Goal: Task Accomplishment & Management: Manage account settings

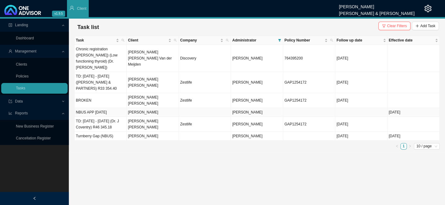
click at [146, 108] on td "[PERSON_NAME]" at bounding box center [153, 112] width 52 height 9
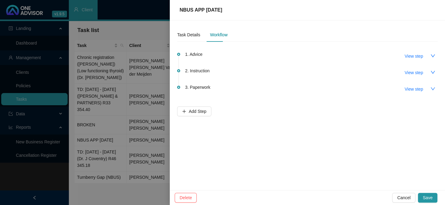
click at [146, 100] on div at bounding box center [222, 102] width 445 height 205
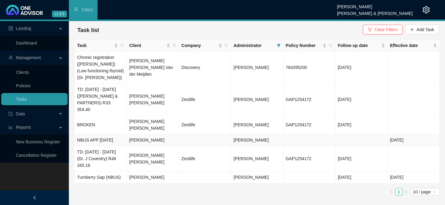
click at [149, 135] on td "[PERSON_NAME]" at bounding box center [153, 141] width 52 height 12
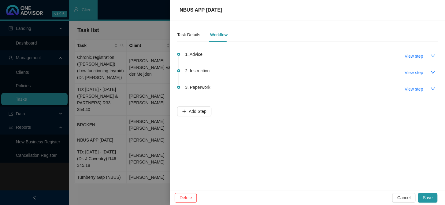
click at [434, 56] on icon "down" at bounding box center [432, 55] width 5 height 5
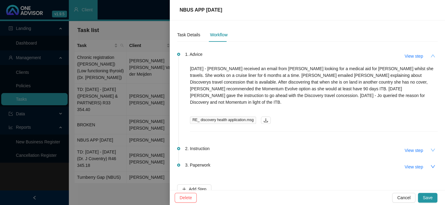
click at [430, 148] on icon "down" at bounding box center [432, 150] width 5 height 5
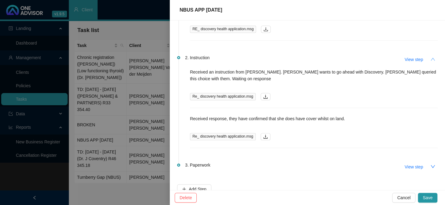
scroll to position [95, 0]
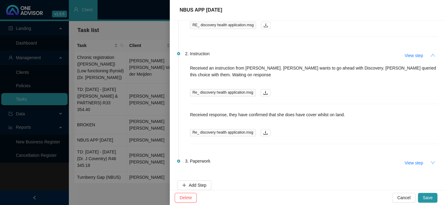
click at [428, 158] on button "button" at bounding box center [433, 163] width 10 height 10
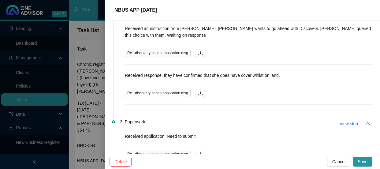
scroll to position [172, 0]
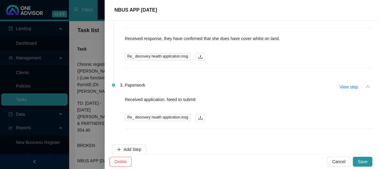
click at [365, 84] on icon "up" at bounding box center [367, 86] width 5 height 5
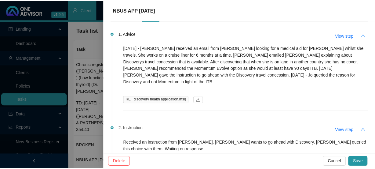
scroll to position [0, 0]
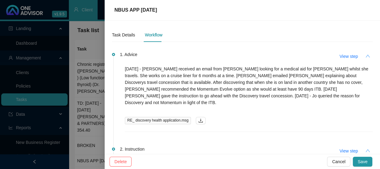
click at [81, 46] on div at bounding box center [190, 84] width 380 height 169
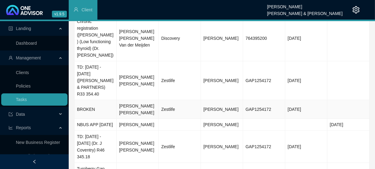
scroll to position [72, 0]
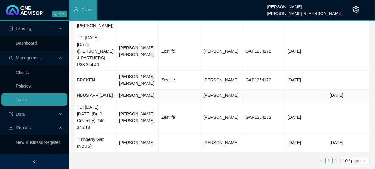
click at [128, 91] on td "[PERSON_NAME]" at bounding box center [138, 95] width 42 height 12
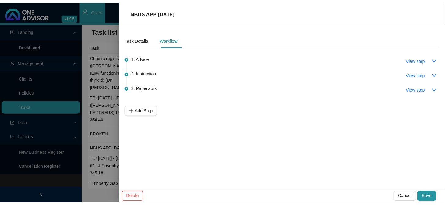
scroll to position [0, 0]
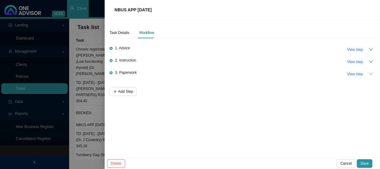
click at [369, 76] on button "button" at bounding box center [370, 73] width 9 height 9
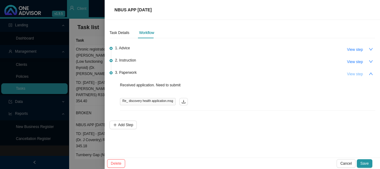
click at [353, 74] on span "View step" at bounding box center [355, 74] width 16 height 6
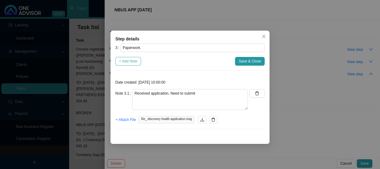
click at [125, 61] on span "+ Add Note" at bounding box center [128, 61] width 18 height 6
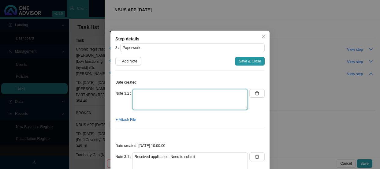
click at [138, 96] on textarea at bounding box center [190, 99] width 116 height 21
drag, startPoint x: 162, startPoint y: 93, endPoint x: 196, endPoint y: 98, distance: 33.9
click at [197, 104] on textarea "Received memberhsip certificate" at bounding box center [190, 99] width 116 height 21
drag, startPoint x: 194, startPoint y: 94, endPoint x: 147, endPoint y: 94, distance: 47.1
click at [147, 94] on textarea "Received memberhsip certificate" at bounding box center [190, 99] width 116 height 21
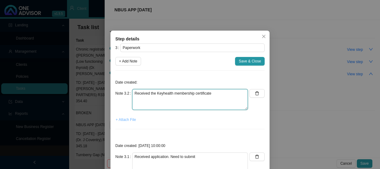
type textarea "Received the Keyhealth membership certificate"
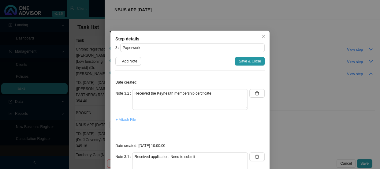
click at [130, 120] on span "+ Attach File" at bounding box center [126, 119] width 20 height 6
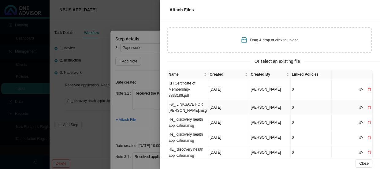
click at [174, 110] on td "Fw_ LINKSAVE FOR [PERSON_NAME].msg" at bounding box center [187, 107] width 41 height 15
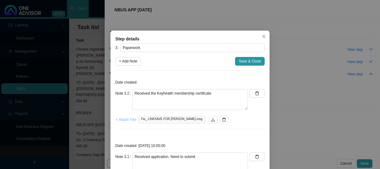
click at [123, 119] on span "+ Attach File" at bounding box center [126, 119] width 20 height 6
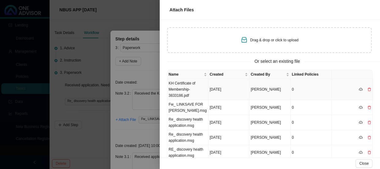
click at [193, 87] on td "KH Certificate of Membership-3833186.pdf" at bounding box center [187, 89] width 41 height 21
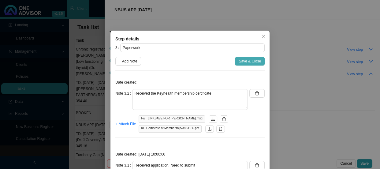
click at [244, 61] on span "Save & Close" at bounding box center [249, 61] width 22 height 6
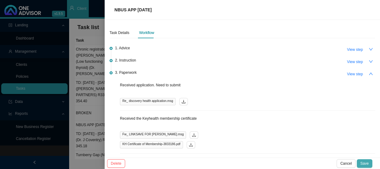
click at [364, 160] on span "Save" at bounding box center [364, 163] width 8 height 6
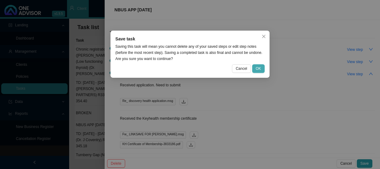
click at [257, 67] on span "OK" at bounding box center [258, 68] width 5 height 6
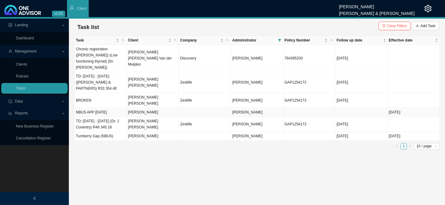
click at [110, 108] on td "NBUS APP [DATE]" at bounding box center [101, 112] width 52 height 9
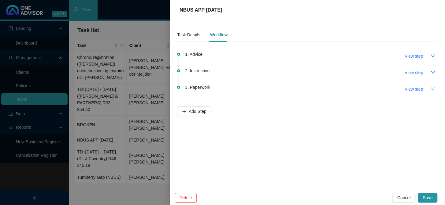
click at [432, 88] on icon "down" at bounding box center [432, 89] width 5 height 5
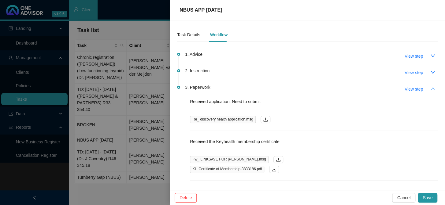
scroll to position [23, 0]
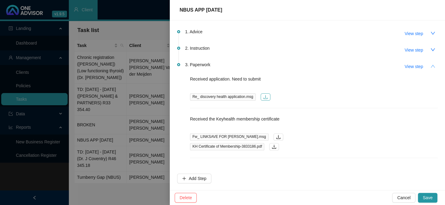
click at [266, 96] on button "button" at bounding box center [265, 97] width 10 height 7
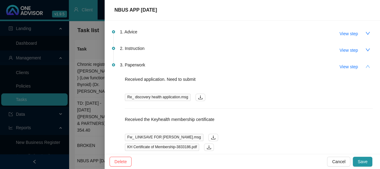
click at [172, 10] on div "NBUS APP [DATE]" at bounding box center [242, 9] width 260 height 7
drag, startPoint x: 172, startPoint y: 10, endPoint x: 116, endPoint y: 14, distance: 56.7
click at [116, 14] on div "NBUS APP [DATE]" at bounding box center [242, 10] width 275 height 20
copy span "NBUS APP [DATE]"
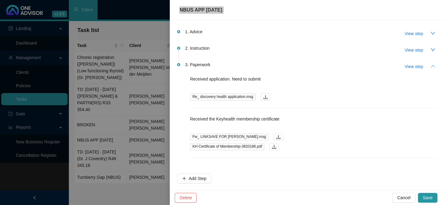
scroll to position [0, 0]
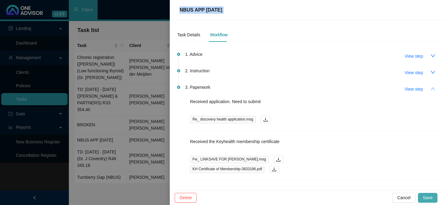
click at [427, 198] on span "Save" at bounding box center [427, 198] width 10 height 7
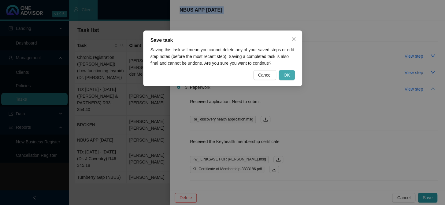
click at [286, 74] on span "OK" at bounding box center [286, 75] width 6 height 7
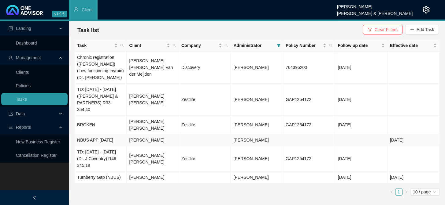
click at [136, 135] on td "[PERSON_NAME]" at bounding box center [153, 141] width 52 height 12
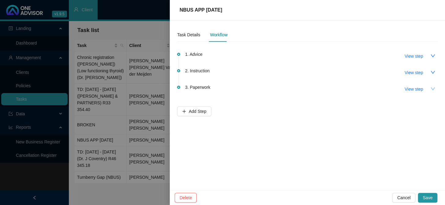
click at [430, 89] on icon "down" at bounding box center [432, 89] width 5 height 5
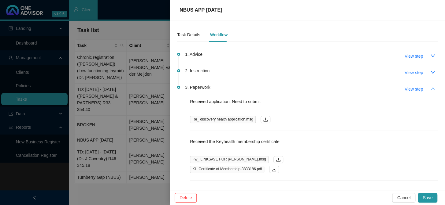
click at [252, 102] on p "Received application. Need to submit" at bounding box center [314, 101] width 248 height 7
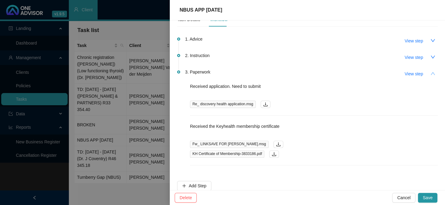
scroll to position [23, 0]
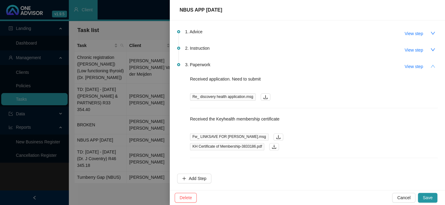
click at [253, 119] on p "Received the Keyhealth membership certificate" at bounding box center [314, 119] width 248 height 7
click at [203, 177] on span "Add Step" at bounding box center [198, 178] width 18 height 7
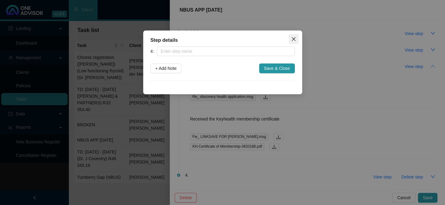
click at [293, 41] on icon "close" at bounding box center [293, 39] width 5 height 5
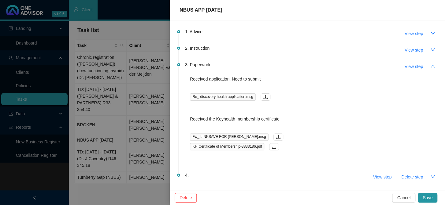
click at [430, 67] on icon "up" at bounding box center [432, 66] width 4 height 3
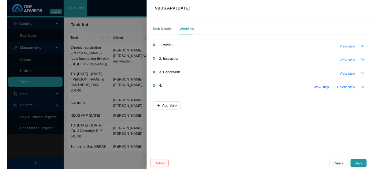
scroll to position [0, 0]
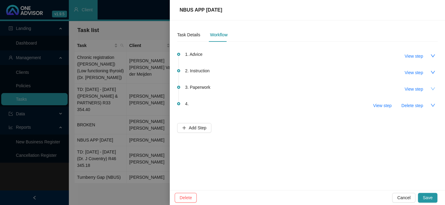
click at [211, 106] on div "4. View step Delete step" at bounding box center [311, 105] width 253 height 10
click at [393, 108] on button "View step" at bounding box center [382, 106] width 28 height 10
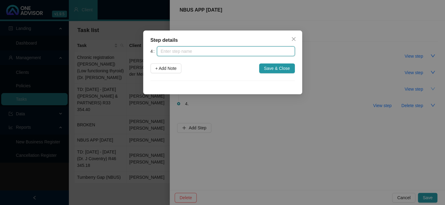
click at [233, 52] on input "text" at bounding box center [226, 51] width 138 height 10
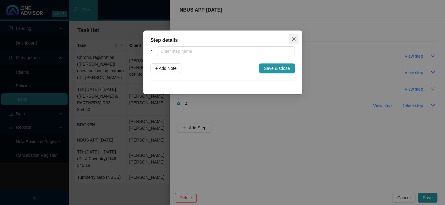
click at [293, 40] on icon "close" at bounding box center [293, 39] width 5 height 5
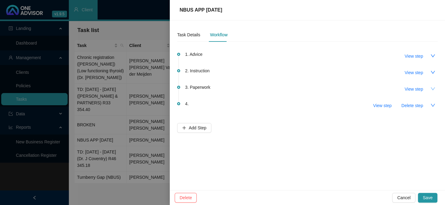
click at [135, 126] on div at bounding box center [222, 102] width 445 height 205
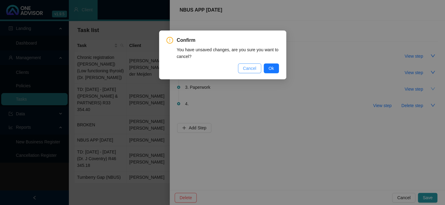
click at [247, 70] on span "Cancel" at bounding box center [249, 68] width 13 height 7
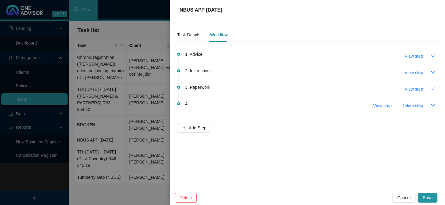
click at [157, 140] on div at bounding box center [222, 102] width 445 height 205
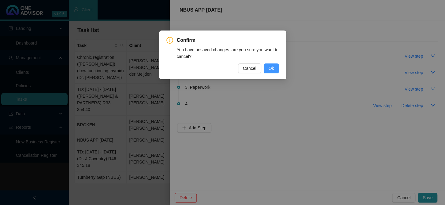
click at [274, 68] on button "Ok" at bounding box center [271, 69] width 15 height 10
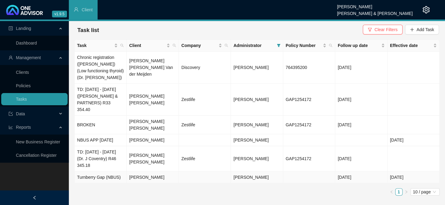
click at [144, 172] on td "[PERSON_NAME]" at bounding box center [153, 178] width 52 height 12
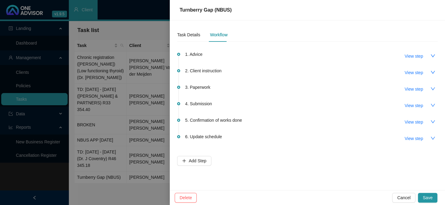
click at [127, 127] on div at bounding box center [222, 102] width 445 height 205
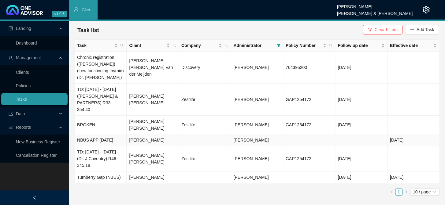
click at [152, 135] on td "[PERSON_NAME]" at bounding box center [153, 141] width 52 height 12
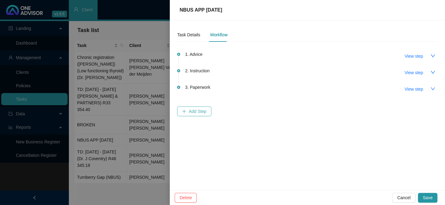
click at [207, 111] on button "Add Step" at bounding box center [194, 112] width 34 height 10
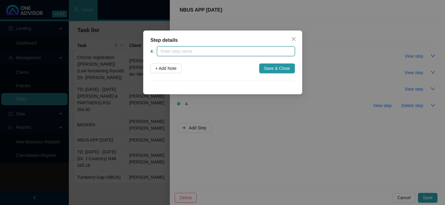
click at [183, 53] on input "text" at bounding box center [226, 51] width 138 height 10
type input "s"
type input "Submission"
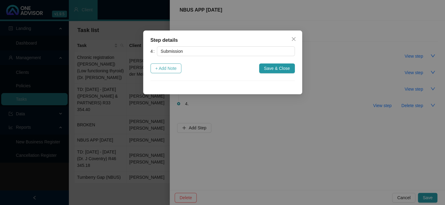
click at [171, 68] on span "+ Add Note" at bounding box center [165, 68] width 21 height 7
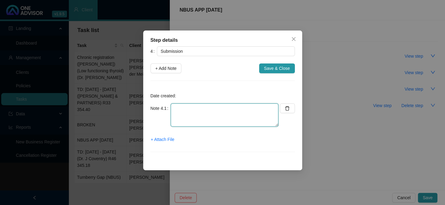
click at [183, 109] on textarea at bounding box center [225, 115] width 108 height 23
type textarea "Submitted app to DH"
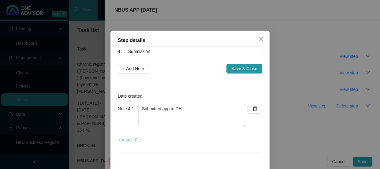
click at [130, 138] on span "+ Attach File" at bounding box center [130, 139] width 24 height 7
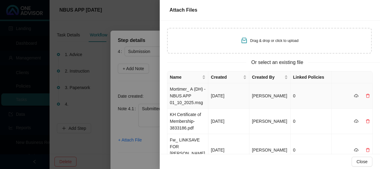
click at [189, 98] on td "Mortimer_ A (DH) - NBUS APP 01_10_2025.msg" at bounding box center [187, 95] width 41 height 25
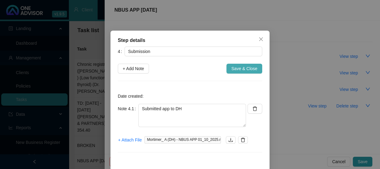
click at [238, 68] on span "Save & Close" at bounding box center [244, 68] width 26 height 7
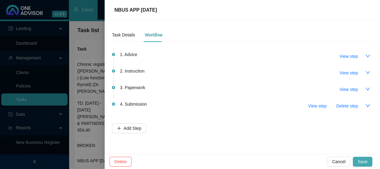
click at [362, 161] on span "Save" at bounding box center [362, 161] width 10 height 7
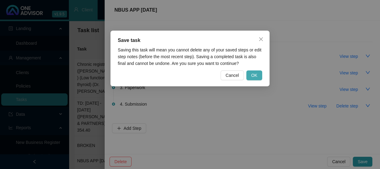
click at [252, 75] on span "OK" at bounding box center [254, 75] width 6 height 7
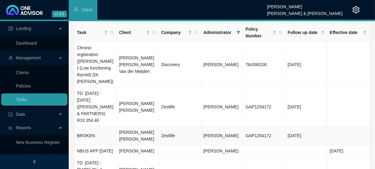
scroll to position [44, 0]
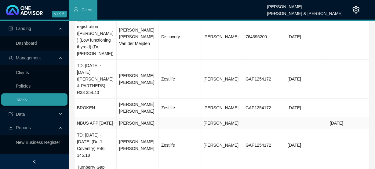
click at [151, 122] on td "[PERSON_NAME]" at bounding box center [138, 123] width 42 height 12
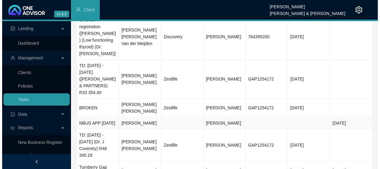
scroll to position [0, 0]
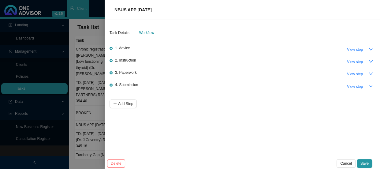
click at [95, 146] on div at bounding box center [190, 84] width 380 height 169
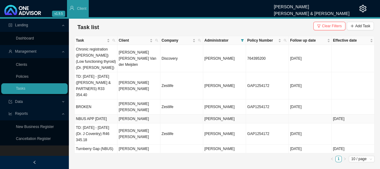
click at [145, 114] on td "[PERSON_NAME]" at bounding box center [138, 118] width 43 height 9
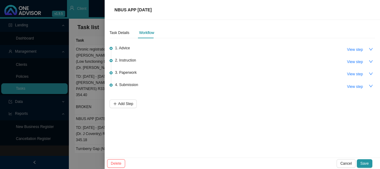
click at [88, 140] on div at bounding box center [190, 84] width 380 height 169
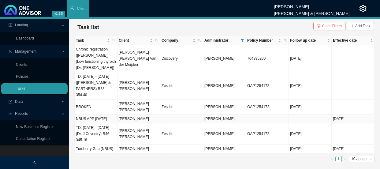
click at [144, 114] on td "[PERSON_NAME]" at bounding box center [138, 118] width 43 height 9
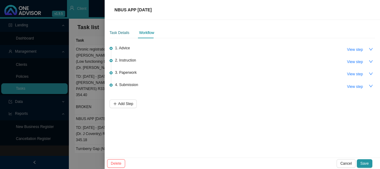
click at [126, 33] on div "Task Details" at bounding box center [119, 33] width 20 height 6
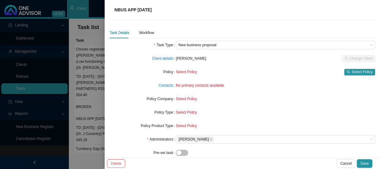
click at [178, 113] on span "Select Policy" at bounding box center [186, 112] width 21 height 4
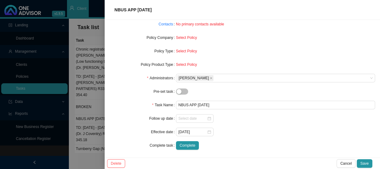
scroll to position [63, 0]
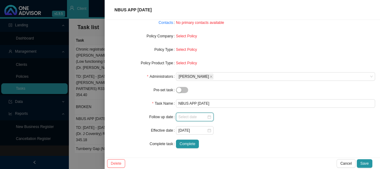
click at [196, 116] on input at bounding box center [192, 117] width 28 height 6
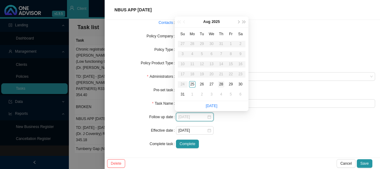
type input "[DATE]"
click at [201, 85] on div "26" at bounding box center [201, 84] width 6 height 6
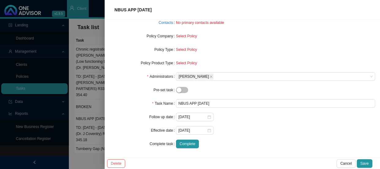
click at [237, 121] on form "Task Type New business proposal Client details [PERSON_NAME] Change Client Poli…" at bounding box center [241, 63] width 265 height 170
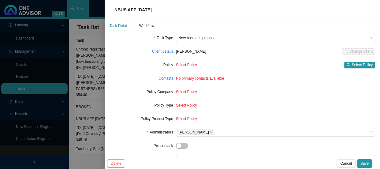
scroll to position [0, 0]
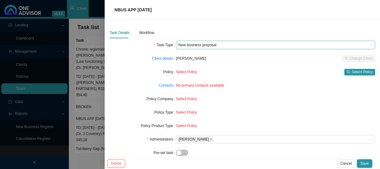
click at [225, 46] on span "New business proposal" at bounding box center [275, 45] width 194 height 8
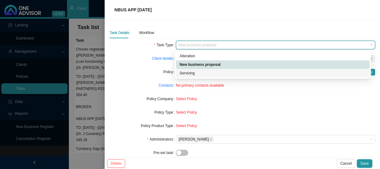
click at [251, 91] on form "Task Type New business proposal Client details [PERSON_NAME] Change Client Poli…" at bounding box center [241, 126] width 265 height 170
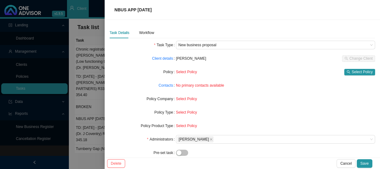
click at [131, 10] on span "NBUS APP [DATE]" at bounding box center [132, 9] width 37 height 5
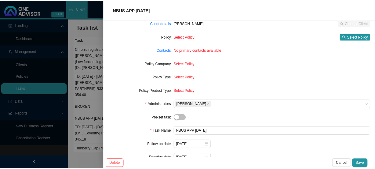
scroll to position [63, 0]
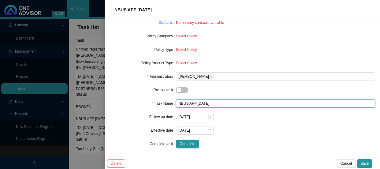
click at [220, 102] on input "NBUS APP [DATE]" at bounding box center [275, 103] width 199 height 9
click at [176, 102] on input "NBUS APP [DATE]" at bounding box center [275, 103] width 199 height 9
type input "Discovery Health NBUS APP [DATE]"
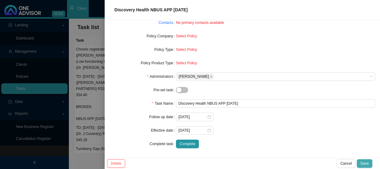
click at [364, 165] on span "Save" at bounding box center [364, 163] width 8 height 6
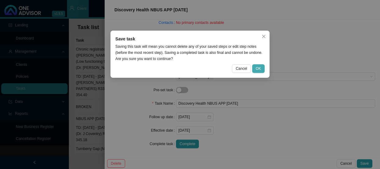
click at [261, 67] on button "OK" at bounding box center [258, 68] width 13 height 9
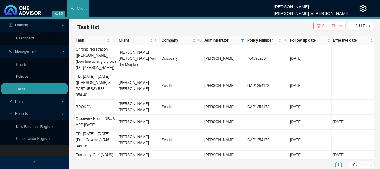
click at [25, 51] on span "Management" at bounding box center [25, 51] width 21 height 4
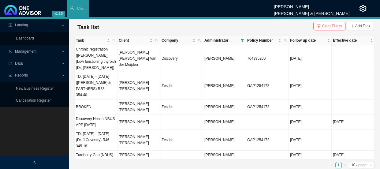
click at [29, 48] on span "Management" at bounding box center [35, 51] width 53 height 11
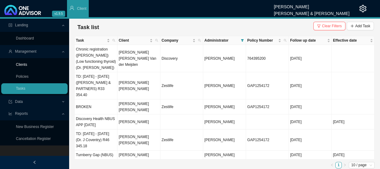
click at [26, 65] on link "Clients" at bounding box center [21, 64] width 11 height 4
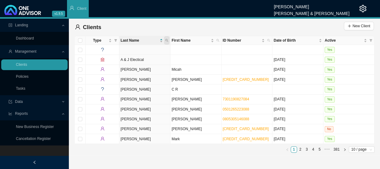
click at [168, 39] on span at bounding box center [167, 40] width 6 height 9
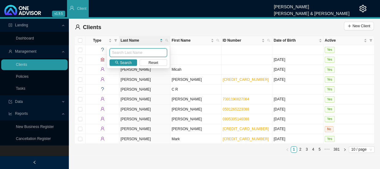
click at [132, 52] on input "text" at bounding box center [137, 52] width 57 height 9
type input "fish"
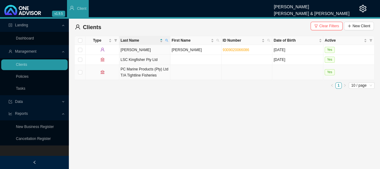
click at [149, 72] on td "PC Marine Products (Pty) Ltd T/A Tightline Fisheries" at bounding box center [144, 72] width 51 height 15
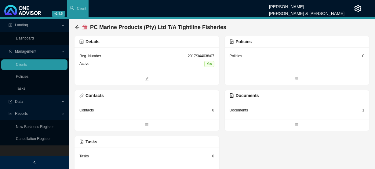
click at [251, 109] on div "Documents 1" at bounding box center [297, 110] width 135 height 8
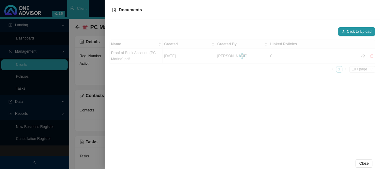
click at [90, 80] on div at bounding box center [190, 84] width 380 height 169
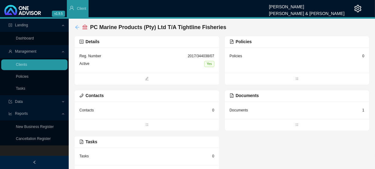
click at [77, 28] on icon "arrow-left" at bounding box center [77, 27] width 4 height 4
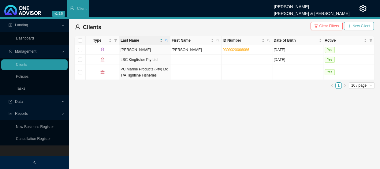
click at [357, 22] on button "New Client" at bounding box center [359, 26] width 30 height 9
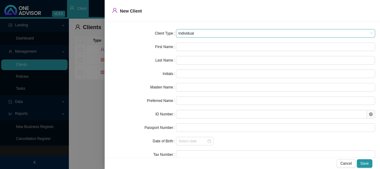
click at [203, 34] on span "Individual" at bounding box center [275, 33] width 194 height 8
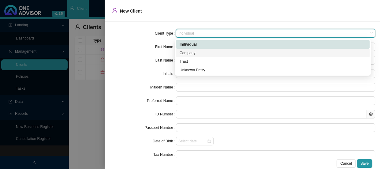
click at [194, 53] on div "Company" at bounding box center [272, 53] width 186 height 6
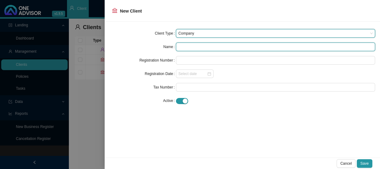
click at [195, 47] on input "text" at bounding box center [275, 46] width 199 height 9
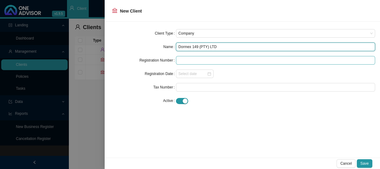
type input "Dormex 149 (PTY) LTD"
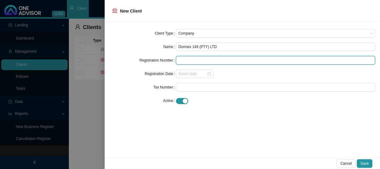
click at [186, 59] on input "text" at bounding box center [275, 60] width 199 height 9
type input "2019/549993/07"
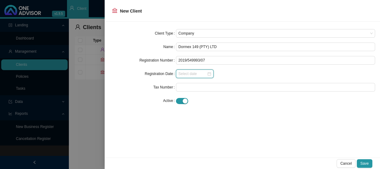
click at [183, 73] on input at bounding box center [192, 74] width 28 height 6
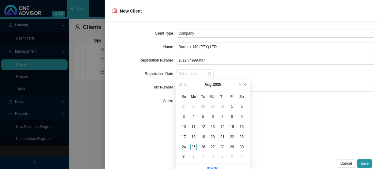
click at [237, 71] on div at bounding box center [275, 73] width 199 height 9
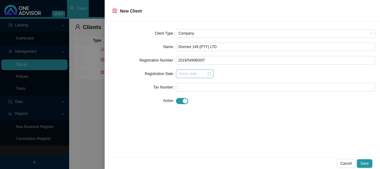
click at [186, 70] on div at bounding box center [195, 73] width 38 height 9
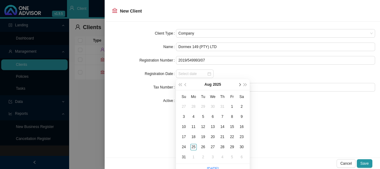
click at [240, 86] on span "next-year" at bounding box center [239, 84] width 3 height 3
click at [180, 85] on span "super-prev-year" at bounding box center [180, 84] width 3 height 3
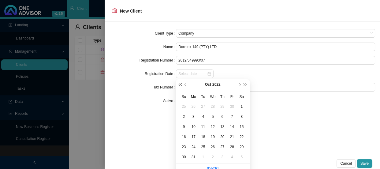
click at [180, 85] on span "super-prev-year" at bounding box center [180, 84] width 3 height 3
type input "[DATE]"
click at [222, 148] on div "31" at bounding box center [222, 147] width 6 height 6
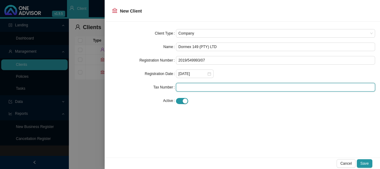
click at [199, 87] on input "text" at bounding box center [275, 87] width 199 height 9
click at [199, 88] on input "text" at bounding box center [275, 87] width 199 height 9
type input "9142549147"
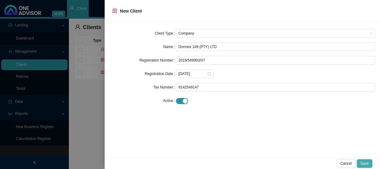
click at [367, 161] on span "Save" at bounding box center [364, 163] width 8 height 6
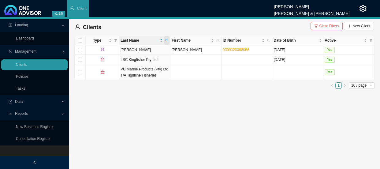
click at [167, 38] on span at bounding box center [167, 40] width 6 height 9
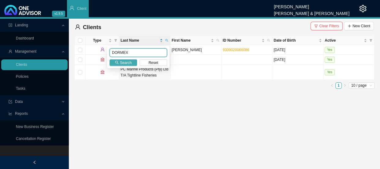
type input "DORMEX"
click at [124, 62] on span "Search" at bounding box center [126, 63] width 12 height 6
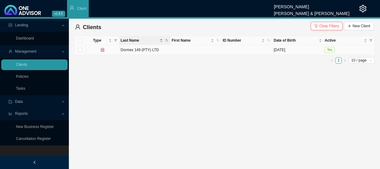
click at [142, 50] on td "Dormex 149 (PTY) LTD" at bounding box center [144, 50] width 51 height 10
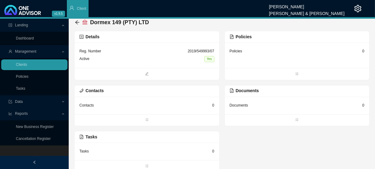
scroll to position [8, 0]
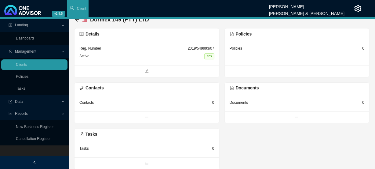
click at [250, 107] on div "Documents 0" at bounding box center [297, 102] width 145 height 17
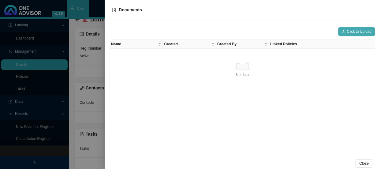
click at [361, 32] on span "Click to Upload" at bounding box center [358, 31] width 25 height 6
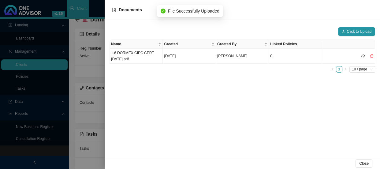
click at [92, 83] on div at bounding box center [190, 84] width 380 height 169
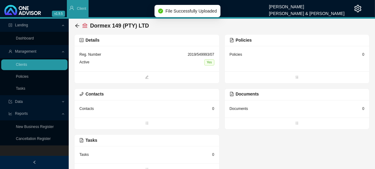
scroll to position [0, 0]
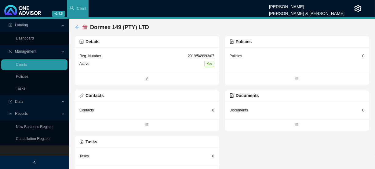
click at [78, 26] on icon "arrow-left" at bounding box center [77, 27] width 5 height 5
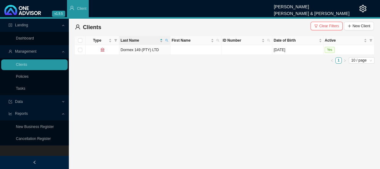
click at [169, 38] on th "Last Name" at bounding box center [144, 40] width 51 height 9
click at [166, 40] on icon "search" at bounding box center [166, 40] width 3 height 3
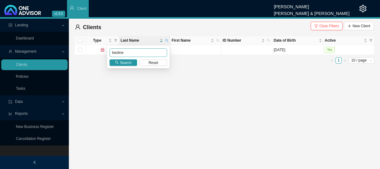
type input "twoline"
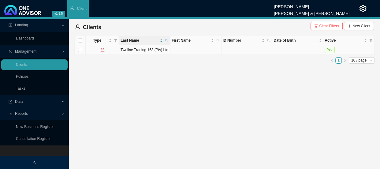
click at [131, 52] on td "Twoline Trading 163 (Pty) Ltd" at bounding box center [144, 50] width 51 height 10
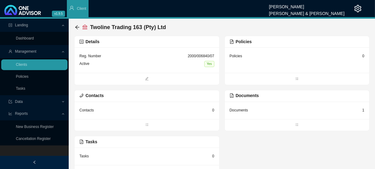
scroll to position [8, 0]
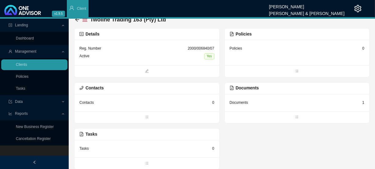
click at [79, 18] on header "v1.9.5 [PERSON_NAME] [PERSON_NAME] & [PERSON_NAME] Client" at bounding box center [187, 9] width 375 height 19
click at [78, 21] on icon "arrow-left" at bounding box center [77, 19] width 5 height 5
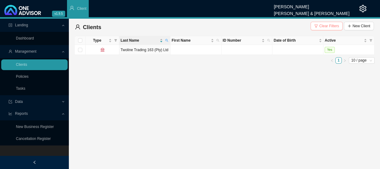
click at [330, 27] on span "Clear Filters" at bounding box center [329, 26] width 20 height 6
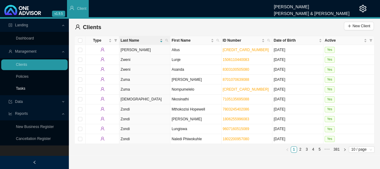
click at [22, 86] on link "Tasks" at bounding box center [20, 88] width 9 height 4
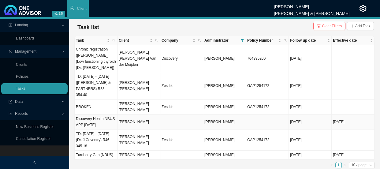
click at [144, 114] on td "[PERSON_NAME]" at bounding box center [138, 121] width 43 height 15
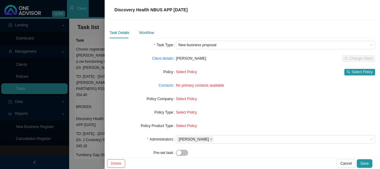
click at [147, 35] on div "Workflow" at bounding box center [146, 33] width 15 height 6
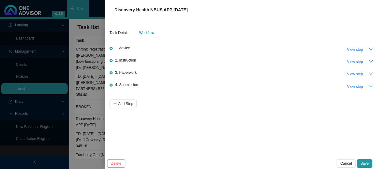
click at [367, 86] on button "button" at bounding box center [370, 86] width 9 height 9
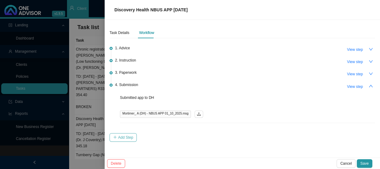
click at [122, 134] on span "Add Step" at bounding box center [125, 137] width 15 height 6
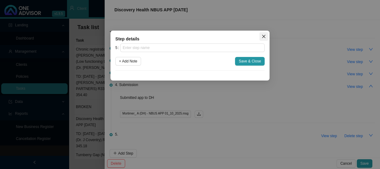
click at [265, 34] on icon "close" at bounding box center [263, 36] width 4 height 4
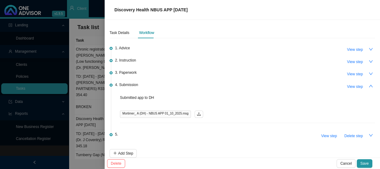
click at [140, 98] on p "Submitted app to DH" at bounding box center [247, 97] width 255 height 6
click at [353, 86] on span "View step" at bounding box center [355, 86] width 16 height 6
type input "Submission"
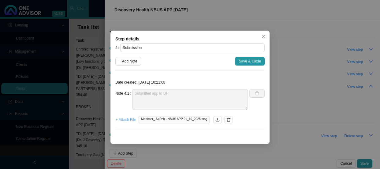
click at [126, 120] on span "+ Attach File" at bounding box center [126, 119] width 20 height 6
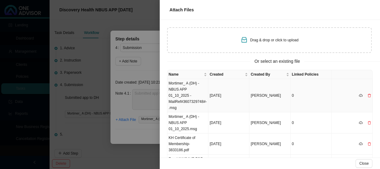
click at [182, 86] on td "Mortimer_ A (DH) - NBUS APP 01_10_2025 -MailRef#3607329748#-.msg" at bounding box center [187, 95] width 41 height 33
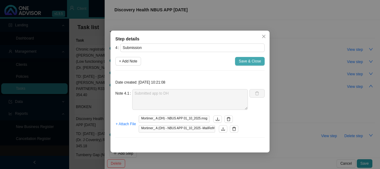
click at [253, 61] on span "Save & Close" at bounding box center [249, 61] width 22 height 6
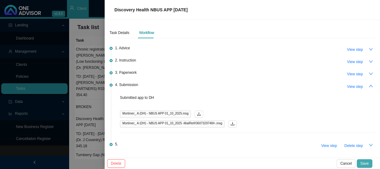
click at [364, 160] on button "Save" at bounding box center [364, 163] width 16 height 9
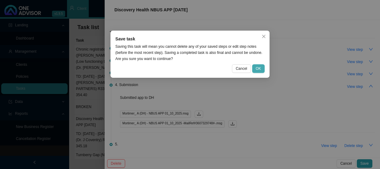
click at [259, 67] on span "OK" at bounding box center [258, 68] width 5 height 6
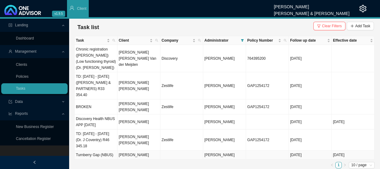
click at [160, 150] on td "[PERSON_NAME]" at bounding box center [138, 154] width 43 height 9
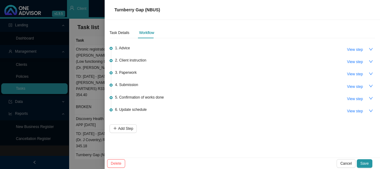
click at [140, 141] on div "Task Details Workflow 1. Advice View step 2. Client instruction View step 3. Pa…" at bounding box center [242, 89] width 275 height 138
click at [120, 32] on div "Task Details" at bounding box center [119, 33] width 20 height 6
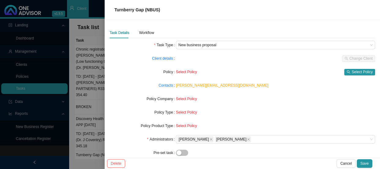
click at [183, 111] on span "Select Policy" at bounding box center [186, 112] width 21 height 4
click at [351, 72] on span "Select Policy" at bounding box center [361, 72] width 21 height 6
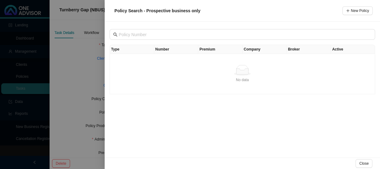
click at [84, 56] on div at bounding box center [190, 84] width 380 height 169
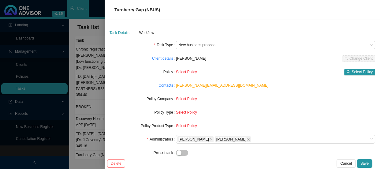
click at [189, 99] on span "Select Policy" at bounding box center [186, 99] width 21 height 4
click at [191, 113] on span "Select Policy" at bounding box center [186, 112] width 21 height 4
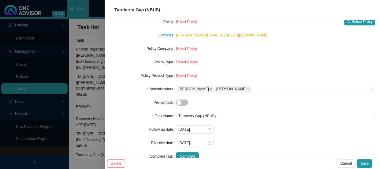
scroll to position [63, 0]
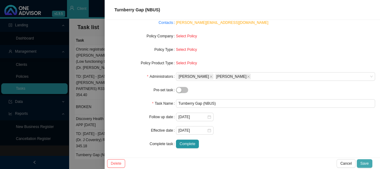
click at [367, 163] on span "Save" at bounding box center [364, 163] width 8 height 6
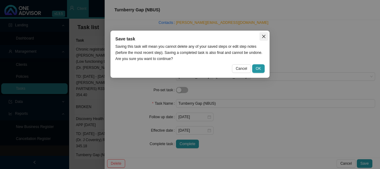
click at [262, 34] on button "Close" at bounding box center [263, 36] width 9 height 9
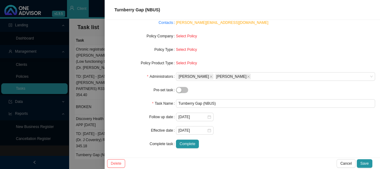
scroll to position [0, 0]
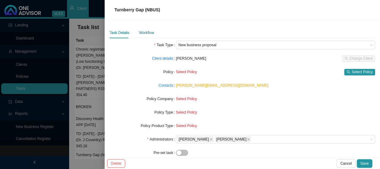
click at [149, 32] on div "Workflow" at bounding box center [146, 33] width 15 height 6
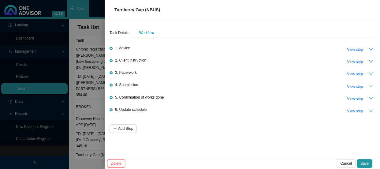
click at [370, 86] on icon "down" at bounding box center [371, 86] width 4 height 2
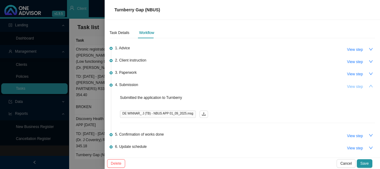
click at [350, 86] on span "View step" at bounding box center [355, 86] width 16 height 6
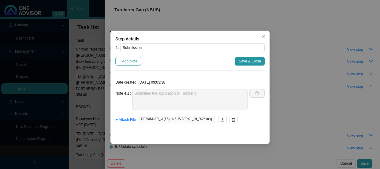
click at [131, 61] on span "+ Add Note" at bounding box center [128, 61] width 18 height 6
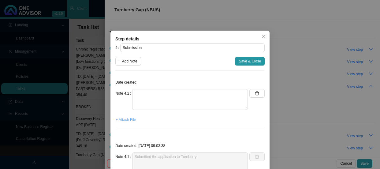
click at [124, 118] on span "+ Attach File" at bounding box center [126, 119] width 20 height 6
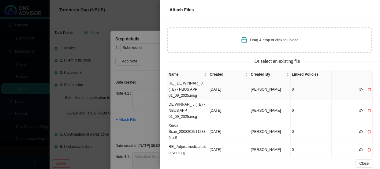
click at [190, 88] on td "RE_ DE WINNAR_ J (TB) - NBUS APP 01_09_2025.msg" at bounding box center [187, 89] width 41 height 21
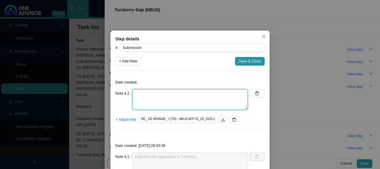
click at [156, 90] on textarea at bounding box center [190, 99] width 116 height 21
click at [199, 92] on textarea "A Letter of Authorization has been re" at bounding box center [190, 99] width 116 height 21
type textarea "A Letter of Authorization from the bank holder has been requested"
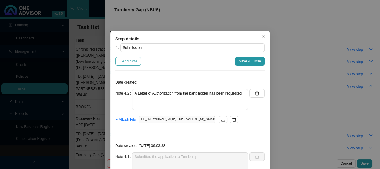
click at [128, 58] on span "+ Add Note" at bounding box center [128, 61] width 18 height 6
type textarea "A Letter of Authorization from the bank holder has been requested"
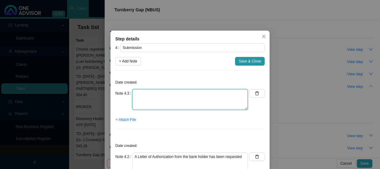
click at [143, 96] on textarea at bounding box center [190, 99] width 116 height 21
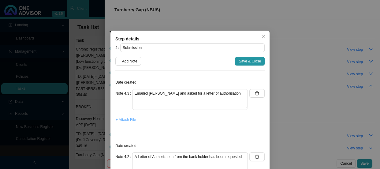
click at [123, 120] on span "+ Attach File" at bounding box center [126, 119] width 20 height 6
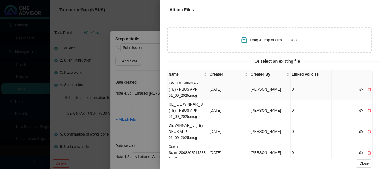
click at [186, 85] on td "FW_ DE WINNAR_ J (TB) - NBUS APP 01_09_2025.msg" at bounding box center [187, 89] width 41 height 21
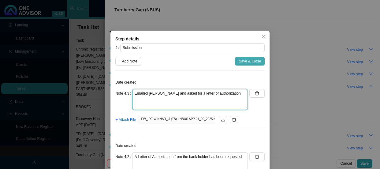
type textarea "Emailed [PERSON_NAME] and asked for a letter of authorization"
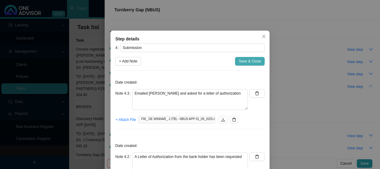
click at [242, 61] on span "Save & Close" at bounding box center [249, 61] width 22 height 6
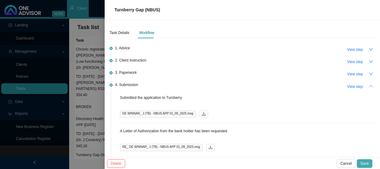
click at [368, 161] on span "Save" at bounding box center [364, 163] width 8 height 6
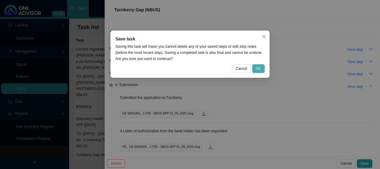
click at [260, 67] on span "OK" at bounding box center [258, 68] width 5 height 6
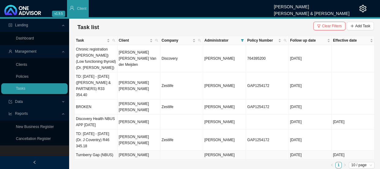
click at [119, 150] on td "[PERSON_NAME]" at bounding box center [138, 154] width 43 height 9
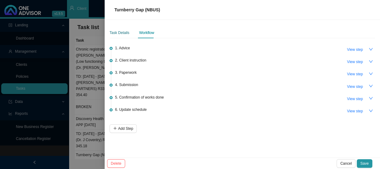
click at [126, 31] on div "Task Details" at bounding box center [119, 33] width 20 height 6
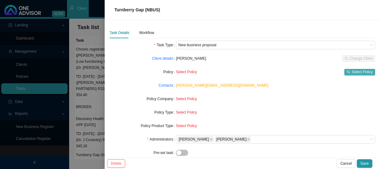
click at [352, 74] on span "Select Policy" at bounding box center [361, 72] width 21 height 6
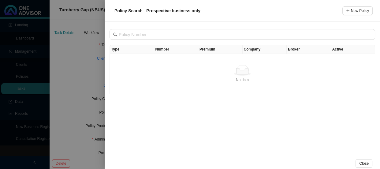
click at [87, 60] on div at bounding box center [190, 84] width 380 height 169
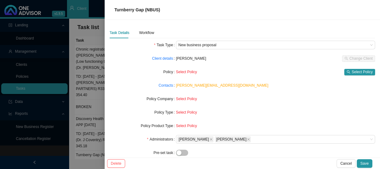
click at [189, 98] on span "Select Policy" at bounding box center [186, 99] width 21 height 4
click at [148, 35] on div "Workflow" at bounding box center [146, 33] width 15 height 6
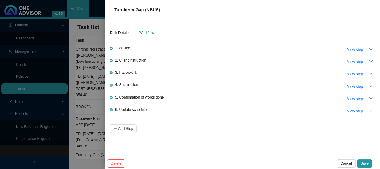
click at [98, 80] on div at bounding box center [190, 84] width 380 height 169
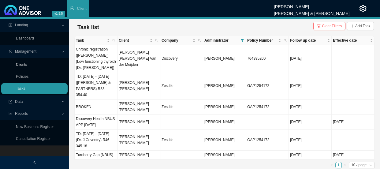
click at [18, 63] on link "Clients" at bounding box center [21, 64] width 11 height 4
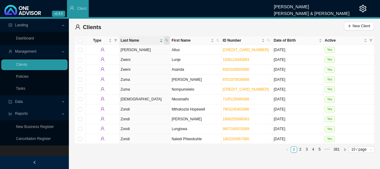
click at [165, 41] on icon "search" at bounding box center [166, 40] width 3 height 3
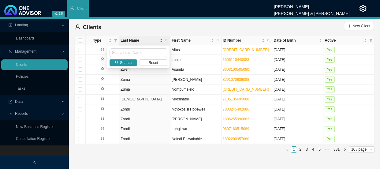
click at [149, 40] on span "Last Name" at bounding box center [139, 40] width 38 height 6
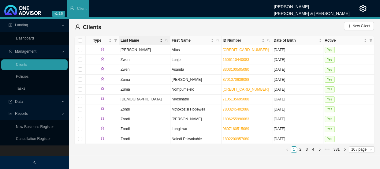
click at [157, 42] on span "Last Name" at bounding box center [139, 40] width 38 height 6
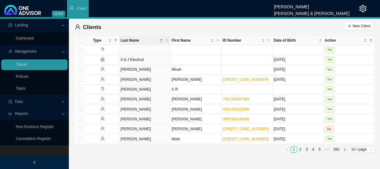
click at [150, 151] on ul "1 2 3 4 5 ••• 381 10 / page" at bounding box center [224, 149] width 300 height 6
drag, startPoint x: 165, startPoint y: 39, endPoint x: 162, endPoint y: 39, distance: 3.4
click at [165, 39] on icon "search" at bounding box center [166, 40] width 3 height 3
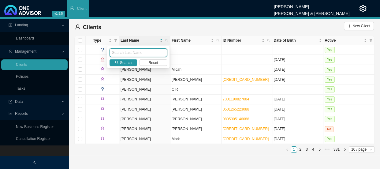
click at [128, 53] on input "text" at bounding box center [137, 52] width 57 height 9
type input "oosthuizen"
click at [122, 61] on span "Search" at bounding box center [126, 63] width 12 height 6
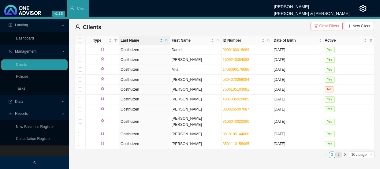
click at [339, 152] on link "2" at bounding box center [338, 155] width 6 height 6
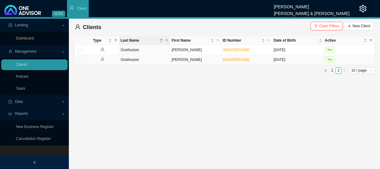
click at [154, 60] on td "Oosthuizen" at bounding box center [144, 60] width 51 height 10
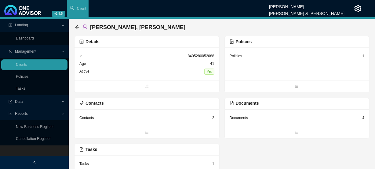
click at [254, 58] on div "Policies 1" at bounding box center [297, 56] width 135 height 8
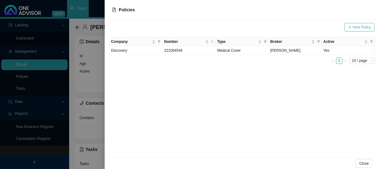
click at [367, 27] on span "New Policy" at bounding box center [361, 27] width 18 height 6
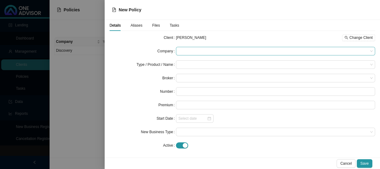
click at [184, 50] on span at bounding box center [275, 51] width 194 height 8
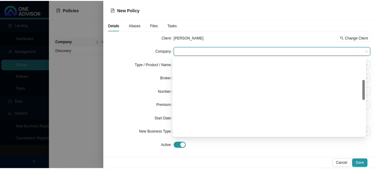
scroll to position [167, 0]
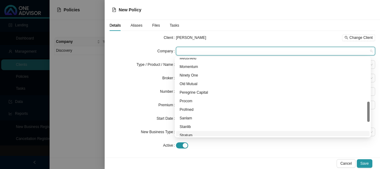
click at [184, 135] on div "Stratum" at bounding box center [272, 135] width 186 height 6
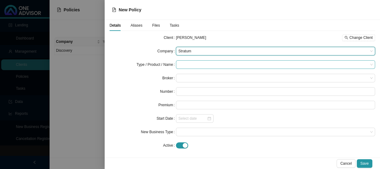
click at [184, 63] on input "search" at bounding box center [273, 65] width 190 height 8
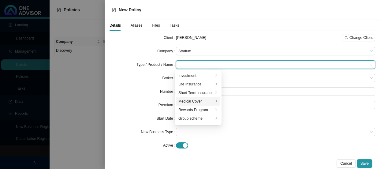
click at [192, 101] on div "Medical Cover" at bounding box center [195, 101] width 35 height 6
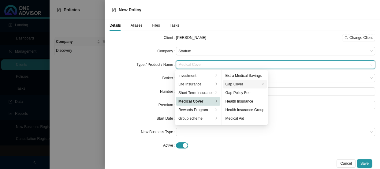
click at [237, 83] on div "Gap Cover" at bounding box center [242, 84] width 35 height 6
click at [282, 73] on div "Elite" at bounding box center [285, 75] width 27 height 6
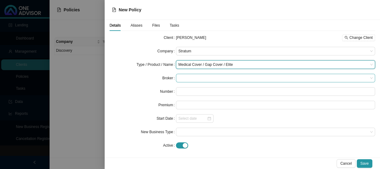
click at [183, 78] on span at bounding box center [275, 78] width 194 height 8
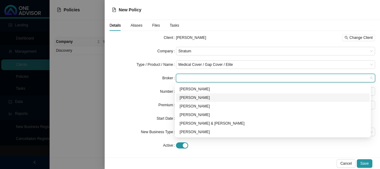
click at [187, 98] on div "[PERSON_NAME]" at bounding box center [272, 97] width 186 height 6
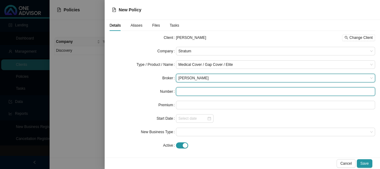
click at [185, 93] on input "text" at bounding box center [275, 91] width 199 height 9
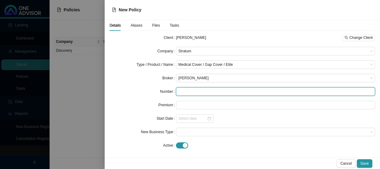
paste input "POL-984036"
type input "POL-984036"
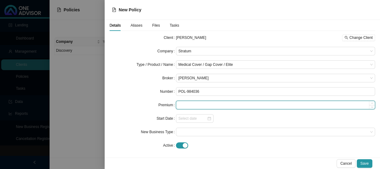
click at [180, 106] on input at bounding box center [275, 105] width 198 height 8
type input "591.00"
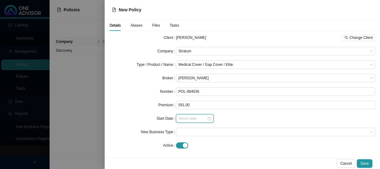
click at [182, 117] on input at bounding box center [192, 118] width 28 height 6
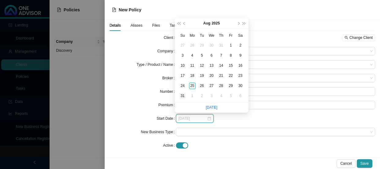
type input "[DATE]"
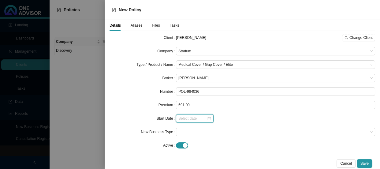
click at [205, 117] on input at bounding box center [192, 118] width 28 height 6
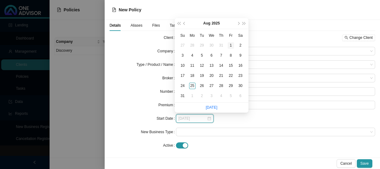
type input "[DATE]"
click at [231, 44] on div "1" at bounding box center [230, 45] width 6 height 6
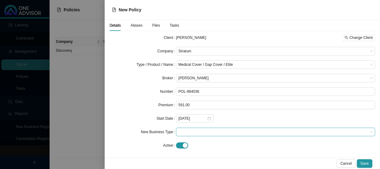
click at [183, 133] on span at bounding box center [275, 132] width 194 height 8
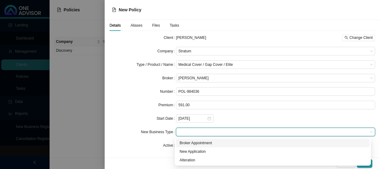
click at [194, 141] on div "Broker Appointment" at bounding box center [272, 143] width 186 height 6
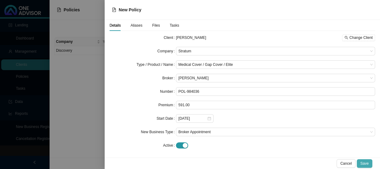
click at [364, 162] on span "Save" at bounding box center [364, 163] width 8 height 6
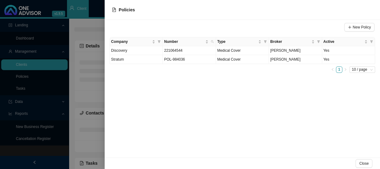
click at [95, 92] on div at bounding box center [190, 84] width 380 height 169
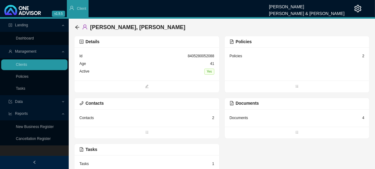
click at [121, 115] on div "Contacts 2" at bounding box center [146, 118] width 135 height 8
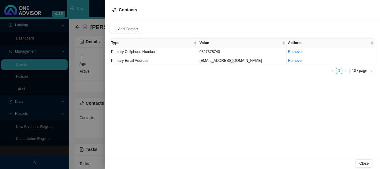
click at [94, 94] on div at bounding box center [190, 84] width 380 height 169
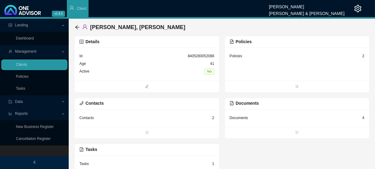
scroll to position [15, 0]
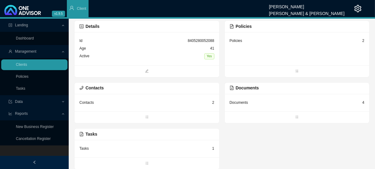
click at [97, 146] on div "Tasks 1" at bounding box center [146, 149] width 135 height 8
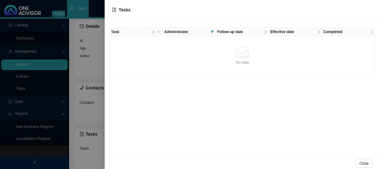
click at [92, 107] on div at bounding box center [190, 84] width 380 height 169
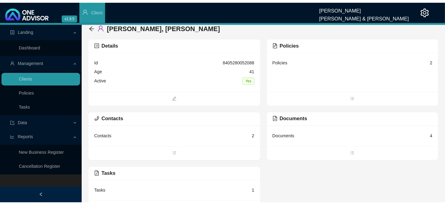
scroll to position [0, 0]
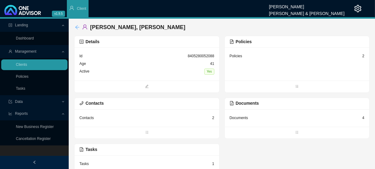
click at [76, 25] on icon "arrow-left" at bounding box center [77, 27] width 5 height 5
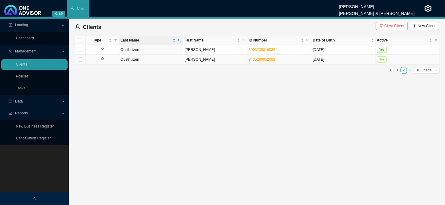
click at [165, 57] on td "Oosthuizen" at bounding box center [151, 60] width 64 height 10
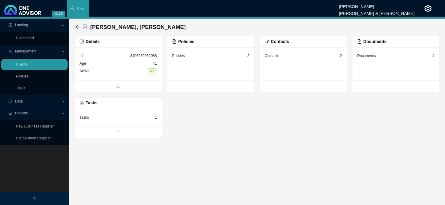
click at [150, 54] on div "8405280052088" at bounding box center [143, 56] width 27 height 6
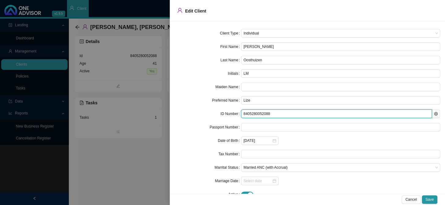
drag, startPoint x: 278, startPoint y: 116, endPoint x: 227, endPoint y: 110, distance: 51.4
click at [227, 110] on div "ID Number 8405280052088" at bounding box center [307, 114] width 265 height 9
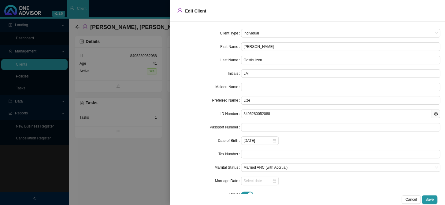
click at [140, 64] on div at bounding box center [222, 102] width 445 height 205
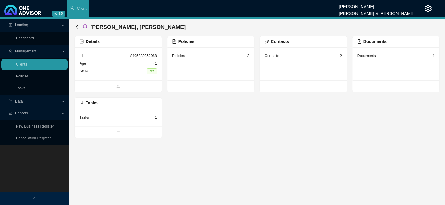
click at [210, 59] on div "Policies 2" at bounding box center [210, 56] width 77 height 8
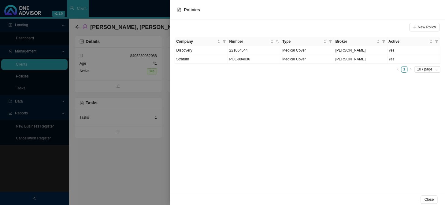
click at [163, 74] on div at bounding box center [222, 102] width 445 height 205
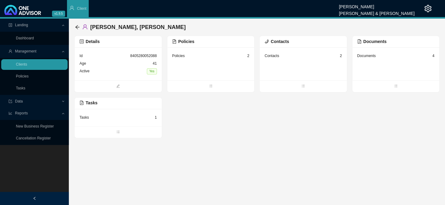
click at [281, 56] on div "Contacts 2" at bounding box center [302, 56] width 77 height 8
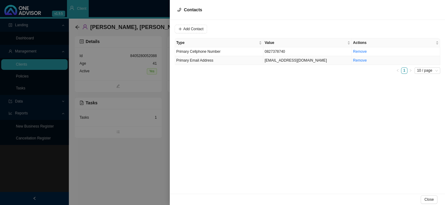
click at [281, 59] on td "[EMAIL_ADDRESS][DOMAIN_NAME]" at bounding box center [307, 60] width 88 height 9
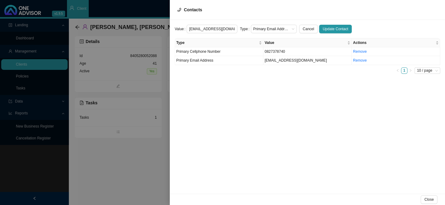
scroll to position [0, 5]
click at [229, 29] on input "[EMAIL_ADDRESS][DOMAIN_NAME]" at bounding box center [211, 29] width 51 height 9
drag, startPoint x: 229, startPoint y: 29, endPoint x: 167, endPoint y: 24, distance: 62.2
click at [167, 24] on div "Contacts Value [EMAIL_ADDRESS][DOMAIN_NAME] Type Primary Email Address Cancel U…" at bounding box center [222, 102] width 445 height 205
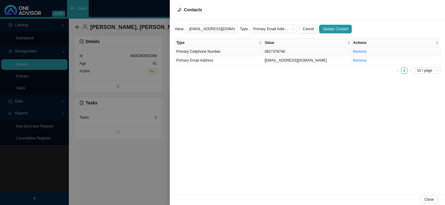
click at [266, 50] on td "0827378740" at bounding box center [307, 51] width 88 height 9
drag, startPoint x: 214, startPoint y: 28, endPoint x: 180, endPoint y: 31, distance: 34.3
click at [180, 31] on div "Value 0827378740" at bounding box center [206, 29] width 63 height 9
click at [163, 75] on div at bounding box center [222, 102] width 445 height 205
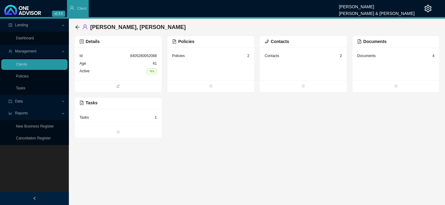
click at [300, 58] on div "Contacts 2" at bounding box center [302, 56] width 77 height 8
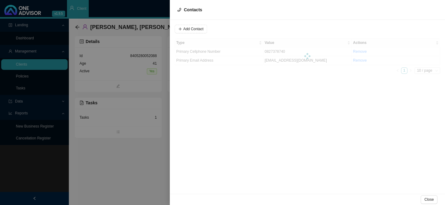
click at [143, 63] on div at bounding box center [222, 102] width 445 height 205
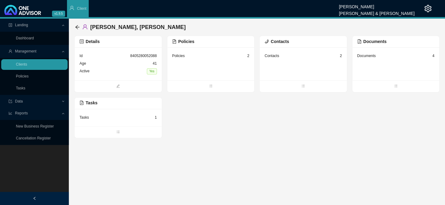
click at [190, 58] on div "Policies 2" at bounding box center [210, 56] width 77 height 8
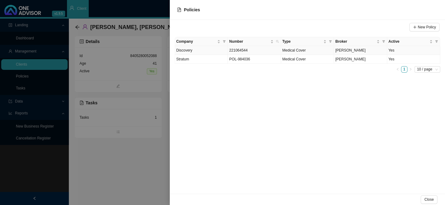
click at [250, 50] on td "221064544" at bounding box center [254, 50] width 53 height 9
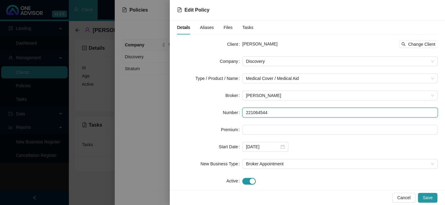
drag, startPoint x: 272, startPoint y: 113, endPoint x: 238, endPoint y: 114, distance: 33.6
click at [238, 114] on div "Number 221064544" at bounding box center [307, 113] width 260 height 10
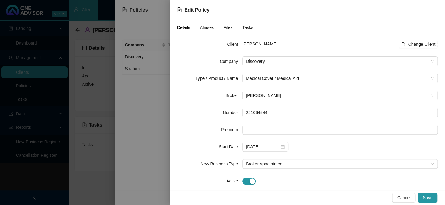
click at [211, 30] on span "Aliases" at bounding box center [207, 27] width 14 height 4
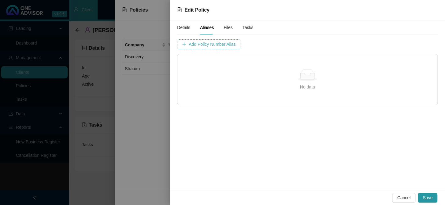
click at [214, 48] on button "Add Policy Number Alias" at bounding box center [208, 44] width 63 height 10
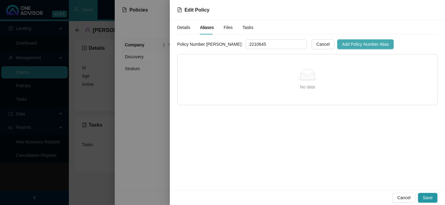
type input "2210645"
click at [342, 46] on span "Add Policy Number Alias" at bounding box center [365, 44] width 47 height 7
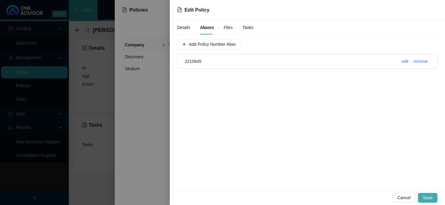
click at [429, 197] on span "Save" at bounding box center [427, 198] width 10 height 7
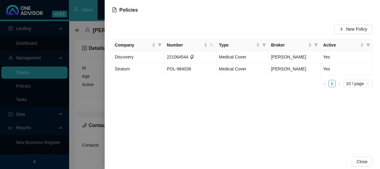
click at [96, 56] on div at bounding box center [190, 84] width 380 height 169
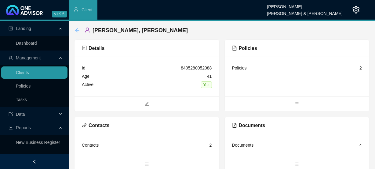
click at [76, 30] on icon "arrow-left" at bounding box center [77, 30] width 4 height 4
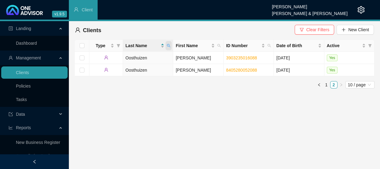
click at [170, 45] on icon "search" at bounding box center [169, 46] width 4 height 4
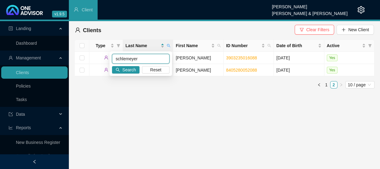
type input "schlemeyer"
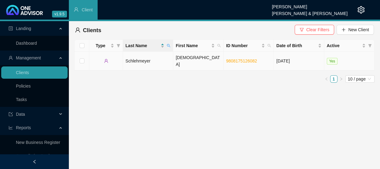
click at [149, 59] on td "Schlehmeyer" at bounding box center [148, 61] width 50 height 19
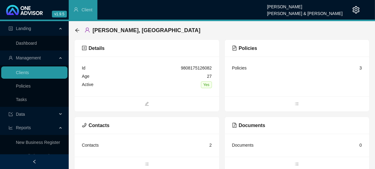
click at [283, 72] on div "Policies 3" at bounding box center [297, 68] width 130 height 8
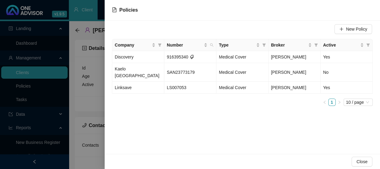
click at [94, 65] on div at bounding box center [190, 84] width 380 height 169
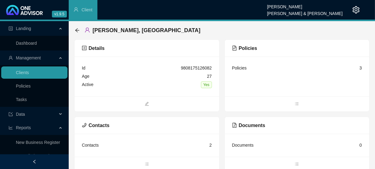
click at [74, 31] on div "[PERSON_NAME], [GEOGRAPHIC_DATA]" at bounding box center [222, 30] width 296 height 18
click at [77, 29] on icon "arrow-left" at bounding box center [77, 30] width 5 height 5
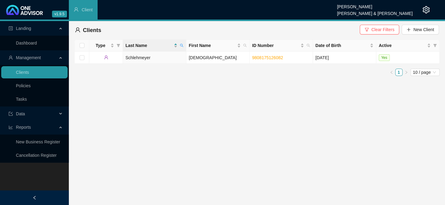
click at [186, 45] on th "Last Name" at bounding box center [154, 46] width 63 height 12
click at [183, 45] on icon "search" at bounding box center [182, 46] width 4 height 4
type input "[PERSON_NAME]"
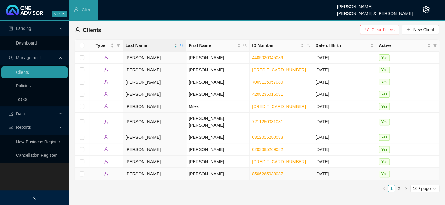
click at [195, 168] on td "[PERSON_NAME]" at bounding box center [217, 174] width 63 height 12
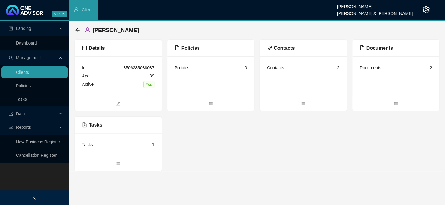
click at [223, 69] on div "Policies 0" at bounding box center [211, 68] width 72 height 8
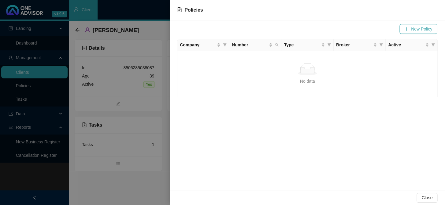
click at [420, 29] on span "New Policy" at bounding box center [421, 29] width 21 height 7
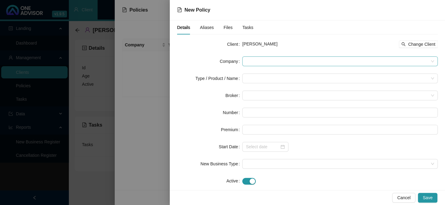
click at [259, 64] on span at bounding box center [340, 61] width 188 height 9
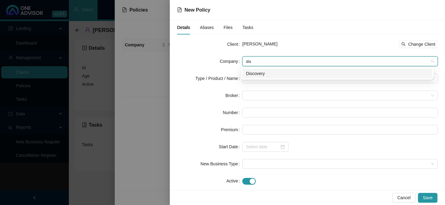
type input "disc"
click at [260, 72] on div "Discovery" at bounding box center [337, 73] width 183 height 7
click at [258, 78] on input "search" at bounding box center [337, 78] width 183 height 9
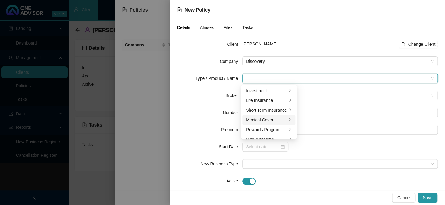
drag, startPoint x: 260, startPoint y: 124, endPoint x: 264, endPoint y: 122, distance: 4.8
click at [260, 124] on li "Medical Cover" at bounding box center [268, 120] width 53 height 10
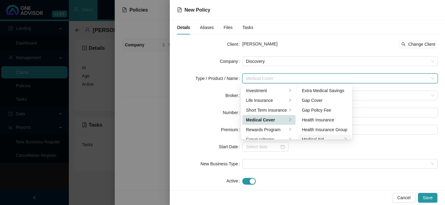
click at [325, 137] on div "Medical Aid" at bounding box center [322, 139] width 41 height 7
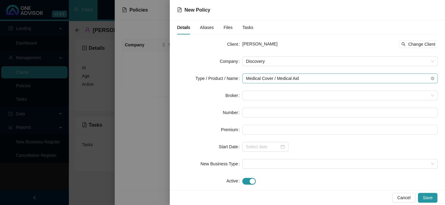
click at [339, 79] on span "Medical Cover / Medical Aid" at bounding box center [340, 78] width 188 height 9
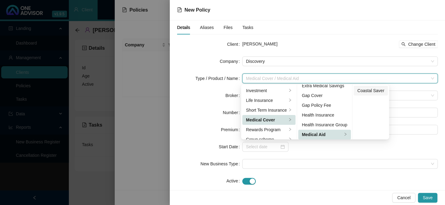
click at [375, 90] on div "Coastal Saver" at bounding box center [370, 90] width 27 height 7
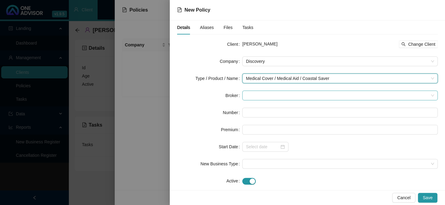
click at [277, 95] on span at bounding box center [340, 95] width 188 height 9
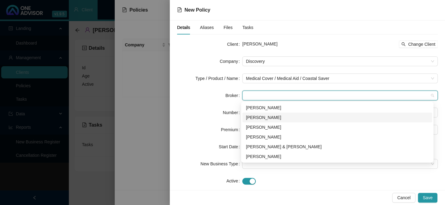
click at [263, 119] on div "[PERSON_NAME]" at bounding box center [337, 117] width 183 height 7
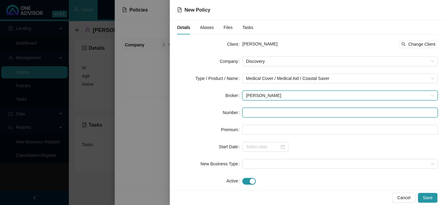
click at [259, 113] on input "text" at bounding box center [339, 113] width 195 height 10
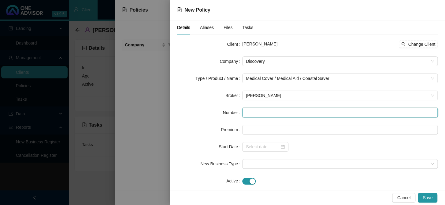
click at [251, 112] on input "text" at bounding box center [339, 113] width 195 height 10
paste input "293916950"
type input "293916950"
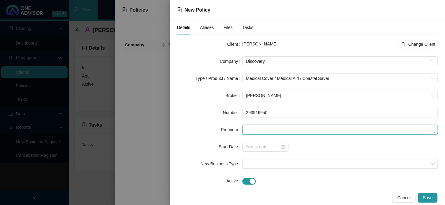
click at [258, 129] on input at bounding box center [339, 129] width 195 height 9
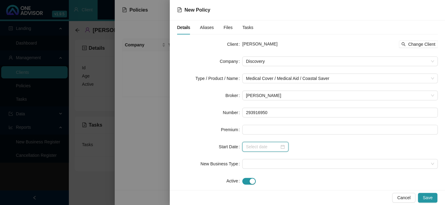
click at [253, 148] on input at bounding box center [262, 147] width 33 height 7
click at [254, 147] on input at bounding box center [262, 147] width 33 height 7
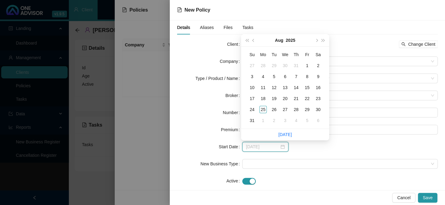
type input "[DATE]"
click at [316, 42] on span "next-year" at bounding box center [316, 40] width 3 height 3
click at [286, 67] on div "1" at bounding box center [284, 65] width 7 height 7
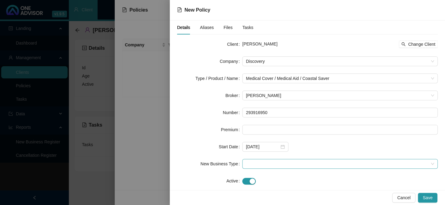
click at [269, 166] on span at bounding box center [340, 164] width 188 height 9
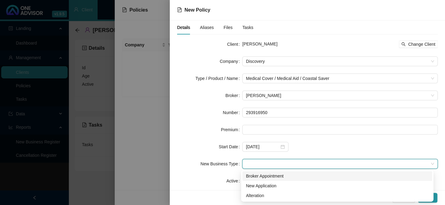
click at [272, 177] on div "Broker Appointment" at bounding box center [337, 176] width 183 height 7
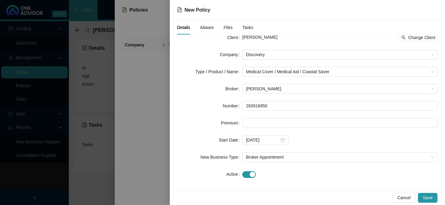
scroll to position [10, 0]
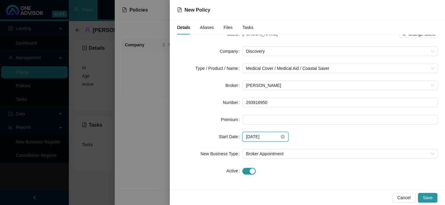
click at [274, 139] on input "[DATE]" at bounding box center [262, 137] width 33 height 7
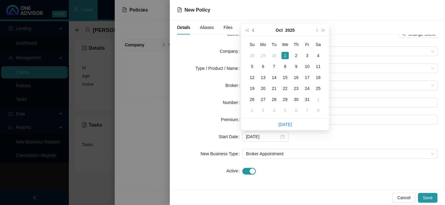
click at [253, 31] on span "prev-year" at bounding box center [253, 30] width 3 height 3
type input "[DATE]"
click at [264, 55] on div "1" at bounding box center [262, 55] width 7 height 7
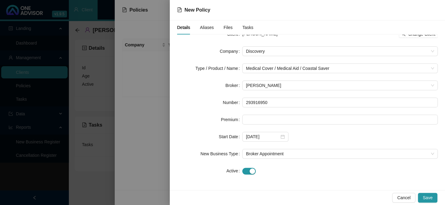
click at [349, 182] on div "Client [PERSON_NAME] Change Client Company Discovery Type / Product / Name Medi…" at bounding box center [307, 106] width 260 height 154
click at [205, 25] on span "Aliases" at bounding box center [207, 27] width 14 height 4
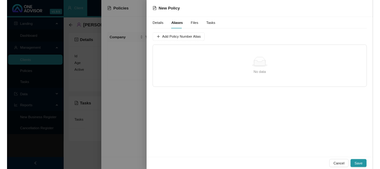
scroll to position [0, 0]
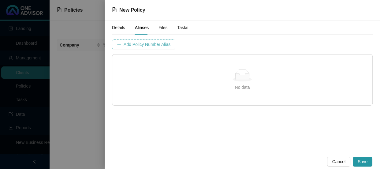
click at [144, 45] on span "Add Policy Number Alias" at bounding box center [147, 44] width 47 height 7
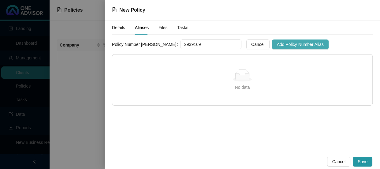
type input "2939169"
click at [277, 44] on span "Add Policy Number Alias" at bounding box center [300, 44] width 47 height 7
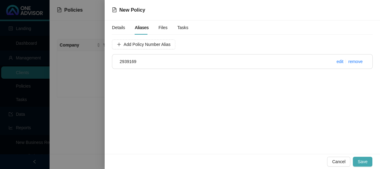
click at [367, 160] on span "Save" at bounding box center [362, 161] width 10 height 7
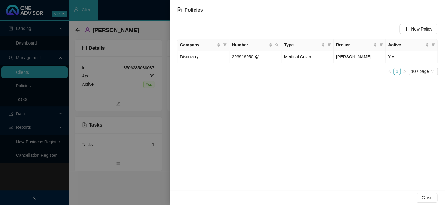
click at [129, 113] on div at bounding box center [222, 102] width 445 height 205
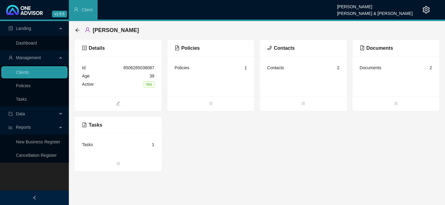
click at [224, 70] on div "Policies 1" at bounding box center [211, 68] width 72 height 8
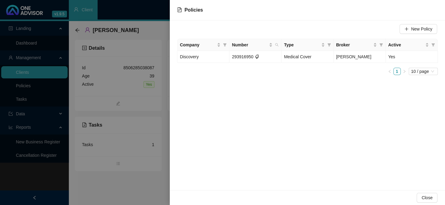
click at [157, 104] on div at bounding box center [222, 102] width 445 height 205
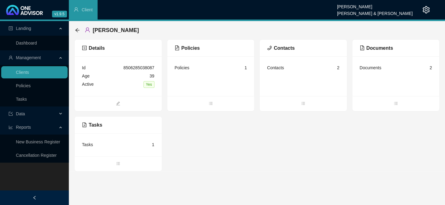
click at [201, 68] on div "Policies 1" at bounding box center [211, 68] width 72 height 8
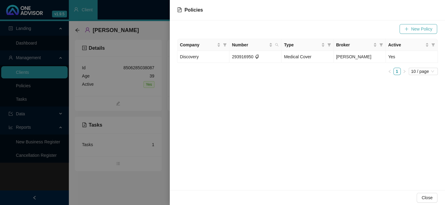
click at [409, 29] on button "New Policy" at bounding box center [418, 29] width 38 height 10
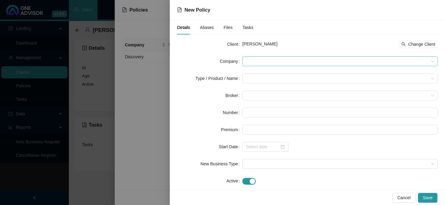
click at [255, 65] on span at bounding box center [340, 61] width 188 height 9
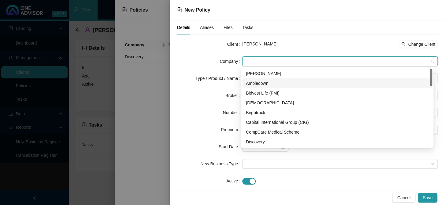
click at [257, 83] on div "Ambledown" at bounding box center [337, 83] width 183 height 7
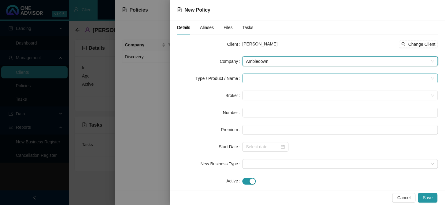
click at [258, 78] on input "search" at bounding box center [337, 78] width 183 height 9
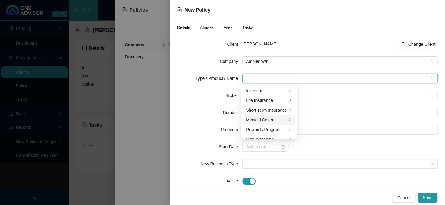
click at [266, 120] on div "Medical Cover" at bounding box center [266, 120] width 41 height 7
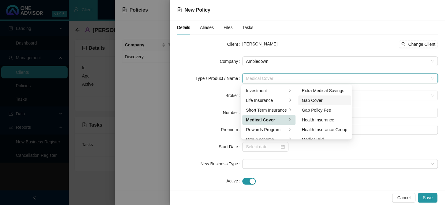
click at [316, 97] on div "Gap Cover" at bounding box center [325, 100] width 46 height 7
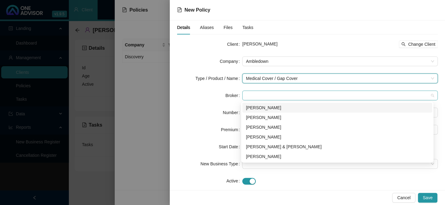
click at [258, 95] on span at bounding box center [340, 95] width 188 height 9
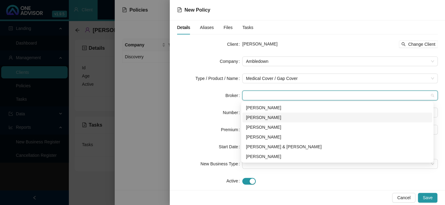
click at [259, 116] on div "[PERSON_NAME]" at bounding box center [337, 117] width 183 height 7
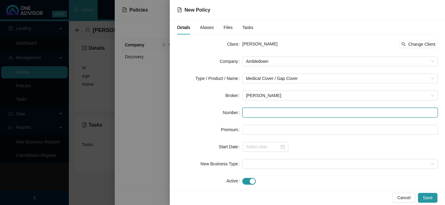
click at [258, 114] on input "text" at bounding box center [339, 113] width 195 height 10
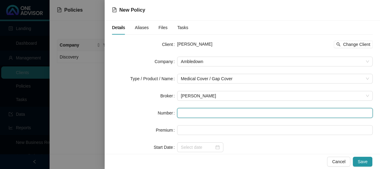
click at [183, 113] on input "text" at bounding box center [274, 113] width 195 height 10
paste input "AMBL0258025"
type input "AMBL0258025"
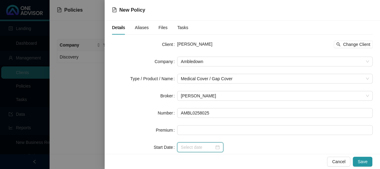
click at [183, 146] on input at bounding box center [197, 147] width 33 height 7
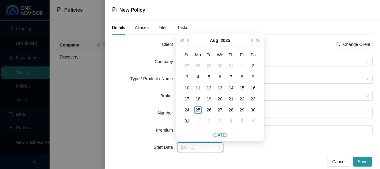
type input "[DATE]"
click at [196, 120] on div "1" at bounding box center [197, 120] width 7 height 7
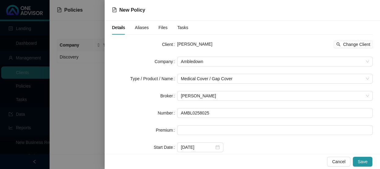
scroll to position [47, 0]
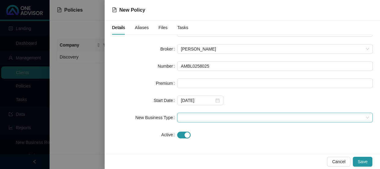
click at [186, 118] on span at bounding box center [275, 117] width 188 height 9
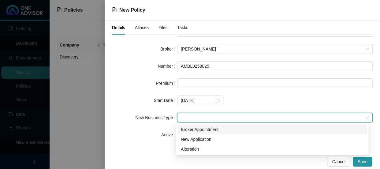
click at [194, 129] on div "Broker Appointment" at bounding box center [272, 129] width 183 height 7
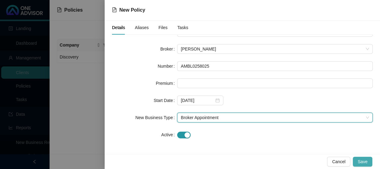
click at [362, 161] on span "Save" at bounding box center [362, 161] width 10 height 7
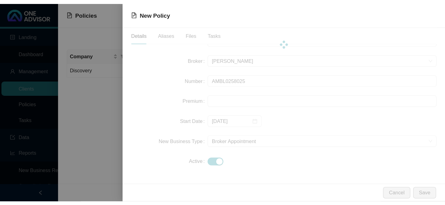
scroll to position [0, 0]
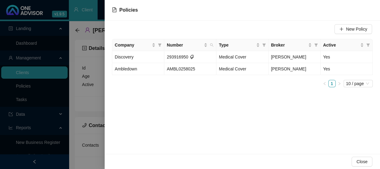
click at [94, 83] on div at bounding box center [190, 84] width 380 height 169
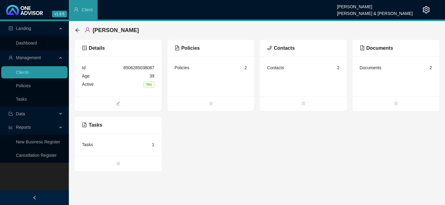
click at [71, 28] on div "[PERSON_NAME] Details Id 8506285038087 Age [DEMOGRAPHIC_DATA] Active Yes Polici…" at bounding box center [257, 96] width 376 height 151
click at [76, 28] on icon "arrow-left" at bounding box center [77, 30] width 5 height 5
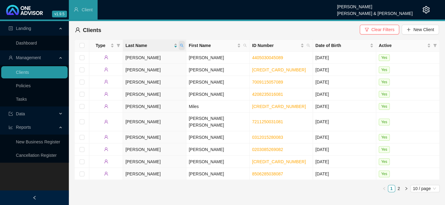
click at [182, 45] on icon "search" at bounding box center [182, 46] width 4 height 4
type input "[PERSON_NAME]"
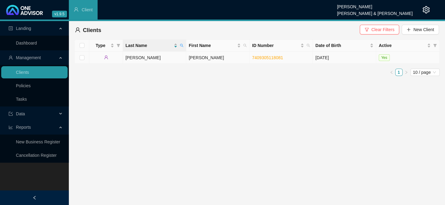
click at [271, 58] on link "7409305118081" at bounding box center [267, 57] width 31 height 5
click at [147, 59] on td "[PERSON_NAME]" at bounding box center [154, 58] width 63 height 12
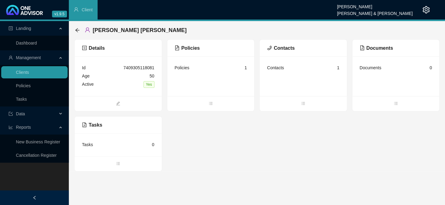
click at [205, 70] on div "Policies 1" at bounding box center [211, 68] width 72 height 8
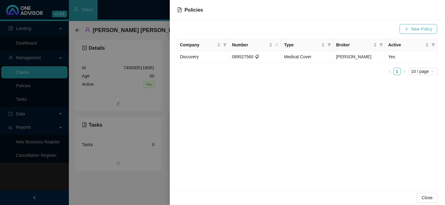
click at [422, 29] on span "New Policy" at bounding box center [421, 29] width 21 height 7
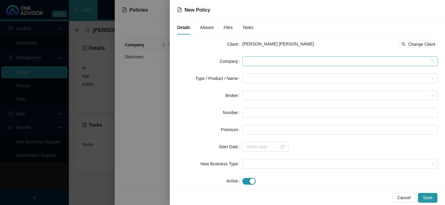
click at [303, 61] on span at bounding box center [340, 61] width 188 height 9
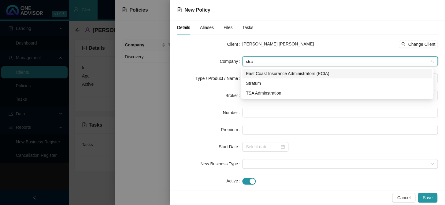
type input "strat"
click at [256, 83] on div "Stratum" at bounding box center [337, 83] width 183 height 7
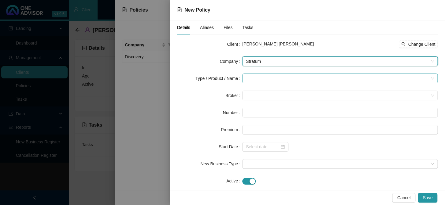
click at [258, 81] on input "search" at bounding box center [337, 78] width 183 height 9
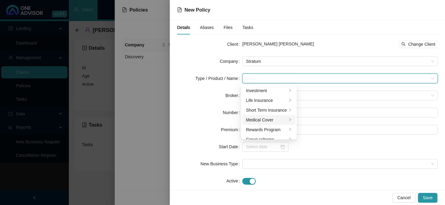
click at [263, 120] on div "Medical Cover" at bounding box center [266, 120] width 41 height 7
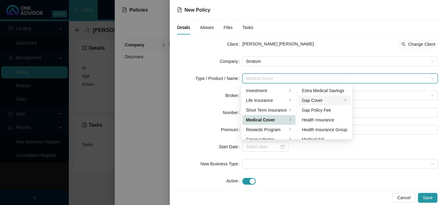
click at [315, 101] on div "Gap Cover" at bounding box center [322, 100] width 41 height 7
click at [372, 91] on div "Elite" at bounding box center [369, 90] width 24 height 7
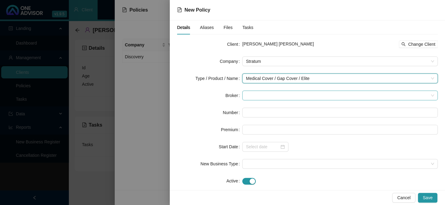
click at [267, 98] on span at bounding box center [340, 95] width 188 height 9
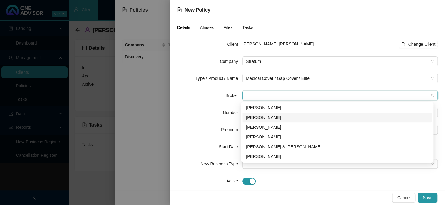
click at [259, 116] on div "[PERSON_NAME]" at bounding box center [337, 117] width 183 height 7
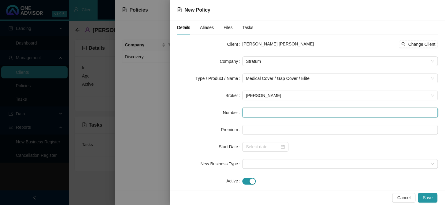
click at [263, 115] on input "text" at bounding box center [339, 113] width 195 height 10
drag, startPoint x: 272, startPoint y: 114, endPoint x: 295, endPoint y: 110, distance: 23.2
click at [272, 114] on input "text" at bounding box center [339, 113] width 195 height 10
click at [251, 113] on input "text" at bounding box center [339, 113] width 195 height 10
paste input "271658"
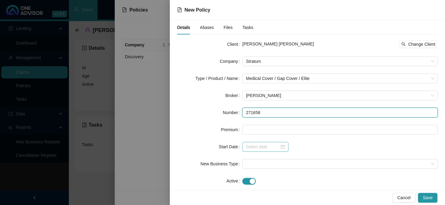
type input "271658"
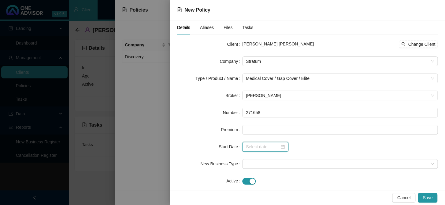
click at [271, 146] on input at bounding box center [262, 147] width 33 height 7
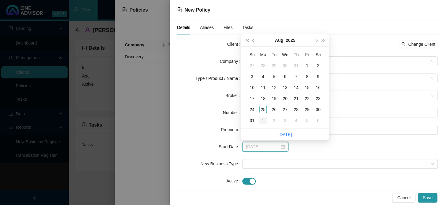
type input "[DATE]"
click at [263, 119] on div "1" at bounding box center [262, 120] width 7 height 7
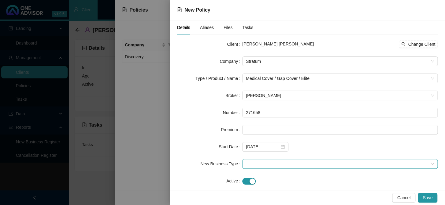
click at [262, 164] on span at bounding box center [340, 164] width 188 height 9
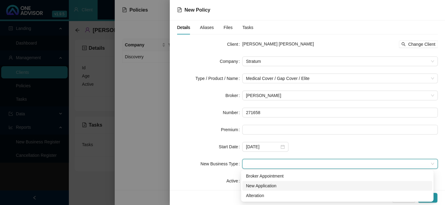
click at [262, 186] on div "New Application" at bounding box center [337, 186] width 183 height 7
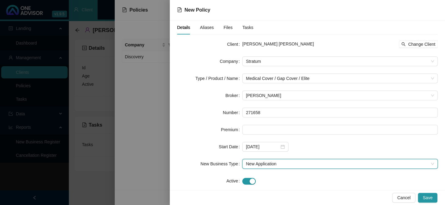
click at [268, 165] on span "New Application" at bounding box center [340, 164] width 188 height 9
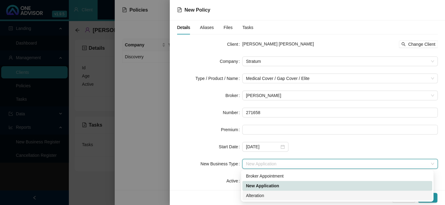
click at [256, 194] on div "Alteration" at bounding box center [337, 196] width 183 height 7
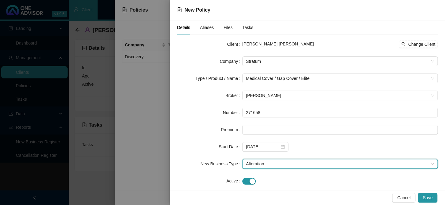
scroll to position [10, 0]
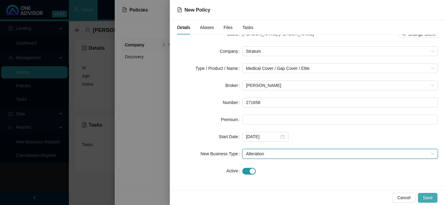
click at [428, 197] on span "Save" at bounding box center [427, 198] width 10 height 7
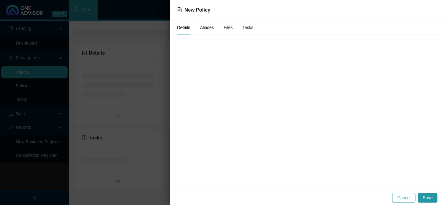
scroll to position [0, 0]
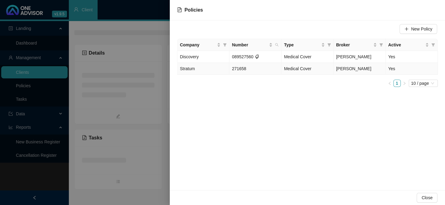
click at [266, 68] on td "271658" at bounding box center [255, 69] width 52 height 12
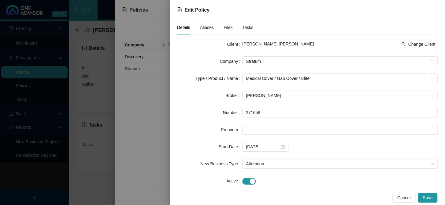
scroll to position [10, 0]
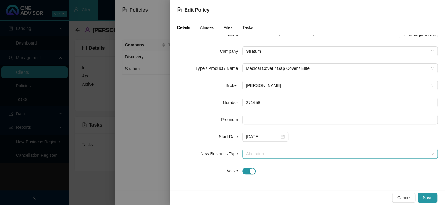
click at [273, 155] on span "Alteration" at bounding box center [340, 153] width 188 height 9
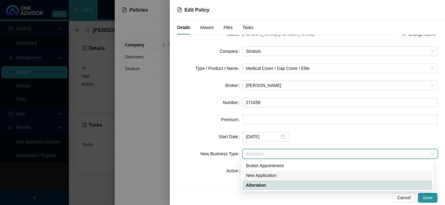
click at [260, 175] on div "New Application" at bounding box center [337, 175] width 183 height 7
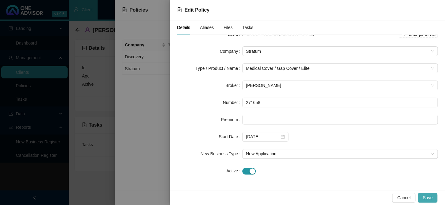
click at [427, 196] on span "Save" at bounding box center [427, 198] width 10 height 7
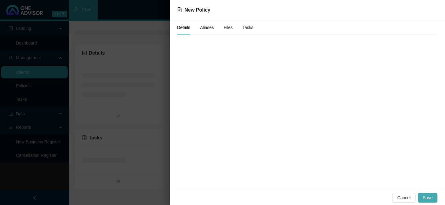
scroll to position [0, 0]
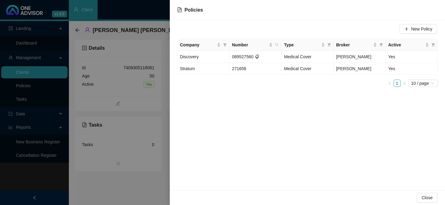
click at [158, 89] on div at bounding box center [222, 102] width 445 height 205
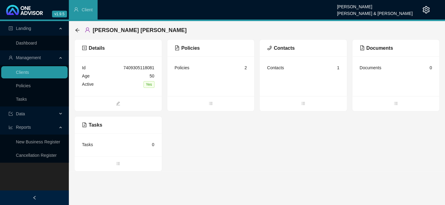
click at [182, 69] on div "Policies" at bounding box center [182, 68] width 15 height 7
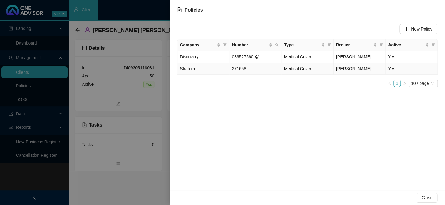
click at [233, 66] on span "271658" at bounding box center [239, 68] width 14 height 5
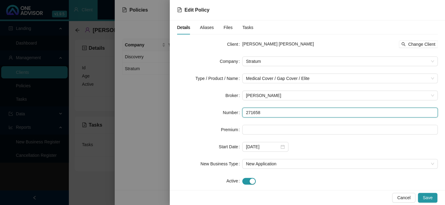
drag, startPoint x: 275, startPoint y: 110, endPoint x: 231, endPoint y: 113, distance: 44.4
click at [231, 113] on div "Number 271658" at bounding box center [307, 113] width 260 height 10
paste input "GAP0463854"
type input "GAP0463854"
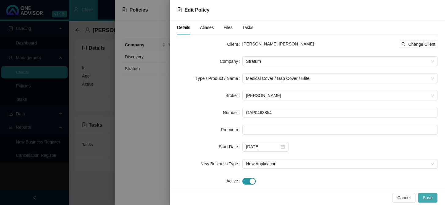
click at [424, 195] on span "Save" at bounding box center [427, 198] width 10 height 7
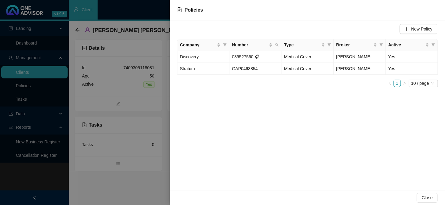
click at [142, 103] on div at bounding box center [222, 102] width 445 height 205
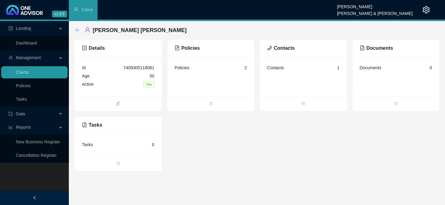
click at [78, 30] on icon "arrow-left" at bounding box center [77, 30] width 5 height 5
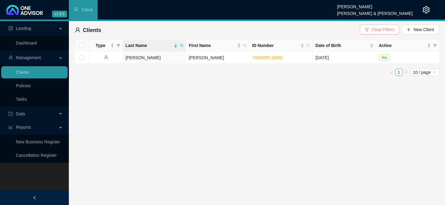
click at [385, 29] on span "Clear Filters" at bounding box center [382, 29] width 23 height 7
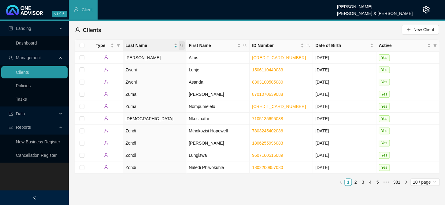
click at [181, 46] on icon "search" at bounding box center [182, 46] width 4 height 4
click at [160, 58] on input "text" at bounding box center [153, 59] width 57 height 10
type input "[PERSON_NAME]"
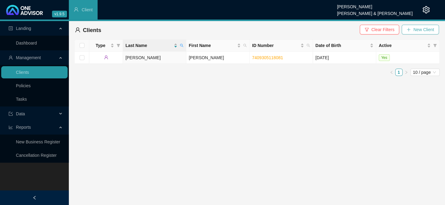
click at [412, 31] on button "New Client" at bounding box center [419, 30] width 37 height 10
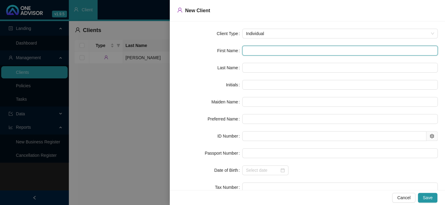
click at [258, 51] on input "text" at bounding box center [339, 51] width 195 height 10
type input "j"
type input "J"
type input "j"
type input "J"
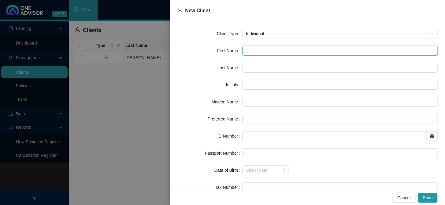
type input "J"
type input "Jo"
type input "[PERSON_NAME]"
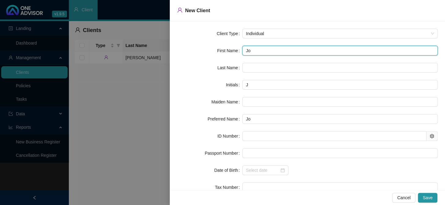
type input "[PERSON_NAME]"
type input "Joshu"
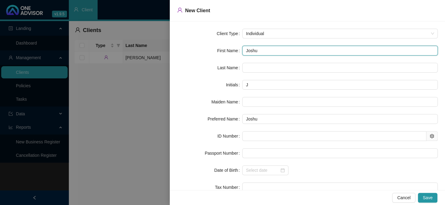
type input "[PERSON_NAME]"
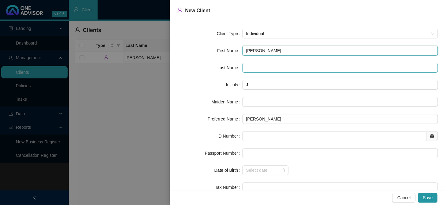
type input "[PERSON_NAME]"
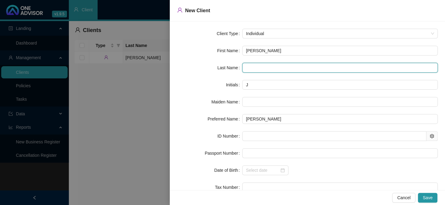
click at [254, 64] on input "text" at bounding box center [339, 68] width 195 height 10
type input "[PERSON_NAME]"
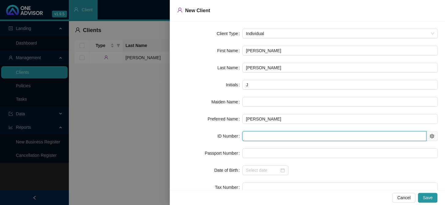
click at [251, 138] on input "text" at bounding box center [334, 136] width 184 height 10
paste input "0205045059081"
type input "0205045059081"
type input "[DATE]"
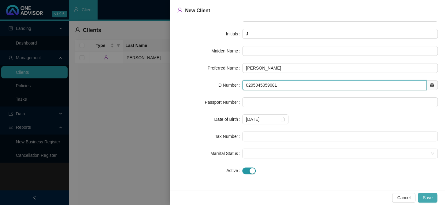
type input "0205045059081"
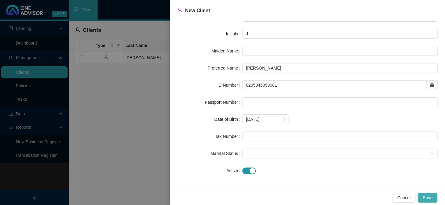
click at [428, 198] on span "Save" at bounding box center [427, 198] width 10 height 7
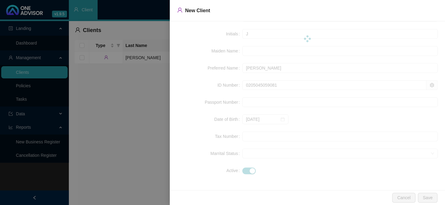
scroll to position [0, 0]
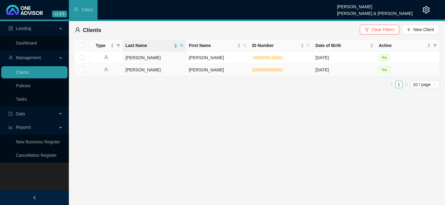
click at [174, 72] on td "[PERSON_NAME]" at bounding box center [154, 70] width 63 height 12
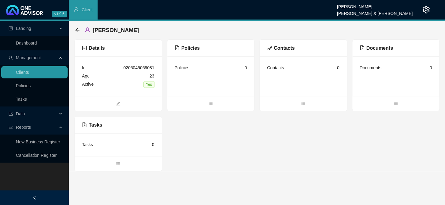
click at [294, 68] on div "Contacts 0" at bounding box center [303, 68] width 72 height 8
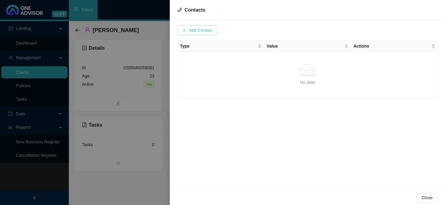
click at [200, 32] on span "Add Contact" at bounding box center [201, 30] width 24 height 7
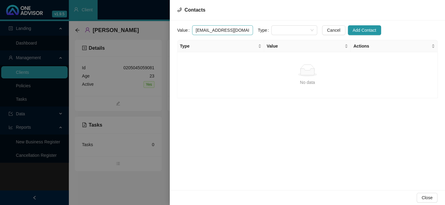
scroll to position [0, 15]
click at [277, 31] on span at bounding box center [294, 30] width 39 height 9
type input "[EMAIL_ADDRESS][DOMAIN_NAME]"
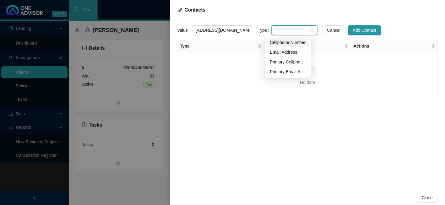
scroll to position [0, 0]
click at [281, 49] on div "Email Address" at bounding box center [288, 52] width 36 height 7
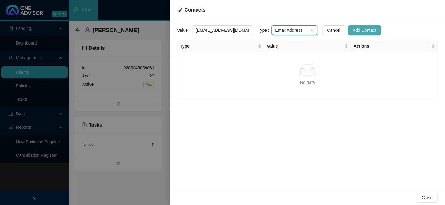
click at [352, 30] on span "Add Contact" at bounding box center [364, 30] width 24 height 7
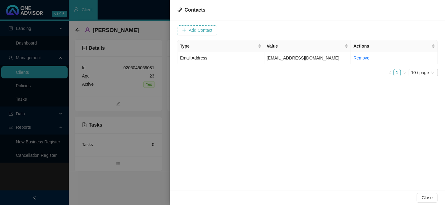
click at [205, 30] on span "Add Contact" at bounding box center [201, 30] width 24 height 7
type input "e"
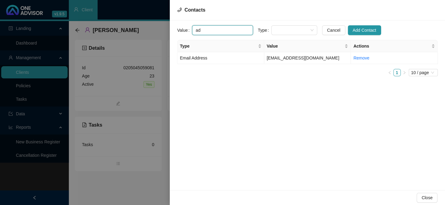
click at [206, 30] on input "ad" at bounding box center [222, 30] width 61 height 10
drag, startPoint x: 206, startPoint y: 30, endPoint x: 183, endPoint y: 30, distance: 22.3
click at [183, 30] on div "Value ad" at bounding box center [215, 30] width 76 height 10
paste input "[EMAIL_ADDRESS][DOMAIN_NAME]"
click at [293, 31] on span at bounding box center [294, 30] width 39 height 9
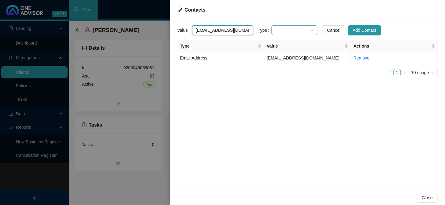
type input "[EMAIL_ADDRESS][DOMAIN_NAME]"
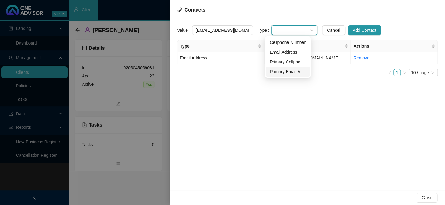
click at [278, 74] on div "Primary Email Address" at bounding box center [288, 71] width 36 height 7
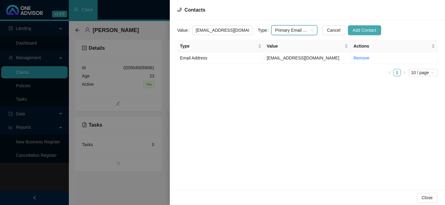
click at [352, 28] on span "Add Contact" at bounding box center [364, 30] width 24 height 7
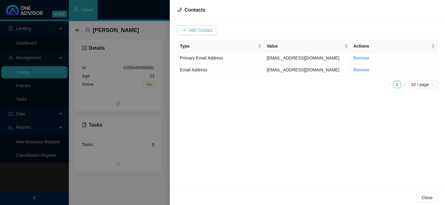
click at [206, 30] on span "Add Contact" at bounding box center [201, 30] width 24 height 7
drag, startPoint x: 234, startPoint y: 30, endPoint x: 247, endPoint y: 30, distance: 13.5
click at [234, 30] on input "text" at bounding box center [222, 30] width 61 height 10
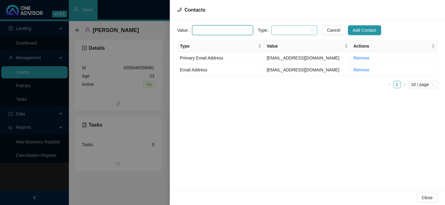
paste input "0836548015"
click at [285, 31] on span at bounding box center [294, 30] width 39 height 9
type input "0836548015"
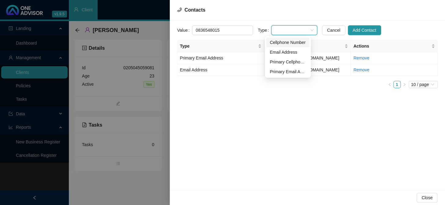
click at [285, 43] on div "Cellphone Number" at bounding box center [288, 42] width 36 height 7
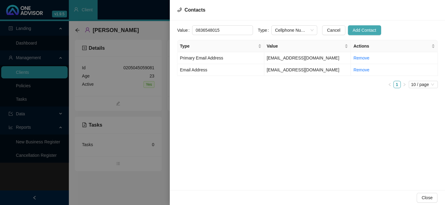
click at [352, 32] on span "Add Contact" at bounding box center [364, 30] width 24 height 7
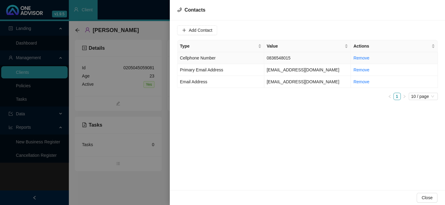
click at [240, 58] on td "Cellphone Number" at bounding box center [220, 58] width 87 height 12
click at [369, 31] on span "Update Contact" at bounding box center [367, 30] width 30 height 7
click at [202, 30] on span "Add Contact" at bounding box center [201, 30] width 24 height 7
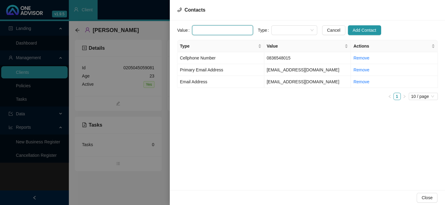
click at [229, 34] on input "text" at bounding box center [222, 30] width 61 height 10
paste input "0826108002"
click at [287, 30] on span at bounding box center [294, 30] width 39 height 9
type input "0826108002"
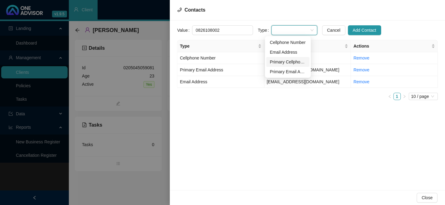
click at [281, 61] on div "Primary Cellphone Number" at bounding box center [288, 62] width 36 height 7
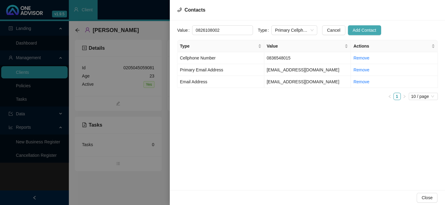
click at [352, 29] on span "Add Contact" at bounding box center [364, 30] width 24 height 7
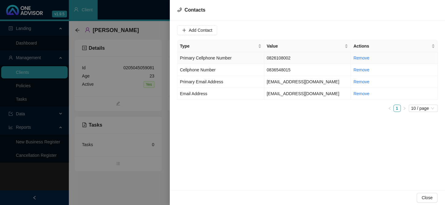
click at [233, 58] on td "Primary Cellphone Number" at bounding box center [220, 58] width 87 height 12
click at [215, 72] on span "Cellphone Number" at bounding box center [198, 70] width 36 height 5
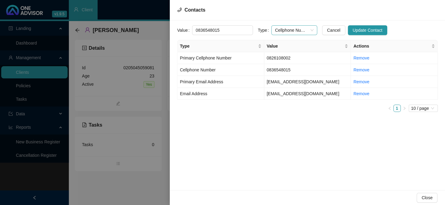
click at [306, 30] on span "Cellphone Number" at bounding box center [294, 30] width 39 height 9
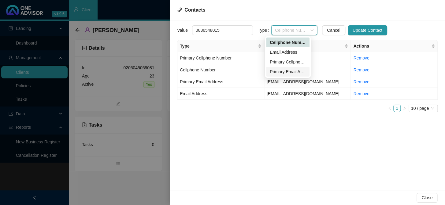
click at [282, 71] on div "Primary Email Address" at bounding box center [288, 71] width 36 height 7
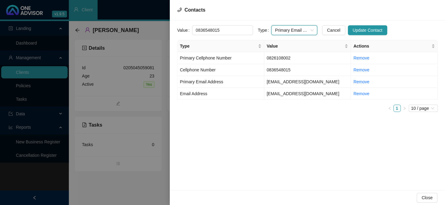
click at [305, 30] on span "Primary Email Address" at bounding box center [294, 30] width 39 height 9
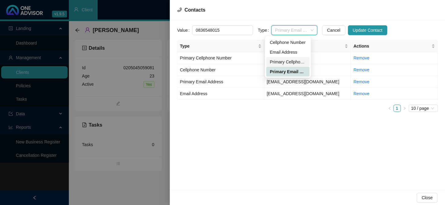
click at [278, 60] on div "Primary Cellphone Number" at bounding box center [288, 62] width 36 height 7
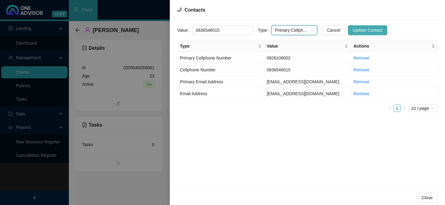
click at [357, 30] on span "Update Contact" at bounding box center [367, 30] width 30 height 7
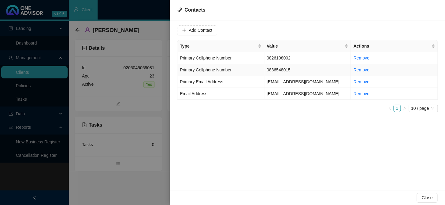
click at [277, 69] on td "0836548015" at bounding box center [307, 70] width 87 height 12
click at [357, 27] on span "Update Contact" at bounding box center [367, 30] width 30 height 7
click at [284, 58] on td "0826108002" at bounding box center [307, 58] width 87 height 12
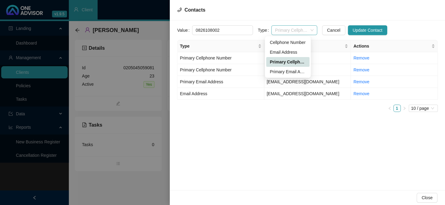
click at [307, 31] on span "Primary Cellphone Number" at bounding box center [294, 30] width 39 height 9
click at [287, 42] on div "Cellphone Number" at bounding box center [288, 42] width 36 height 7
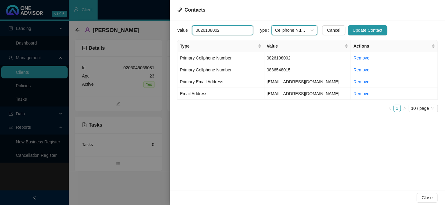
click at [232, 30] on input "0826108002" at bounding box center [222, 30] width 61 height 10
type input "0826108002 ([PERSON_NAME])"
click at [267, 108] on ul "1 10 / page" at bounding box center [307, 108] width 260 height 7
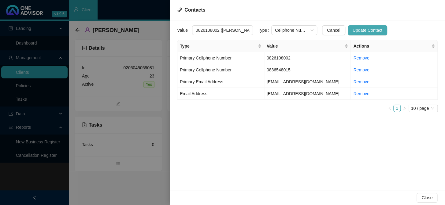
click at [352, 28] on span "Update Contact" at bounding box center [367, 30] width 30 height 7
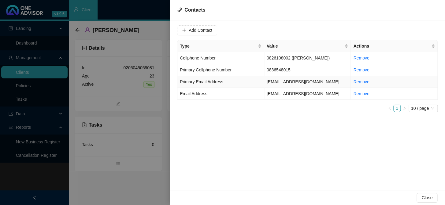
click at [276, 84] on td "[EMAIL_ADDRESS][DOMAIN_NAME]" at bounding box center [307, 82] width 87 height 12
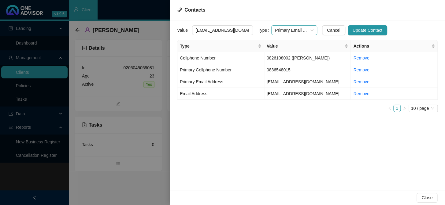
click at [304, 29] on span "Primary Email Address" at bounding box center [294, 30] width 39 height 9
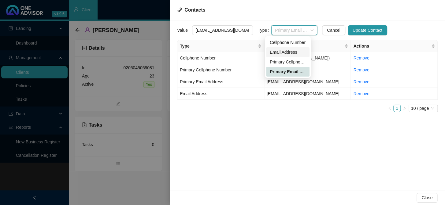
click at [278, 51] on div "Email Address" at bounding box center [288, 52] width 36 height 7
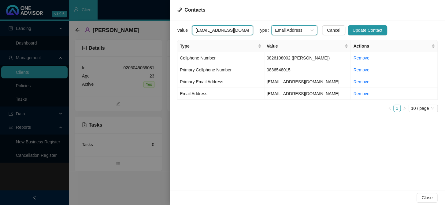
click at [238, 31] on input "[EMAIL_ADDRESS][DOMAIN_NAME]" at bounding box center [222, 30] width 61 height 10
type input "[EMAIL_ADDRESS][DOMAIN_NAME] ([PERSON_NAME])"
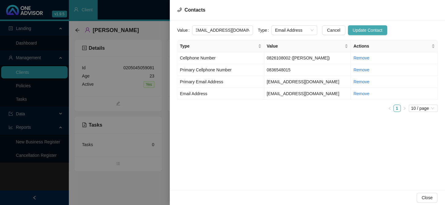
click at [360, 29] on span "Update Contact" at bounding box center [367, 30] width 30 height 7
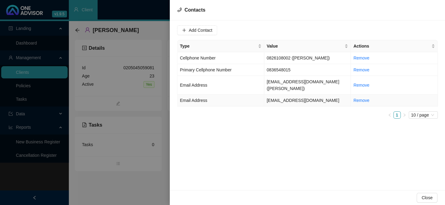
click at [278, 95] on td "[EMAIL_ADDRESS][DOMAIN_NAME]" at bounding box center [307, 101] width 87 height 12
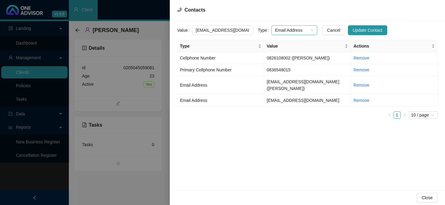
scroll to position [0, 15]
click at [310, 29] on div "Email Address" at bounding box center [294, 30] width 46 height 10
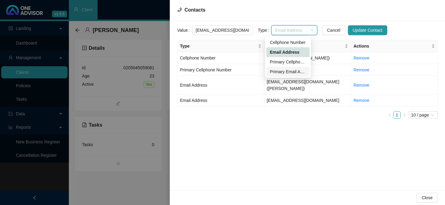
click at [293, 73] on div "Primary Email Address" at bounding box center [288, 71] width 36 height 7
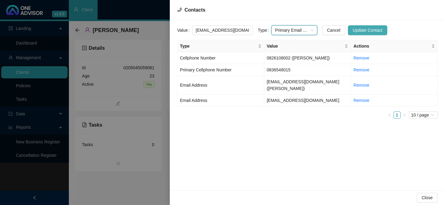
click at [354, 30] on span "Update Contact" at bounding box center [367, 30] width 30 height 7
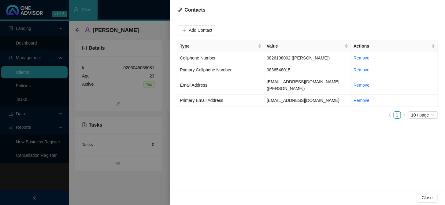
click at [168, 110] on div at bounding box center [222, 102] width 445 height 205
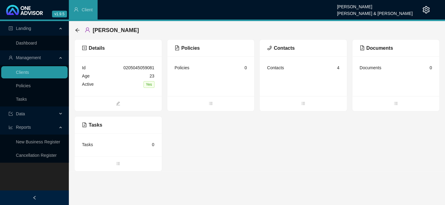
click at [214, 71] on div "Policies 0" at bounding box center [211, 68] width 72 height 8
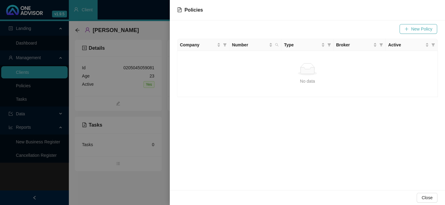
click at [418, 30] on span "New Policy" at bounding box center [421, 29] width 21 height 7
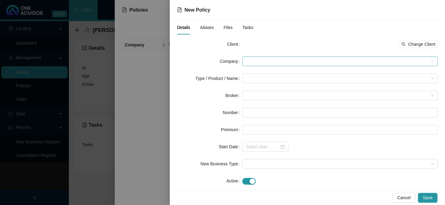
click at [256, 62] on span at bounding box center [340, 61] width 188 height 9
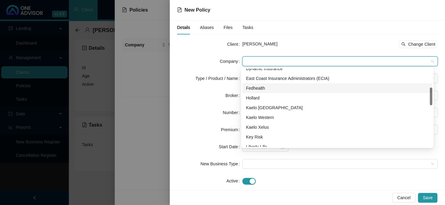
scroll to position [55, 0]
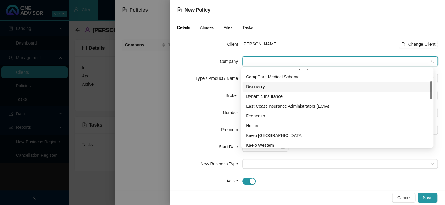
click at [258, 87] on div "Discovery" at bounding box center [337, 86] width 183 height 7
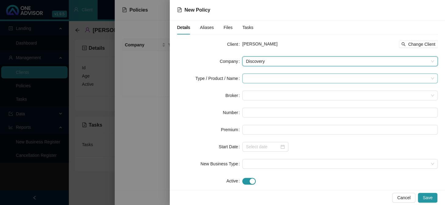
click at [257, 77] on input "search" at bounding box center [337, 78] width 183 height 9
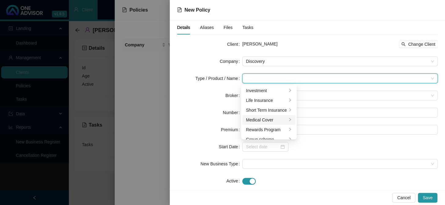
click at [269, 120] on div "Medical Cover" at bounding box center [266, 120] width 41 height 7
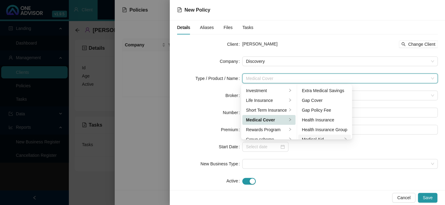
click at [314, 137] on div "Medical Aid" at bounding box center [322, 139] width 41 height 7
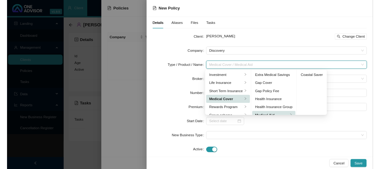
scroll to position [5, 0]
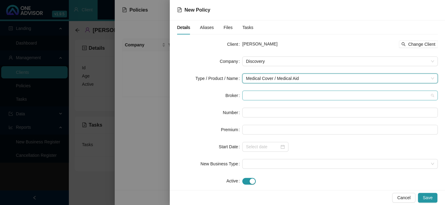
click at [272, 93] on span at bounding box center [340, 95] width 188 height 9
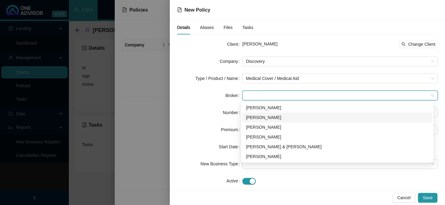
click at [269, 118] on div "[PERSON_NAME]" at bounding box center [337, 117] width 183 height 7
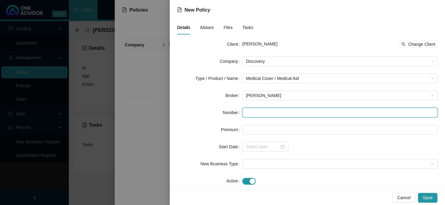
click at [262, 112] on input "text" at bounding box center [339, 113] width 195 height 10
paste input "951163980"
type input "951163980"
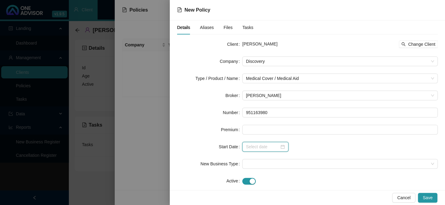
click at [257, 149] on input at bounding box center [262, 147] width 33 height 7
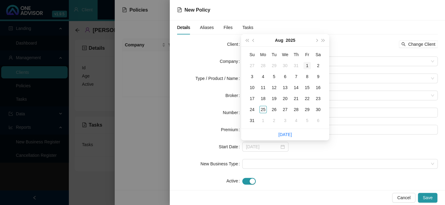
click at [307, 64] on div "1" at bounding box center [306, 65] width 7 height 7
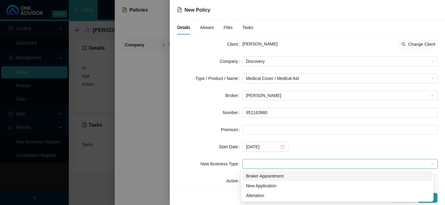
click at [257, 165] on span at bounding box center [340, 164] width 188 height 9
click at [263, 187] on div "New Application" at bounding box center [337, 186] width 183 height 7
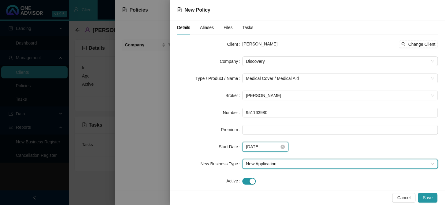
click at [275, 147] on input "[DATE]" at bounding box center [262, 147] width 33 height 7
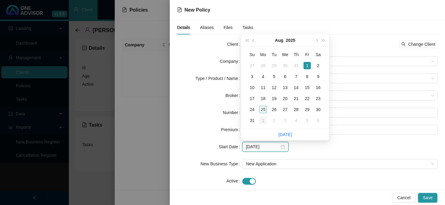
type input "[DATE]"
click at [264, 118] on div "1" at bounding box center [262, 120] width 7 height 7
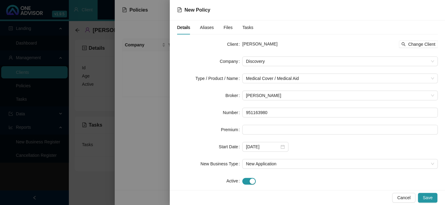
click at [205, 28] on span "Aliases" at bounding box center [207, 27] width 14 height 4
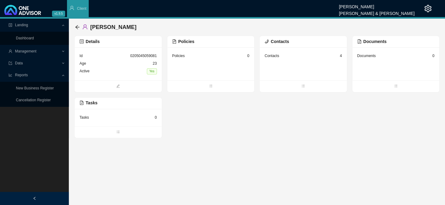
click at [189, 56] on div "Policies 0" at bounding box center [210, 56] width 77 height 8
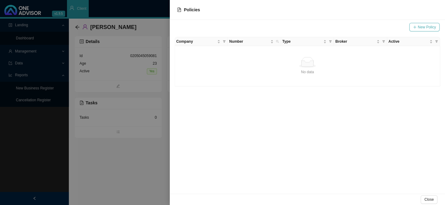
click at [379, 31] on button "New Policy" at bounding box center [424, 27] width 30 height 9
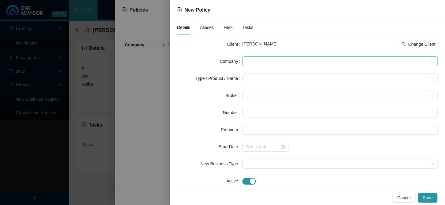
click at [255, 64] on span at bounding box center [340, 61] width 188 height 9
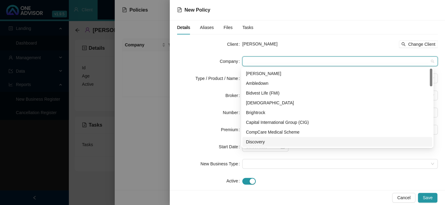
click at [255, 142] on div "Discovery" at bounding box center [337, 142] width 183 height 7
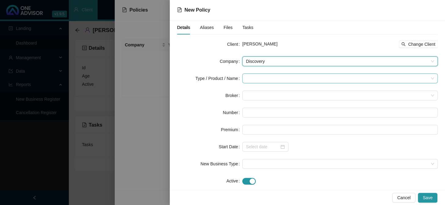
click at [257, 78] on input "search" at bounding box center [337, 78] width 183 height 9
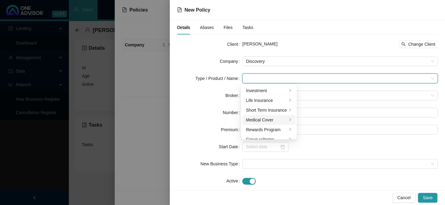
click at [268, 121] on div "Medical Cover" at bounding box center [266, 120] width 41 height 7
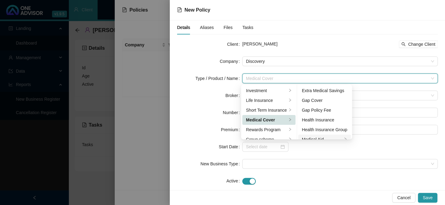
click at [313, 139] on div "Medical Aid" at bounding box center [322, 139] width 41 height 7
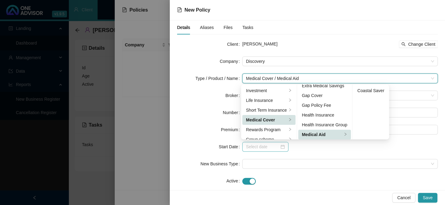
click at [278, 150] on div at bounding box center [265, 147] width 46 height 10
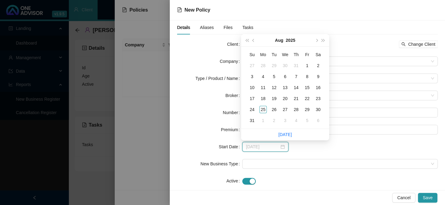
type input "2025-08-30"
type input "[DATE]"
click at [266, 122] on div "1" at bounding box center [262, 120] width 7 height 7
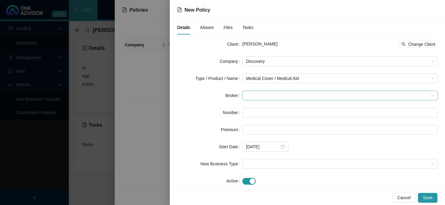
click at [247, 98] on span at bounding box center [340, 95] width 188 height 9
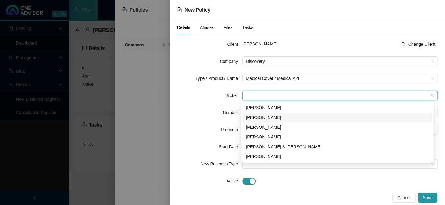
click at [254, 118] on div "[PERSON_NAME]" at bounding box center [337, 117] width 183 height 7
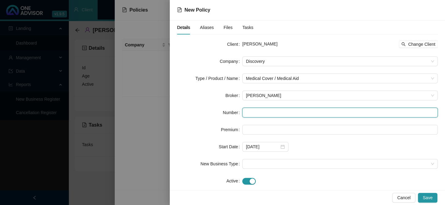
click at [250, 114] on input "text" at bounding box center [339, 113] width 195 height 10
paste input "951163980"
drag, startPoint x: 260, startPoint y: 112, endPoint x: 241, endPoint y: 111, distance: 19.3
click at [242, 111] on input "951163980" at bounding box center [339, 113] width 195 height 10
type input "951163980"
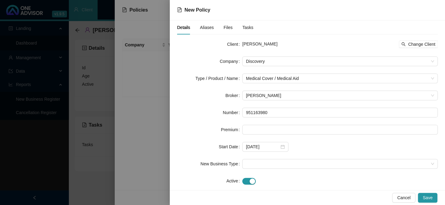
click at [208, 27] on span "Aliases" at bounding box center [207, 27] width 14 height 4
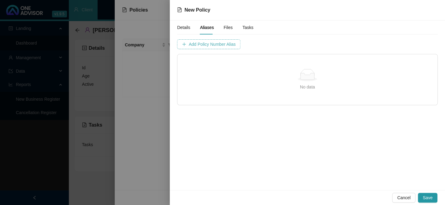
click at [217, 46] on span "Add Policy Number Alias" at bounding box center [212, 44] width 47 height 7
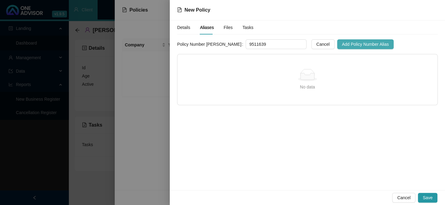
type input "9511639"
click at [337, 48] on button "Add Policy Number Alias" at bounding box center [365, 44] width 57 height 10
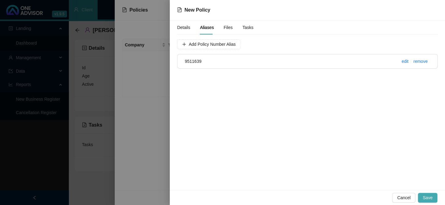
click at [379, 168] on span "Save" at bounding box center [427, 198] width 10 height 7
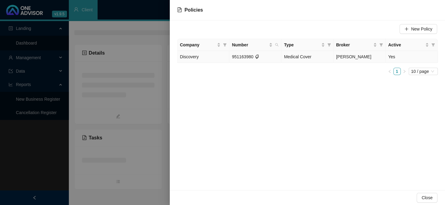
click at [295, 58] on span "Medical Cover" at bounding box center [297, 56] width 27 height 5
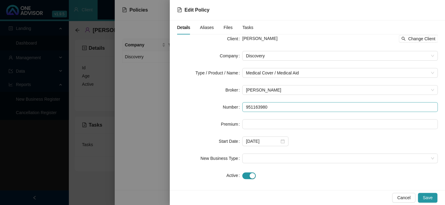
scroll to position [10, 0]
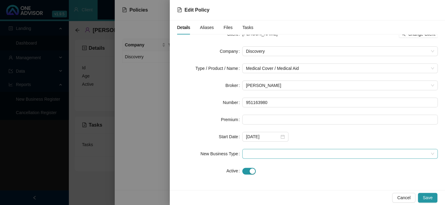
click at [253, 155] on span at bounding box center [340, 153] width 188 height 9
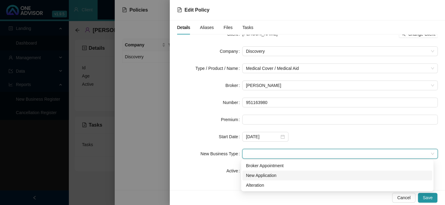
click at [266, 168] on div "New Application" at bounding box center [337, 175] width 183 height 7
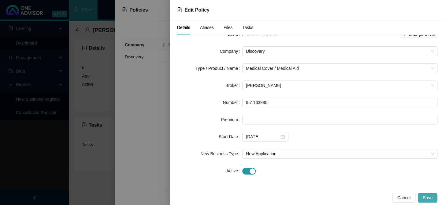
click at [379, 168] on span "Save" at bounding box center [427, 198] width 10 height 7
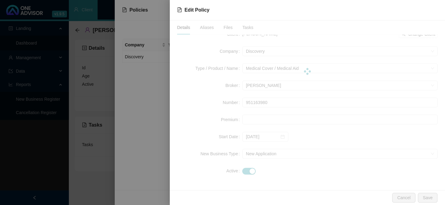
scroll to position [0, 0]
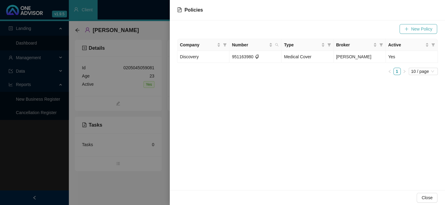
click at [379, 28] on span "New Policy" at bounding box center [421, 29] width 21 height 7
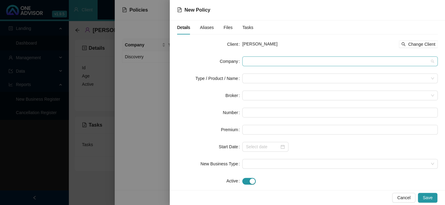
click at [251, 61] on span at bounding box center [340, 61] width 188 height 9
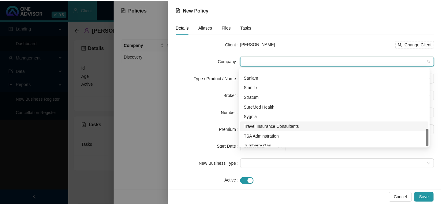
scroll to position [264, 0]
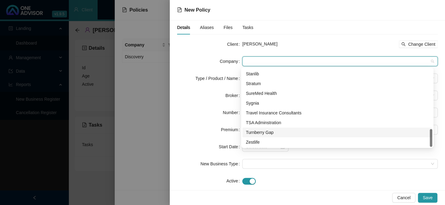
click at [257, 131] on div "Turnberry Gap" at bounding box center [337, 132] width 183 height 7
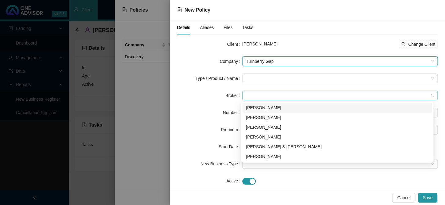
click at [249, 95] on span at bounding box center [340, 95] width 188 height 9
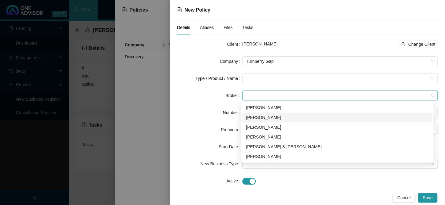
click at [257, 119] on div "[PERSON_NAME]" at bounding box center [337, 117] width 183 height 7
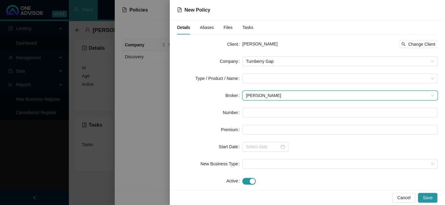
click at [253, 84] on form "Client Joshua Cunningham Change Client Company Turnberry Gap Type / Product / N…" at bounding box center [307, 112] width 260 height 147
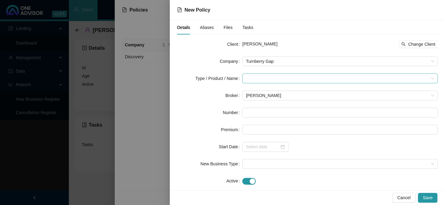
click at [253, 79] on input "search" at bounding box center [337, 78] width 183 height 9
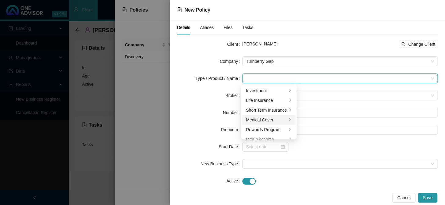
click at [262, 120] on div "Medical Cover" at bounding box center [266, 120] width 41 height 7
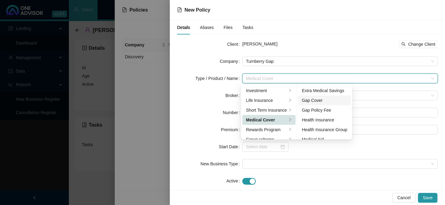
click at [309, 98] on div "Gap Cover" at bounding box center [325, 100] width 46 height 7
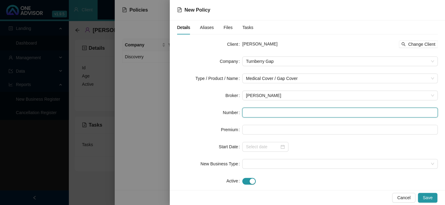
click at [251, 112] on input "text" at bounding box center [339, 113] width 195 height 10
paste input "271658"
type input "271658"
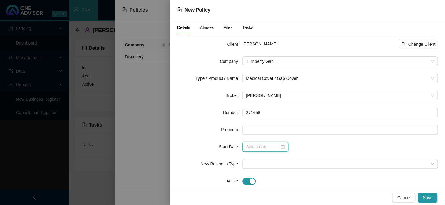
click at [255, 144] on input at bounding box center [262, 147] width 33 height 7
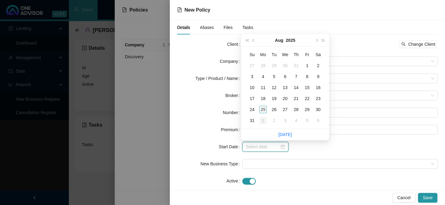
type input "[DATE]"
click at [262, 118] on div "1" at bounding box center [262, 120] width 7 height 7
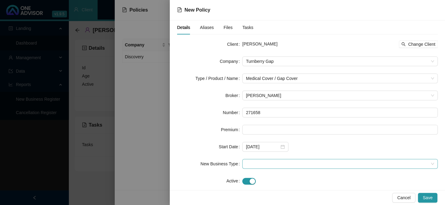
click at [251, 166] on span at bounding box center [340, 164] width 188 height 9
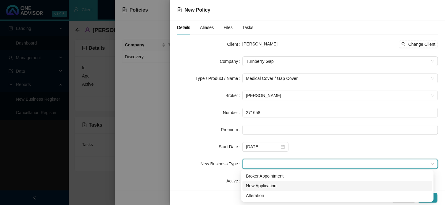
click at [266, 168] on div "New Application" at bounding box center [337, 186] width 183 height 7
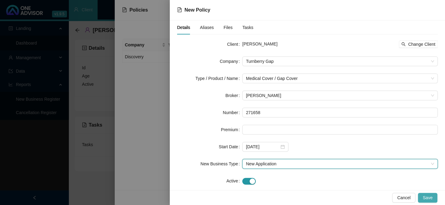
click at [379, 168] on span "Save" at bounding box center [427, 198] width 10 height 7
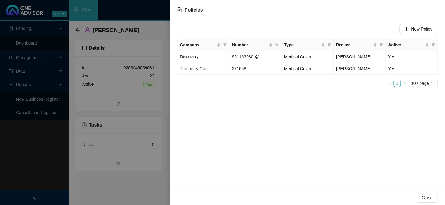
click at [158, 115] on div at bounding box center [222, 102] width 445 height 205
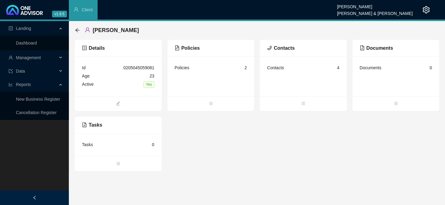
click at [296, 153] on div "Details Id 0205045059081 Age 23 Active Yes Policies Policies 2 Contacts Contact…" at bounding box center [256, 105] width 365 height 132
click at [74, 32] on div "[PERSON_NAME]" at bounding box center [256, 30] width 365 height 18
click at [76, 31] on icon "arrow-left" at bounding box center [77, 30] width 4 height 4
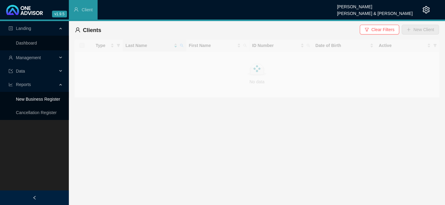
click at [43, 99] on link "New Business Register" at bounding box center [38, 99] width 44 height 5
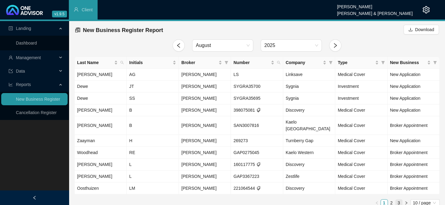
click at [379, 168] on link "3" at bounding box center [398, 203] width 7 height 7
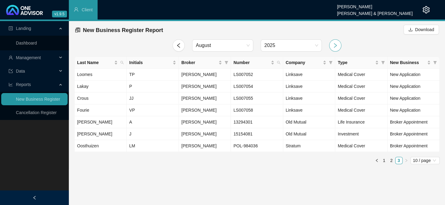
click at [335, 48] on button "button" at bounding box center [335, 45] width 12 height 12
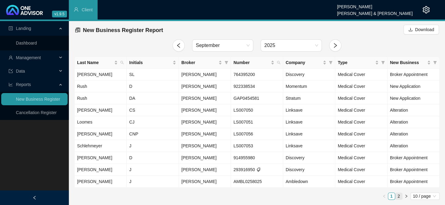
click at [379, 168] on link "2" at bounding box center [398, 196] width 7 height 7
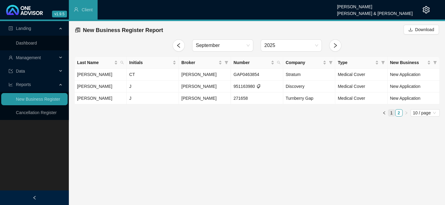
click at [379, 113] on link "1" at bounding box center [391, 113] width 7 height 7
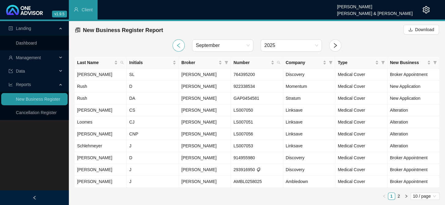
click at [180, 46] on icon "left" at bounding box center [179, 46] width 6 height 6
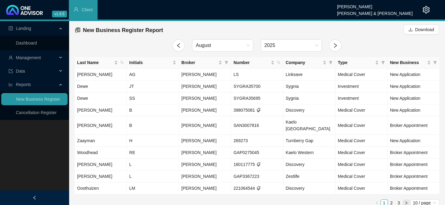
click at [379, 168] on icon "right" at bounding box center [406, 203] width 4 height 4
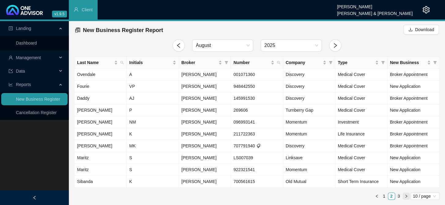
click at [379, 168] on icon "right" at bounding box center [406, 197] width 4 height 4
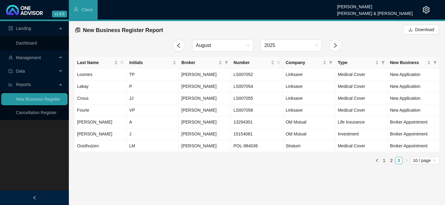
click at [331, 165] on div "Last Name Initials Broker Number Company Type New Business Loomes TP Joanne Bor…" at bounding box center [256, 113] width 365 height 113
click at [379, 160] on link "1" at bounding box center [384, 160] width 7 height 7
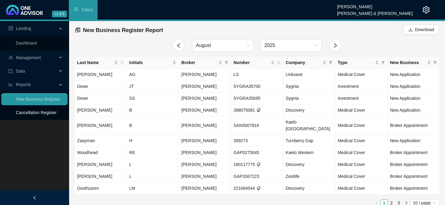
click at [53, 112] on link "Cancellation Register" at bounding box center [36, 112] width 41 height 5
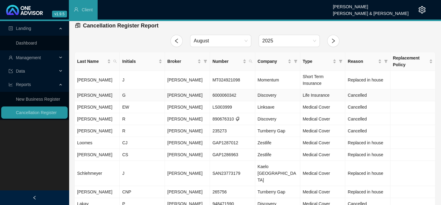
scroll to position [6, 0]
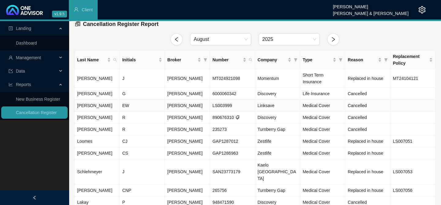
click at [379, 100] on td "Cancelled" at bounding box center [367, 106] width 45 height 12
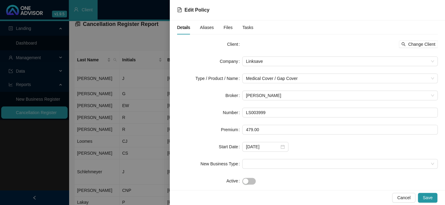
click at [88, 47] on div at bounding box center [222, 102] width 445 height 205
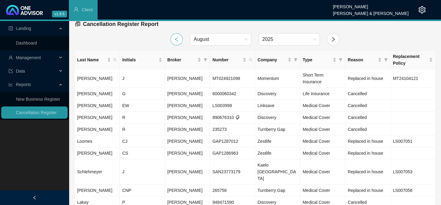
click at [174, 35] on button "button" at bounding box center [176, 39] width 12 height 12
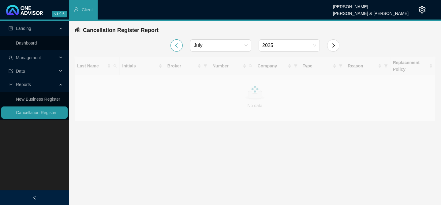
scroll to position [0, 0]
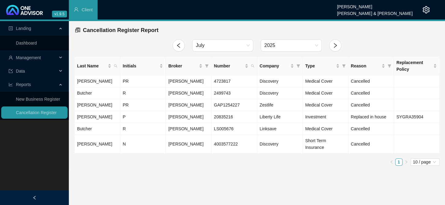
click at [175, 35] on div "Cancellation Register Report" at bounding box center [257, 30] width 364 height 13
click at [177, 46] on icon "left" at bounding box center [179, 46] width 6 height 6
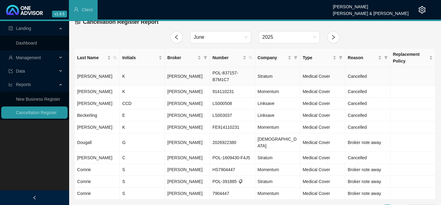
scroll to position [13, 0]
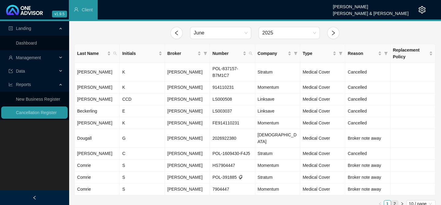
click at [379, 168] on link "2" at bounding box center [394, 204] width 7 height 7
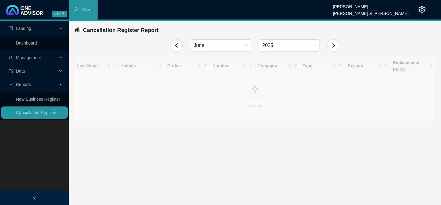
scroll to position [0, 0]
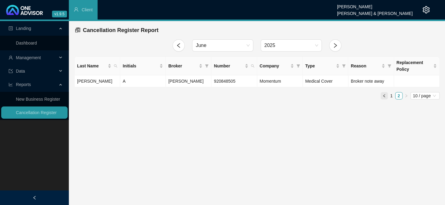
click at [379, 98] on icon "left" at bounding box center [384, 96] width 4 height 4
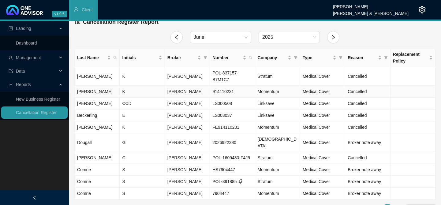
scroll to position [13, 0]
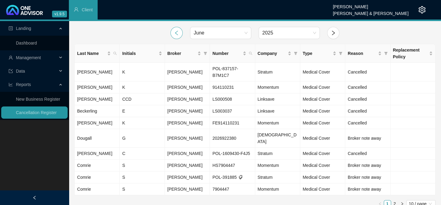
click at [175, 33] on icon "left" at bounding box center [176, 33] width 3 height 5
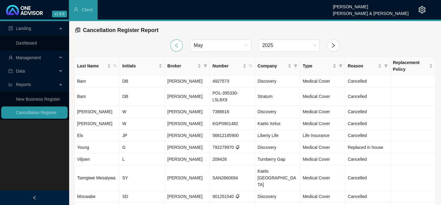
click at [176, 46] on icon "left" at bounding box center [176, 45] width 3 height 5
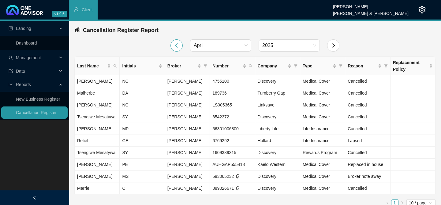
click at [176, 46] on icon "left" at bounding box center [176, 45] width 3 height 5
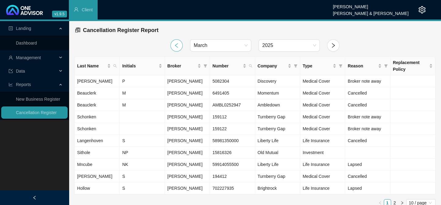
click at [176, 46] on icon "left" at bounding box center [176, 45] width 3 height 5
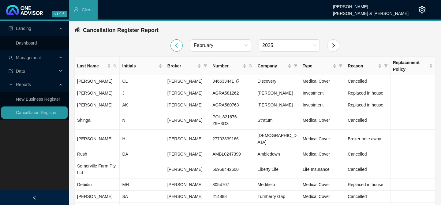
click at [176, 46] on icon "left" at bounding box center [176, 45] width 3 height 5
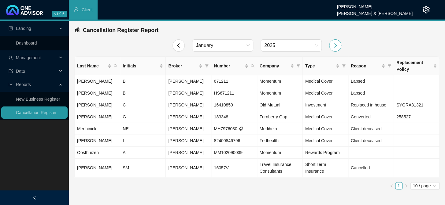
click at [340, 44] on button "button" at bounding box center [335, 45] width 12 height 12
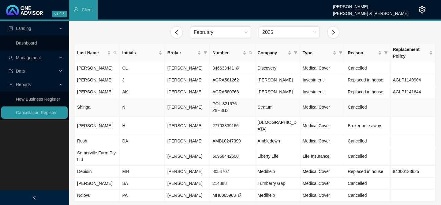
scroll to position [19, 0]
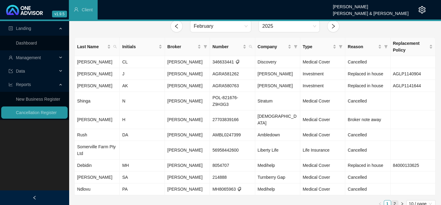
click at [379, 168] on link "2" at bounding box center [394, 204] width 7 height 7
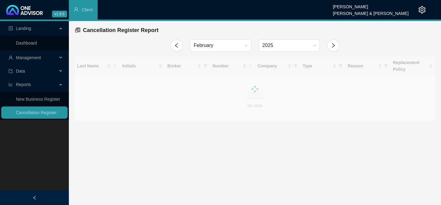
scroll to position [0, 0]
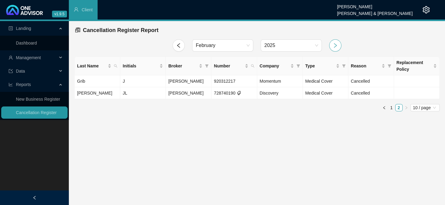
click at [335, 43] on icon "right" at bounding box center [335, 46] width 6 height 6
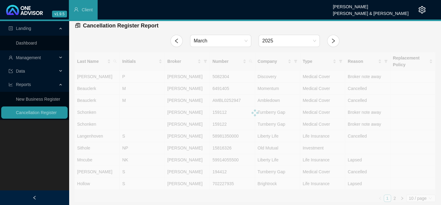
scroll to position [6, 0]
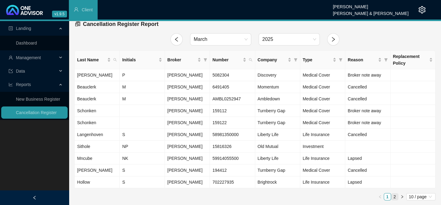
click at [379, 168] on link "2" at bounding box center [394, 197] width 7 height 7
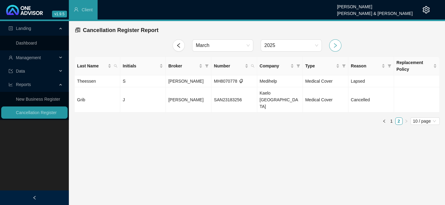
click at [333, 49] on button "button" at bounding box center [335, 45] width 12 height 12
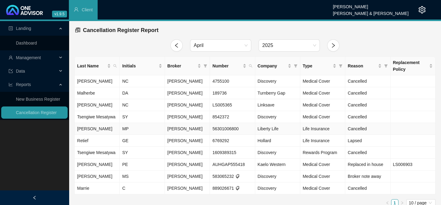
scroll to position [6, 0]
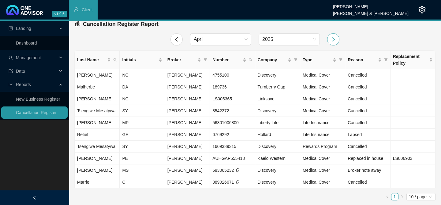
click at [333, 37] on icon "right" at bounding box center [333, 40] width 6 height 6
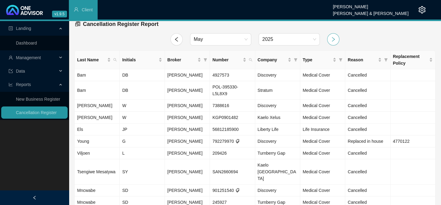
click at [334, 40] on icon "right" at bounding box center [333, 40] width 6 height 6
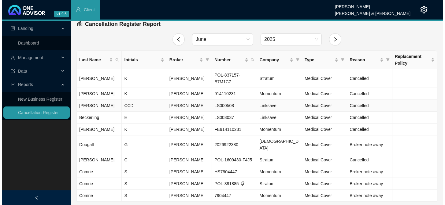
scroll to position [13, 0]
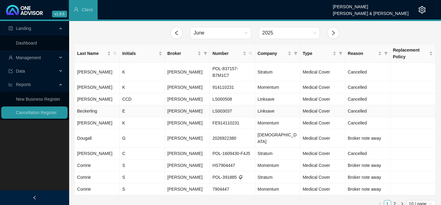
click at [364, 111] on span "Cancelled" at bounding box center [356, 111] width 19 height 5
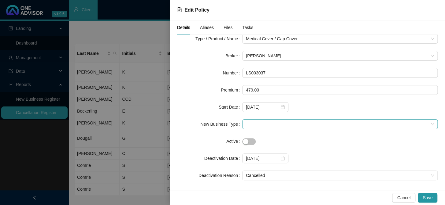
scroll to position [44, 0]
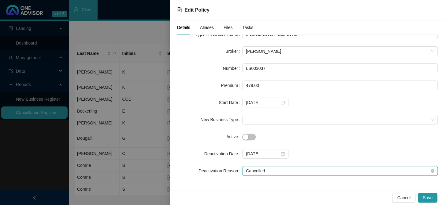
click at [271, 168] on span "Cancelled" at bounding box center [340, 171] width 188 height 9
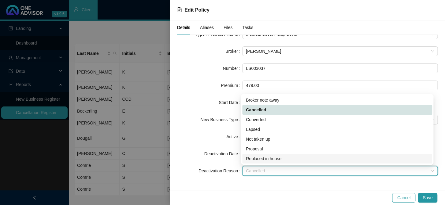
click at [379, 168] on span "Cancel" at bounding box center [403, 198] width 13 height 7
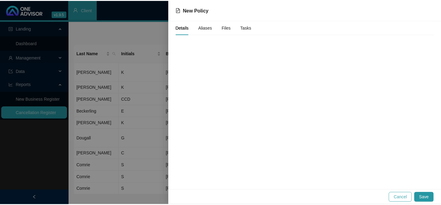
scroll to position [0, 0]
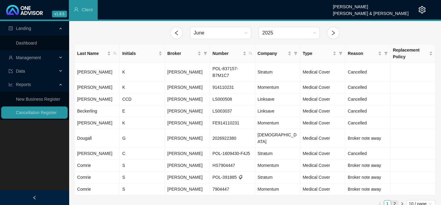
click at [379, 168] on link "2" at bounding box center [394, 204] width 7 height 7
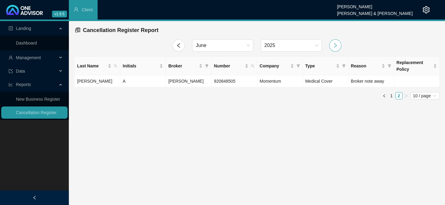
click at [336, 44] on icon "right" at bounding box center [335, 46] width 6 height 6
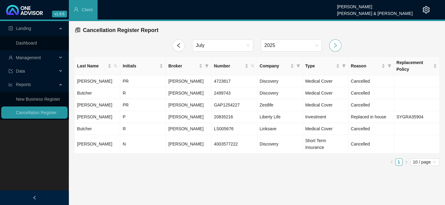
click at [333, 46] on icon "right" at bounding box center [335, 46] width 6 height 6
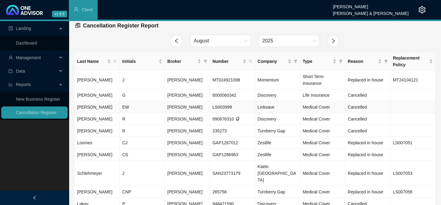
scroll to position [6, 0]
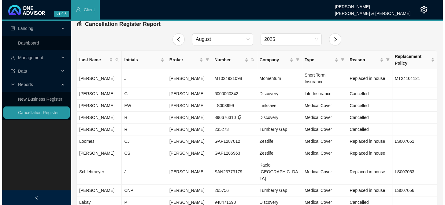
scroll to position [0, 0]
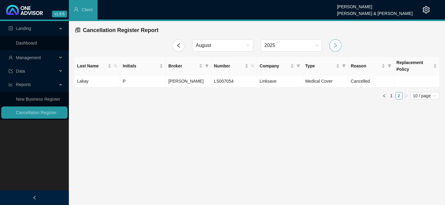
click at [334, 43] on icon "right" at bounding box center [335, 46] width 6 height 6
click at [334, 49] on button "button" at bounding box center [335, 45] width 12 height 12
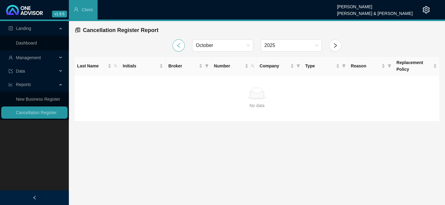
click at [178, 45] on icon "left" at bounding box center [178, 45] width 3 height 5
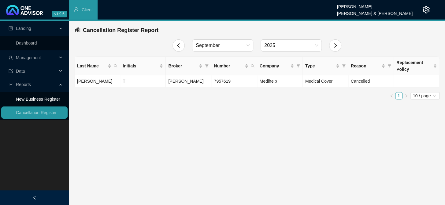
click at [29, 97] on link "New Business Register" at bounding box center [38, 99] width 44 height 5
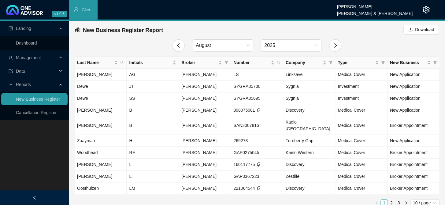
click at [328, 44] on div at bounding box center [335, 45] width 20 height 12
click at [337, 47] on icon "right" at bounding box center [335, 46] width 6 height 6
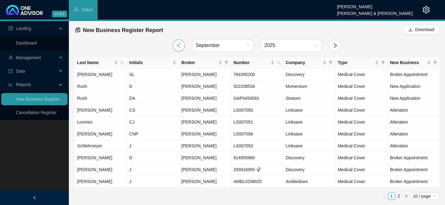
click at [178, 46] on icon "left" at bounding box center [179, 46] width 6 height 6
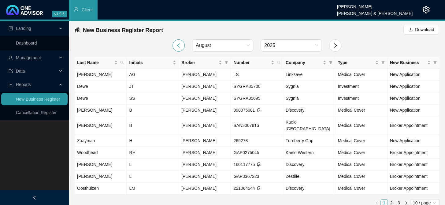
click at [178, 46] on icon "left" at bounding box center [179, 46] width 6 height 6
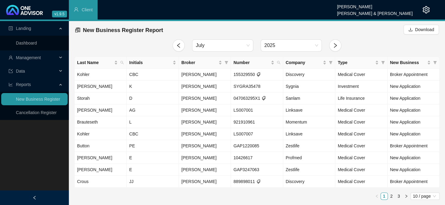
click at [31, 61] on span "Management" at bounding box center [33, 58] width 49 height 12
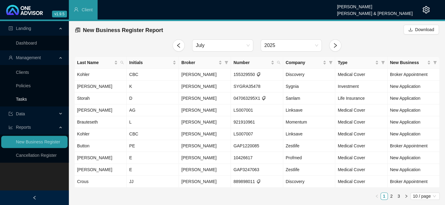
click at [24, 98] on link "Tasks" at bounding box center [21, 99] width 11 height 5
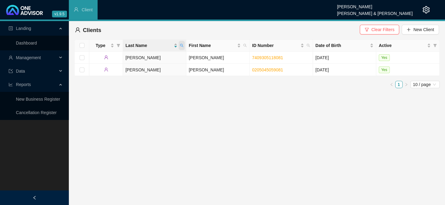
click at [183, 44] on span at bounding box center [182, 45] width 6 height 9
click at [56, 57] on span "Management" at bounding box center [33, 58] width 49 height 12
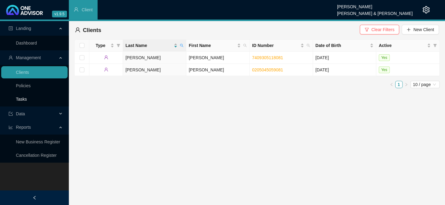
click at [21, 98] on link "Tasks" at bounding box center [21, 99] width 11 height 5
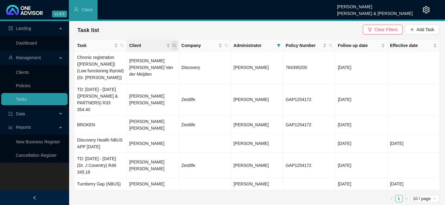
click at [173, 46] on icon "search" at bounding box center [173, 45] width 3 height 3
click at [134, 70] on span "Search" at bounding box center [134, 69] width 13 height 7
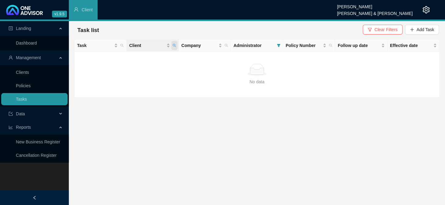
click at [172, 42] on span "Client" at bounding box center [174, 45] width 6 height 9
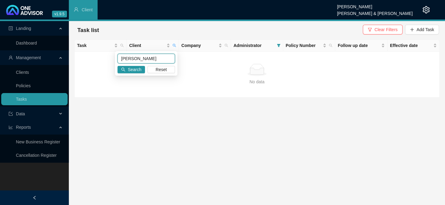
drag, startPoint x: 135, startPoint y: 57, endPoint x: 116, endPoint y: 58, distance: 19.0
click at [116, 58] on div "vincent Search Reset" at bounding box center [146, 63] width 62 height 24
type input "Bradley"
click at [126, 69] on button "Search" at bounding box center [131, 69] width 28 height 7
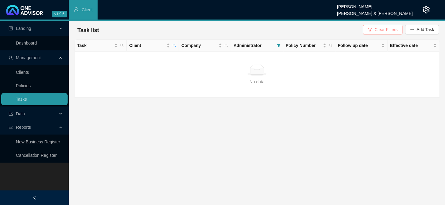
click at [382, 28] on span "Clear Filters" at bounding box center [385, 29] width 23 height 7
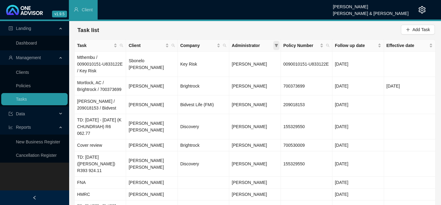
click at [276, 46] on icon "filter" at bounding box center [275, 45] width 3 height 3
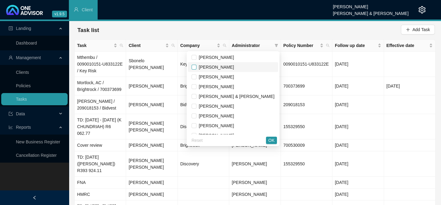
click at [196, 68] on input "checkbox" at bounding box center [193, 67] width 5 height 5
checkbox input "true"
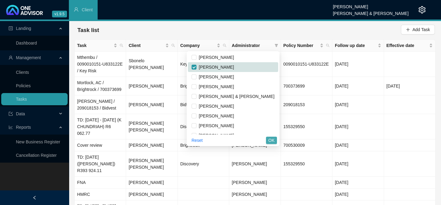
click at [270, 141] on span "OK" at bounding box center [271, 140] width 6 height 7
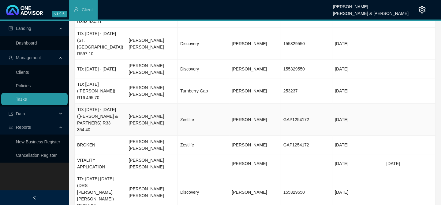
scroll to position [90, 0]
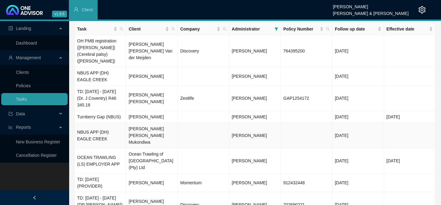
scroll to position [26, 0]
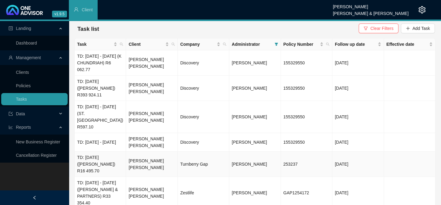
scroll to position [0, 0]
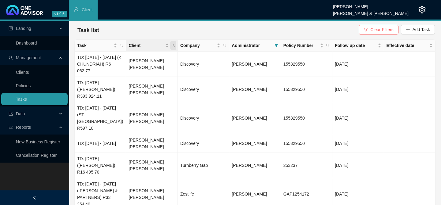
click at [171, 46] on icon "search" at bounding box center [173, 46] width 4 height 4
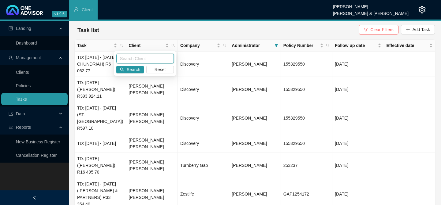
click at [154, 59] on input "text" at bounding box center [144, 59] width 57 height 10
type input "charles"
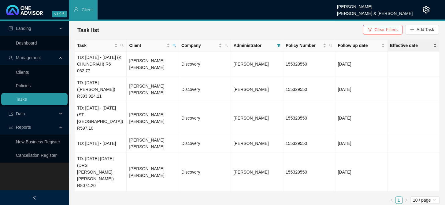
click at [424, 46] on span "Effective date" at bounding box center [411, 45] width 42 height 7
click at [413, 46] on span "Effective date" at bounding box center [411, 45] width 42 height 7
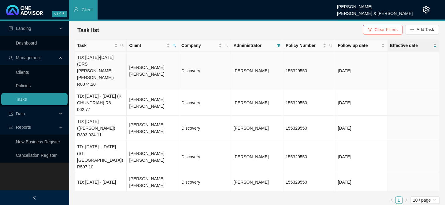
click at [134, 66] on td "Charles Barnett Clark Kohler" at bounding box center [153, 71] width 52 height 39
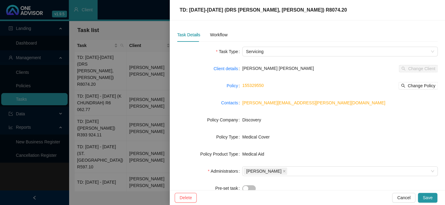
click at [136, 29] on div at bounding box center [222, 102] width 445 height 205
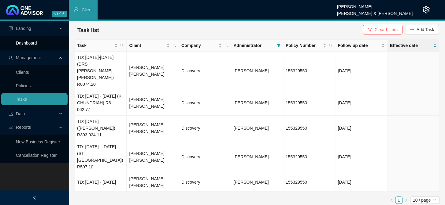
click at [31, 43] on link "Dashboard" at bounding box center [26, 43] width 21 height 5
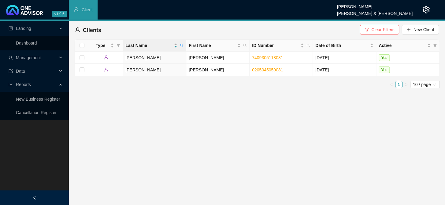
click at [45, 54] on span "Management" at bounding box center [33, 58] width 49 height 12
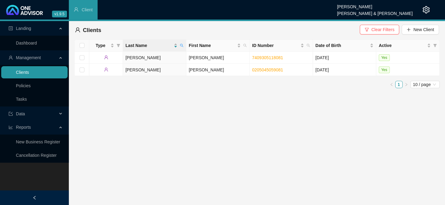
click at [27, 75] on link "Clients" at bounding box center [22, 72] width 13 height 5
click at [180, 43] on span at bounding box center [182, 45] width 6 height 9
type input "kohler"
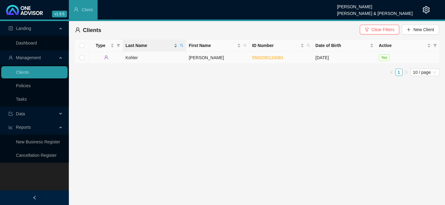
click at [167, 59] on td "Kohler" at bounding box center [154, 58] width 63 height 12
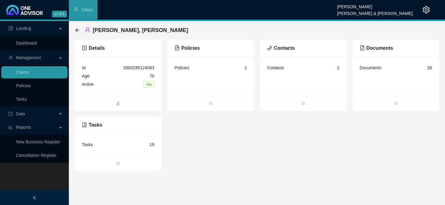
click at [130, 145] on div "Tasks 19" at bounding box center [118, 145] width 72 height 8
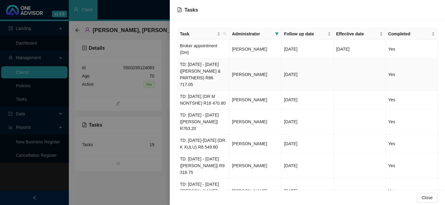
click at [210, 79] on td "TD: 10/04/2025 - 06/05/2025 (KAUFFMANN & PARTNERS) R86 717.05" at bounding box center [203, 75] width 52 height 32
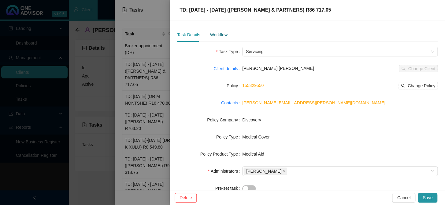
click at [214, 33] on div "Workflow" at bounding box center [218, 34] width 17 height 7
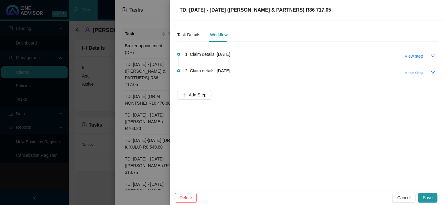
click at [419, 73] on span "View step" at bounding box center [413, 72] width 18 height 7
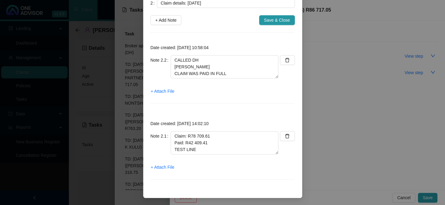
scroll to position [20, 0]
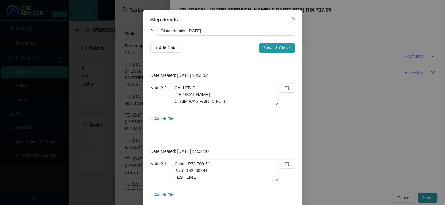
click at [361, 69] on div "Step details 2 Claim details: 10/04/2025 + Add Note Save & Close Date created: …" at bounding box center [222, 102] width 445 height 205
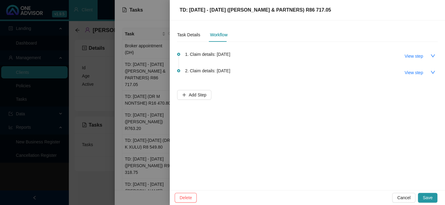
scroll to position [0, 0]
click at [418, 58] on span "View step" at bounding box center [413, 56] width 18 height 7
type input "Claim details: 06/05/2025"
type textarea "Checked cth. This claim was paid in full on the 09/05/2025"
type textarea "CLAIM: R8 007.44 PAID: R0"
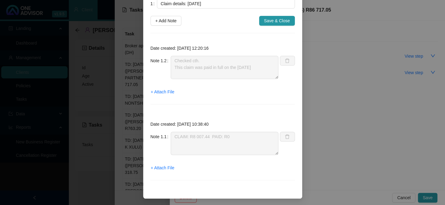
scroll to position [48, 0]
drag, startPoint x: 276, startPoint y: 20, endPoint x: 281, endPoint y: 20, distance: 5.0
click at [276, 20] on span "Save & Close" at bounding box center [277, 20] width 26 height 7
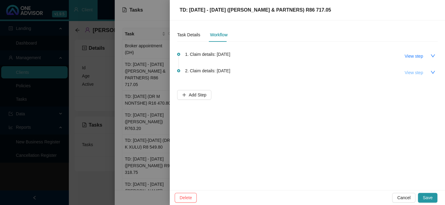
click at [417, 75] on span "View step" at bounding box center [413, 72] width 18 height 7
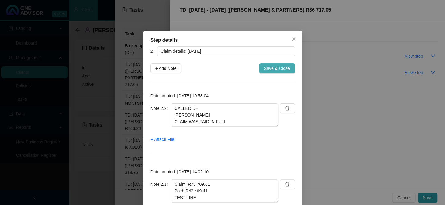
click at [264, 67] on span "Save & Close" at bounding box center [277, 68] width 26 height 7
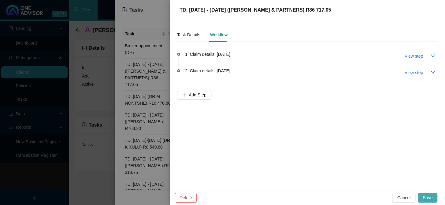
click at [428, 197] on span "Save" at bounding box center [427, 198] width 10 height 7
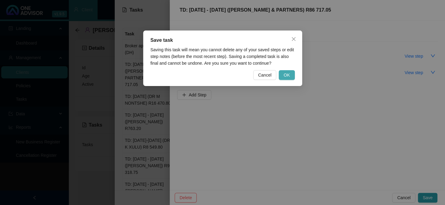
click at [288, 74] on span "OK" at bounding box center [286, 75] width 6 height 7
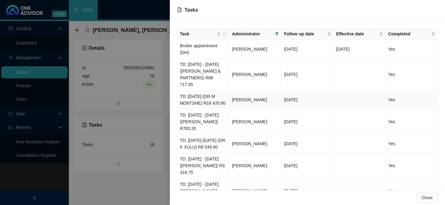
click at [245, 102] on span "[PERSON_NAME]" at bounding box center [249, 100] width 35 height 5
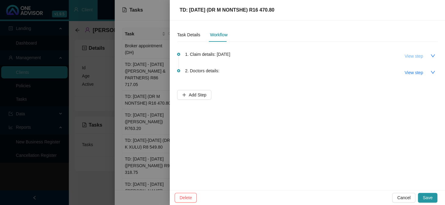
click at [419, 55] on span "View step" at bounding box center [413, 56] width 18 height 7
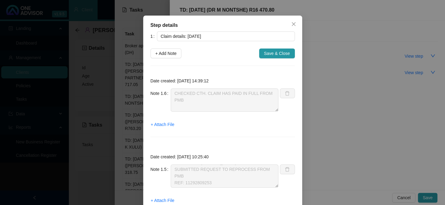
scroll to position [28, 0]
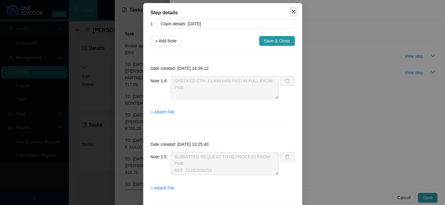
click at [291, 14] on button "Close" at bounding box center [294, 12] width 10 height 10
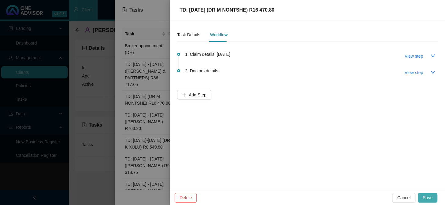
click at [433, 197] on button "Save" at bounding box center [428, 198] width 20 height 10
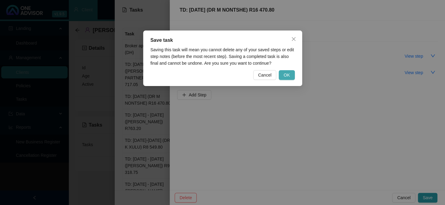
click at [286, 72] on span "OK" at bounding box center [286, 75] width 6 height 7
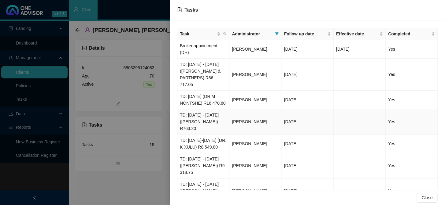
click at [252, 122] on span "[PERSON_NAME]" at bounding box center [249, 122] width 35 height 5
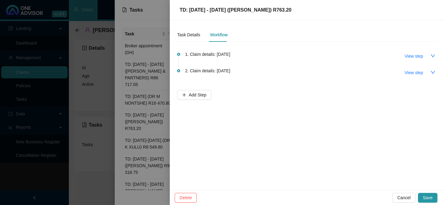
click at [230, 55] on span "1. Claim details: 07/04/2025" at bounding box center [207, 54] width 45 height 7
click at [410, 57] on span "View step" at bounding box center [413, 56] width 18 height 7
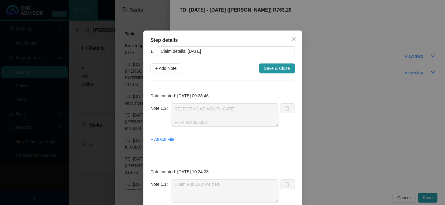
scroll to position [20, 0]
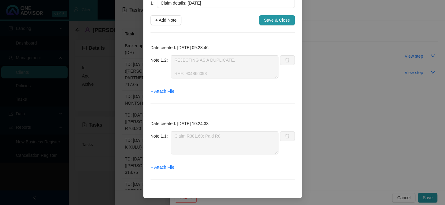
click at [371, 91] on div "Step details 1 Claim details: 07/04/2025 + Add Note Save & Close Date created: …" at bounding box center [222, 102] width 445 height 205
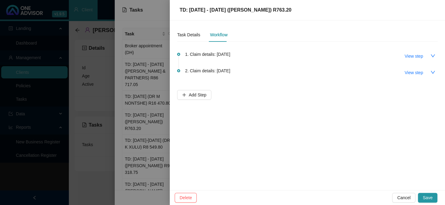
scroll to position [18, 0]
click at [424, 73] on button "View step" at bounding box center [414, 73] width 28 height 10
type input "Claim details: 09/04/2025"
type textarea "CALLED DH; RIKESH QUERIED CLAIM PROVIDER IS A DIETICIAN. REF: 904866093 REJECTI…"
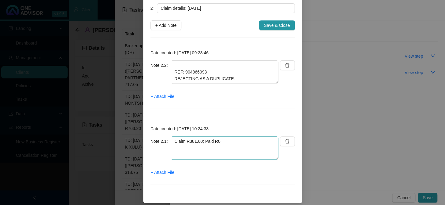
scroll to position [48, 0]
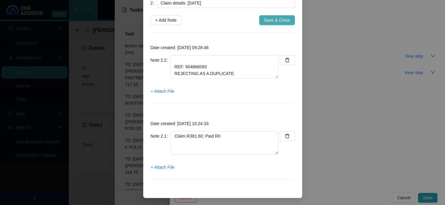
click at [285, 19] on span "Save & Close" at bounding box center [277, 20] width 26 height 7
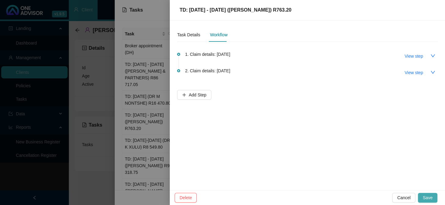
click at [428, 196] on span "Save" at bounding box center [427, 198] width 10 height 7
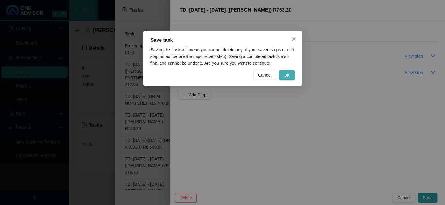
click at [287, 75] on span "OK" at bounding box center [286, 75] width 6 height 7
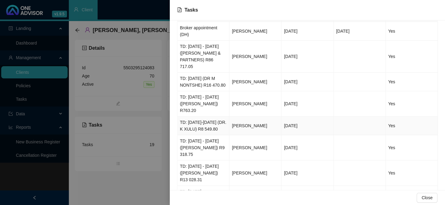
scroll to position [28, 0]
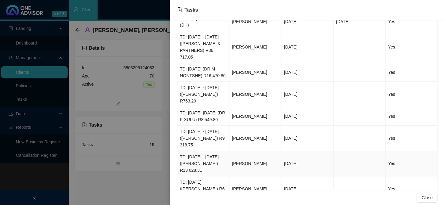
click at [246, 166] on span "[PERSON_NAME]" at bounding box center [249, 163] width 35 height 5
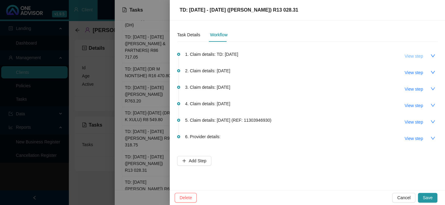
click at [419, 58] on span "View step" at bounding box center [413, 56] width 18 height 7
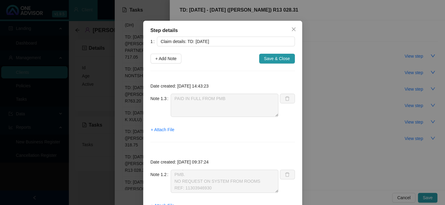
scroll to position [0, 0]
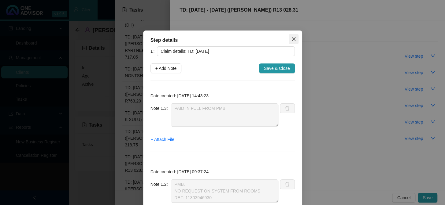
click at [291, 38] on icon "close" at bounding box center [293, 39] width 5 height 5
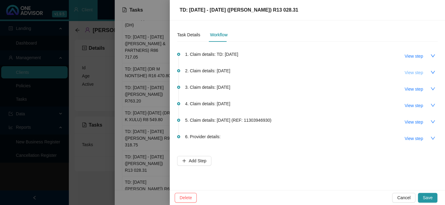
click at [418, 73] on span "View step" at bounding box center [413, 72] width 18 height 7
type input "Claim details: 13/04/2025"
type textarea "CLAIM PAID IN FULL FROM PMB"
type textarea "CLAIM: R2 662,20 PAID: R895,90"
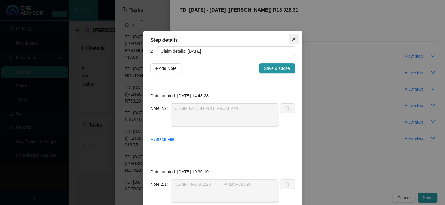
click at [291, 38] on icon "close" at bounding box center [293, 39] width 5 height 5
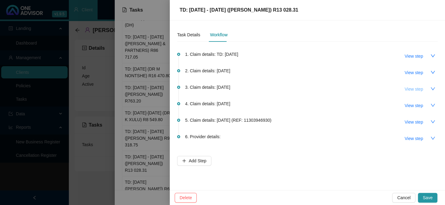
click at [412, 88] on span "View step" at bounding box center [413, 89] width 18 height 7
type input "Claim details: 27/04/2025"
type textarea "CLAIM: R1 597,50 PAID: R537,40"
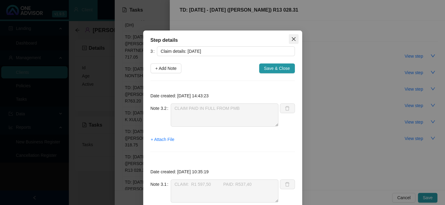
click at [291, 38] on icon "close" at bounding box center [293, 39] width 5 height 5
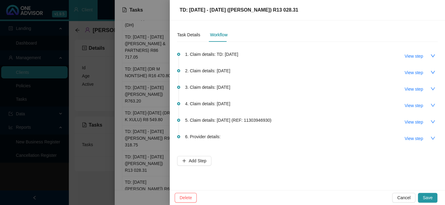
click at [289, 119] on div "5. Claim details: 08/05/2025 (REF: 11303946930) View step" at bounding box center [311, 122] width 253 height 10
click at [412, 121] on span "View step" at bounding box center [413, 122] width 18 height 7
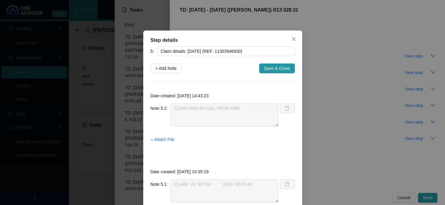
click at [336, 42] on div "Step details 5 Claim details: 08/05/2025 (REF: 11303946930) + Add Note Save & C…" at bounding box center [222, 102] width 445 height 205
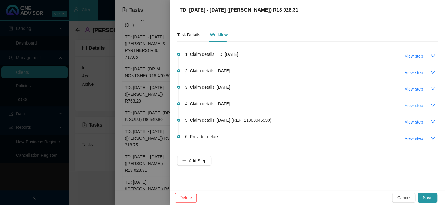
click at [410, 105] on span "View step" at bounding box center [413, 105] width 18 height 7
type input "Claim details: 28/04/2025"
type textarea "CLAIM: R1 289,70 PAID: R311,10"
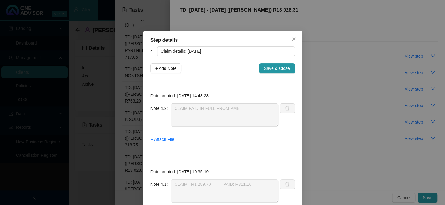
click at [371, 96] on div "Step details 4 Claim details: 28/04/2025 + Add Note Save & Close Date created: …" at bounding box center [222, 102] width 445 height 205
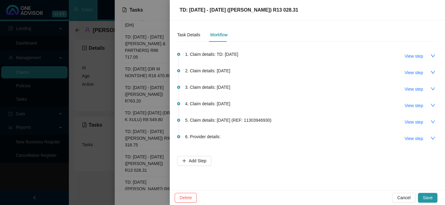
click at [427, 199] on span "Save" at bounding box center [427, 198] width 10 height 7
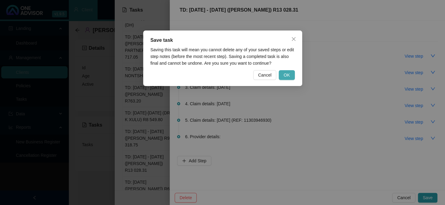
click at [286, 75] on span "OK" at bounding box center [286, 75] width 6 height 7
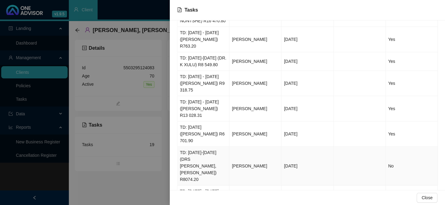
scroll to position [83, 0]
click at [258, 163] on span "[PERSON_NAME]" at bounding box center [249, 165] width 35 height 5
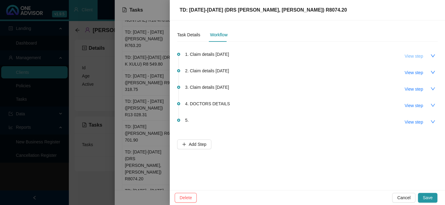
click at [417, 58] on span "View step" at bounding box center [413, 56] width 18 height 7
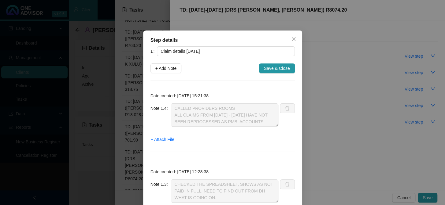
scroll to position [13, 0]
click at [291, 37] on icon "close" at bounding box center [293, 39] width 4 height 4
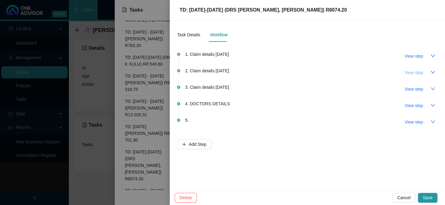
click at [423, 72] on button "View step" at bounding box center [414, 73] width 28 height 10
type input "Claim details 16/03/2025"
type textarea "CHECKED CTH, CAN SEE THAT 16/03/2025 HAS BEEN REPROCESSED AND PAID IN FULL"
type textarea "CALLED DH; RIKESH HE CAN SEE THAT OTHER CLAIMS WERE RE-WORKED AND PAID FROM PMB…"
type textarea "EMAILED FEEDBACK TO THE CLIENT"
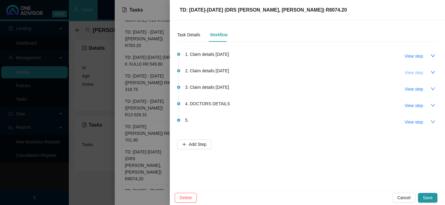
type textarea "THIS CLAIM HAS NOT PAID FROM PMB. SPOKE TO THE DOCTORS ROOMS WHO CONFIRMED THAT…"
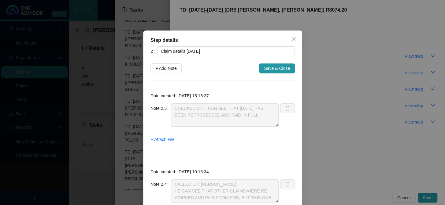
scroll to position [0, 0]
click at [291, 38] on icon "close" at bounding box center [293, 39] width 5 height 5
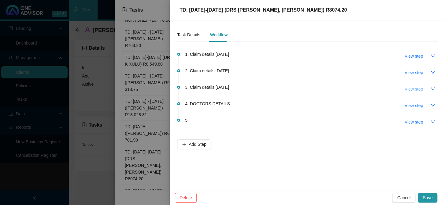
click at [420, 89] on span "View step" at bounding box center [413, 89] width 18 height 7
type input "Claim details 19/03/2025"
type textarea "CALLED AND SPOKE TO JOHN IN ACCOUNTS. HE STILL HAS THE ACCOUNT AS ZERO OWING. I…"
type textarea "According to CTH the 19/03/2025 has not been paid in full. Need to query with DH"
type textarea "CLAIM PAID IN FULL FROM PMB"
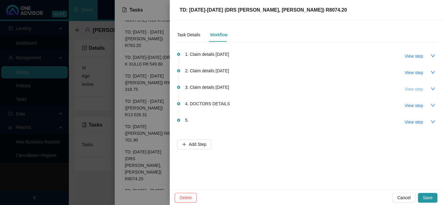
type textarea "CLAIM R2691.40 PAID: R0"
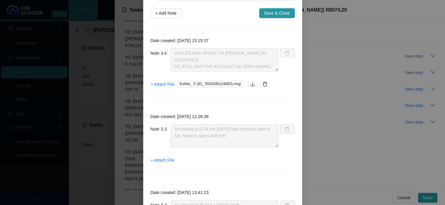
click at [330, 23] on div "Step details 3 Claim details 19/03/2025 + Add Note Save & Close Date created: 2…" at bounding box center [222, 102] width 445 height 205
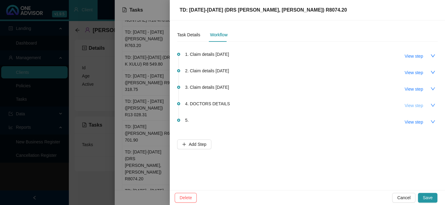
click at [420, 106] on span "View step" at bounding box center [413, 105] width 18 height 7
type input "DOCTORS DETAILS"
type textarea "Telephone +27 33 815 6760"
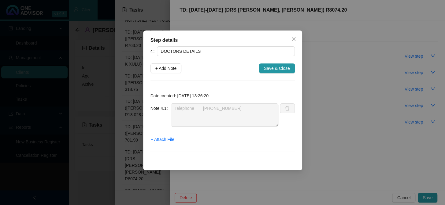
click at [379, 113] on div "Step details 4 DOCTORS DETAILS + Add Note Save & Close Date created: 2025-06-19…" at bounding box center [222, 102] width 445 height 205
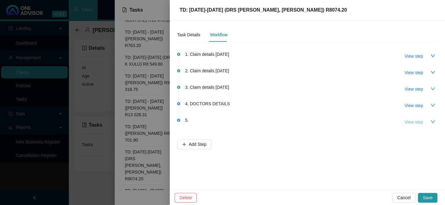
click at [427, 122] on button "View step" at bounding box center [414, 122] width 28 height 10
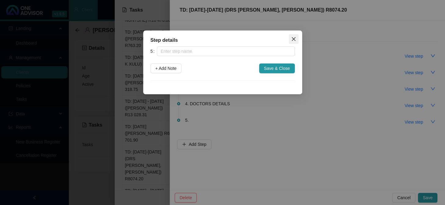
click at [290, 37] on span "Close" at bounding box center [294, 39] width 10 height 5
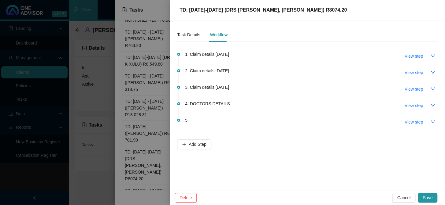
click at [337, 108] on div "4. DOCTORS DETAILS View step" at bounding box center [311, 105] width 253 height 10
click at [424, 196] on span "Save" at bounding box center [427, 198] width 10 height 7
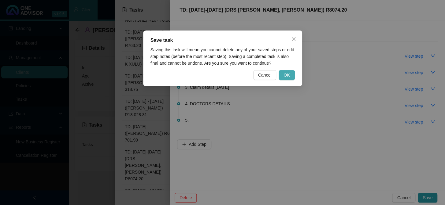
click at [287, 74] on span "OK" at bounding box center [286, 75] width 6 height 7
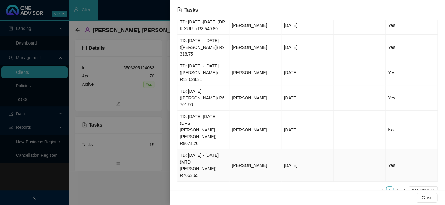
scroll to position [120, 0]
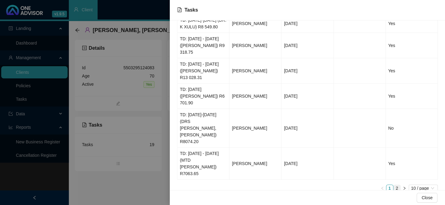
click at [393, 185] on link "2" at bounding box center [396, 188] width 7 height 7
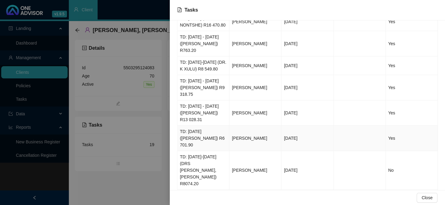
scroll to position [55, 0]
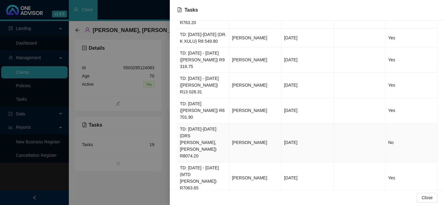
click at [250, 140] on span "[PERSON_NAME]" at bounding box center [249, 142] width 35 height 5
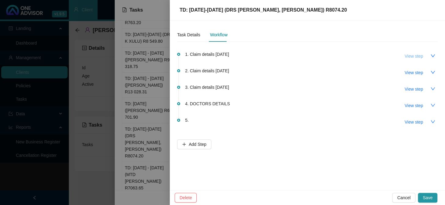
click at [413, 60] on button "View step" at bounding box center [414, 56] width 28 height 10
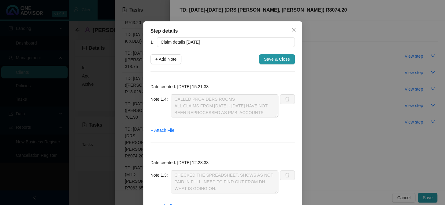
scroll to position [0, 0]
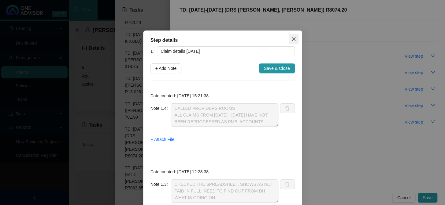
click at [293, 42] on button "Close" at bounding box center [294, 39] width 10 height 10
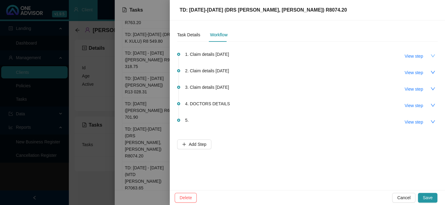
click at [434, 55] on icon "down" at bounding box center [432, 55] width 4 height 3
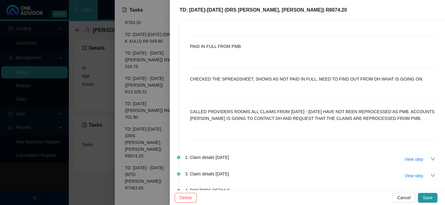
scroll to position [55, 0]
click at [430, 157] on icon "down" at bounding box center [432, 159] width 5 height 5
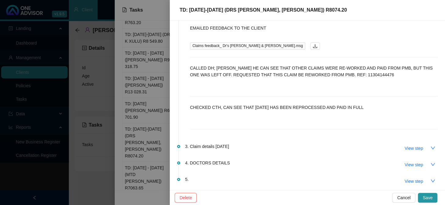
scroll to position [296, 0]
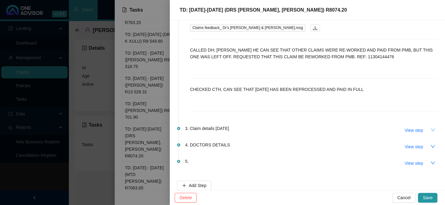
click at [430, 128] on icon "down" at bounding box center [432, 130] width 5 height 5
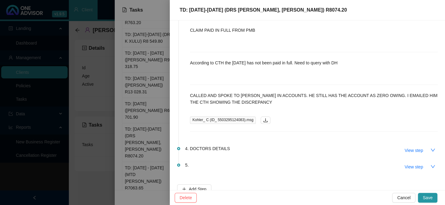
scroll to position [445, 0]
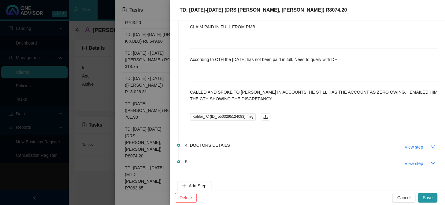
click at [154, 68] on div at bounding box center [222, 102] width 445 height 205
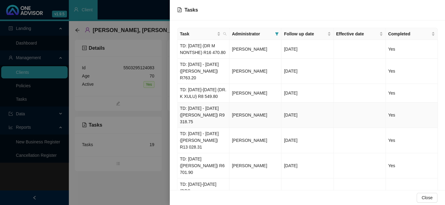
scroll to position [70, 0]
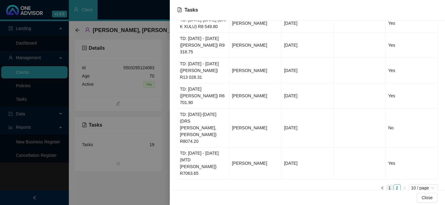
click at [386, 185] on link "1" at bounding box center [389, 188] width 7 height 7
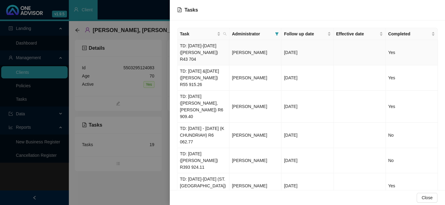
click at [241, 52] on span "[PERSON_NAME]" at bounding box center [249, 52] width 35 height 5
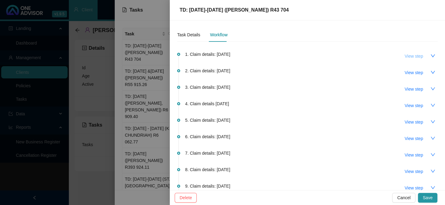
click at [415, 58] on span "View step" at bounding box center [413, 56] width 18 height 7
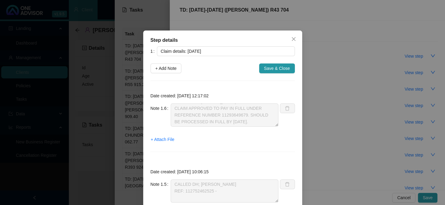
click at [331, 70] on div "Step details 1 Claim details: 14/03/2025 + Add Note Save & Close Date created: …" at bounding box center [222, 102] width 445 height 205
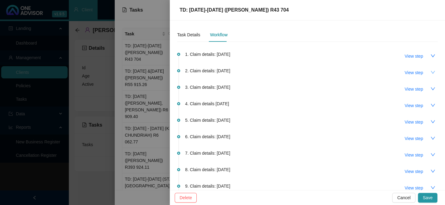
click at [430, 72] on icon "down" at bounding box center [432, 72] width 4 height 3
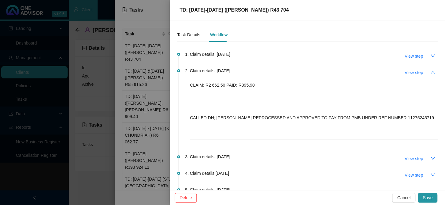
click at [430, 72] on icon "up" at bounding box center [432, 72] width 4 height 3
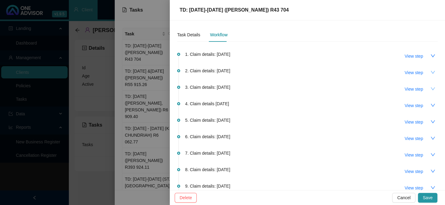
click at [430, 89] on icon "down" at bounding box center [432, 89] width 5 height 5
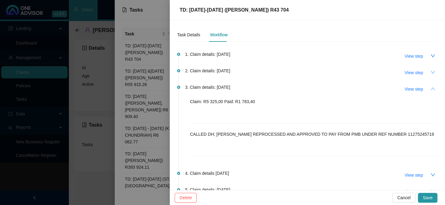
click at [430, 89] on icon "up" at bounding box center [432, 89] width 5 height 5
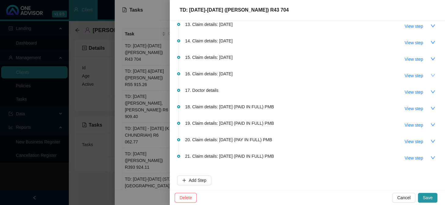
scroll to position [201, 0]
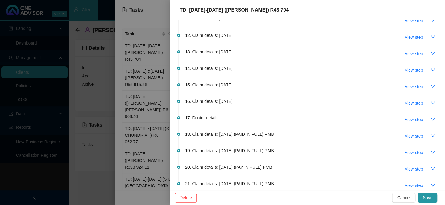
click at [430, 101] on icon "down" at bounding box center [432, 103] width 5 height 5
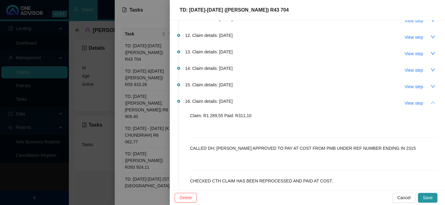
scroll to position [228, 0]
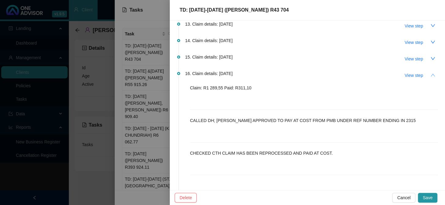
click at [428, 72] on button "button" at bounding box center [433, 75] width 10 height 10
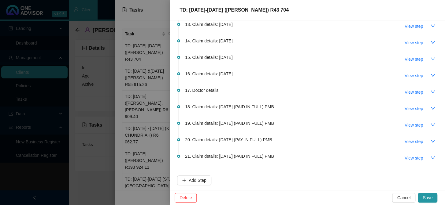
click at [430, 57] on icon "down" at bounding box center [432, 59] width 5 height 5
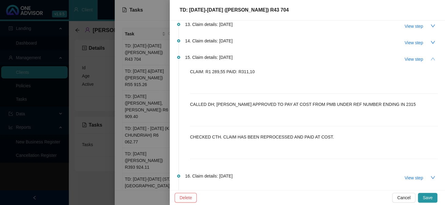
click at [430, 57] on icon "up" at bounding box center [432, 59] width 5 height 5
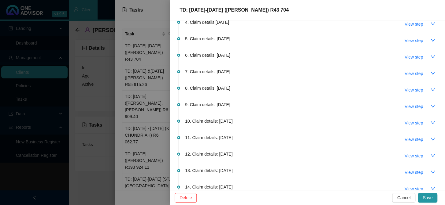
scroll to position [89, 0]
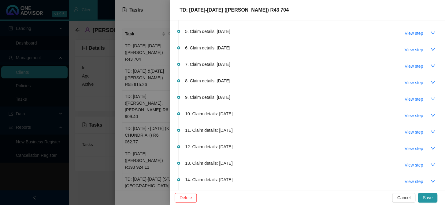
click at [430, 98] on icon "down" at bounding box center [432, 99] width 4 height 3
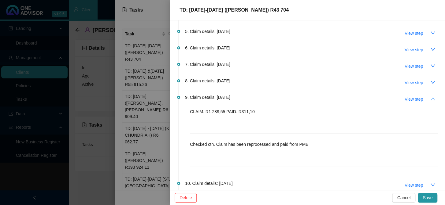
click at [430, 97] on icon "up" at bounding box center [432, 99] width 5 height 5
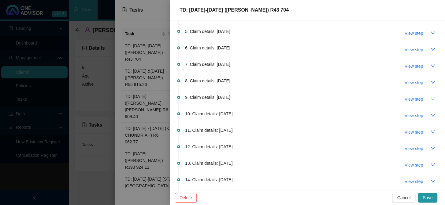
scroll to position [0, 0]
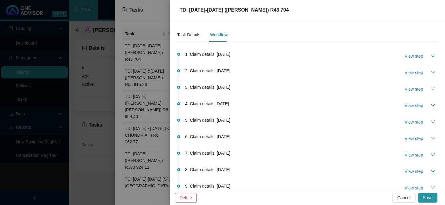
click at [430, 137] on icon "down" at bounding box center [432, 138] width 5 height 5
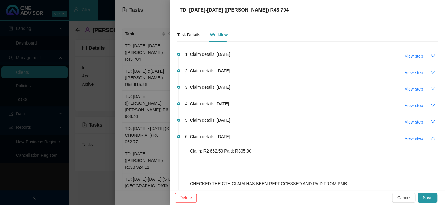
scroll to position [28, 0]
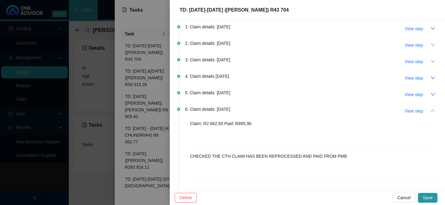
click at [430, 109] on icon "up" at bounding box center [432, 111] width 5 height 5
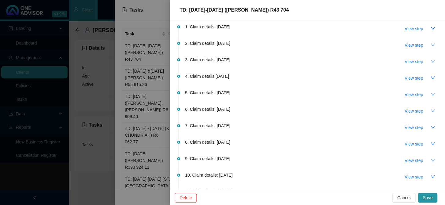
click at [430, 92] on icon "down" at bounding box center [432, 94] width 5 height 5
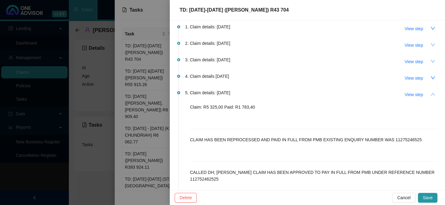
scroll to position [55, 0]
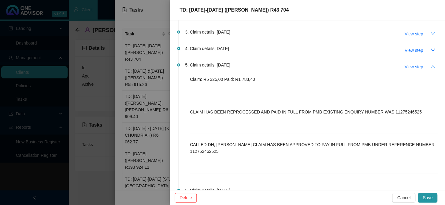
click at [430, 67] on icon "up" at bounding box center [432, 66] width 5 height 5
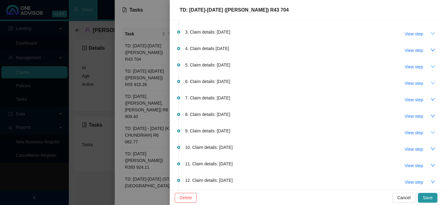
click at [430, 34] on icon "down" at bounding box center [432, 33] width 5 height 5
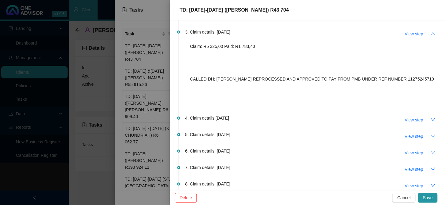
click at [430, 34] on icon "up" at bounding box center [432, 33] width 5 height 5
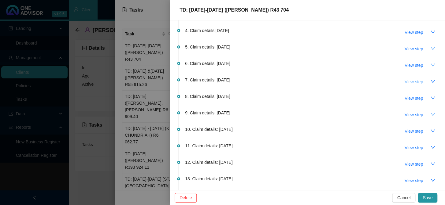
scroll to position [83, 0]
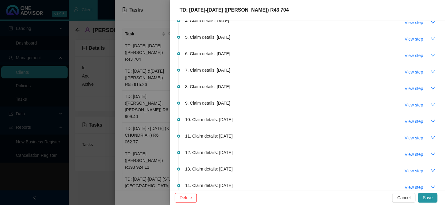
click at [430, 72] on icon "down" at bounding box center [432, 71] width 4 height 3
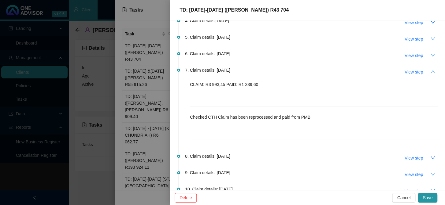
click at [430, 72] on icon "up" at bounding box center [432, 71] width 5 height 5
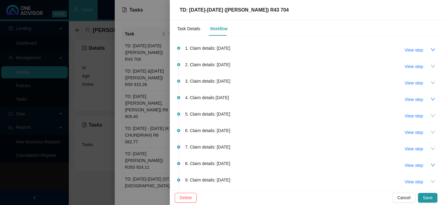
scroll to position [0, 0]
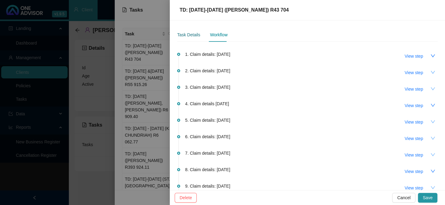
click at [196, 35] on div "Task Details" at bounding box center [188, 34] width 23 height 7
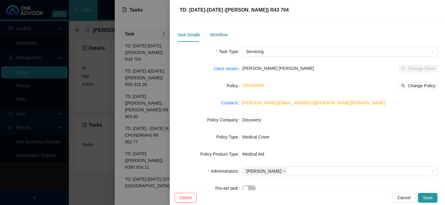
click at [223, 36] on div "Workflow" at bounding box center [218, 34] width 17 height 7
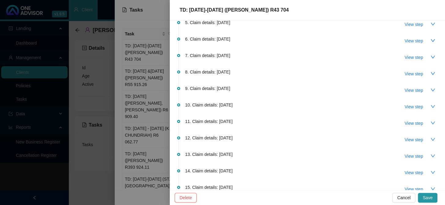
scroll to position [89, 0]
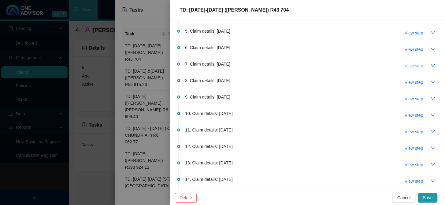
click at [419, 64] on button "View step" at bounding box center [414, 66] width 28 height 10
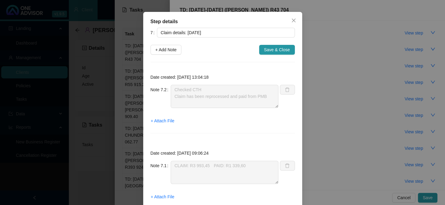
scroll to position [28, 0]
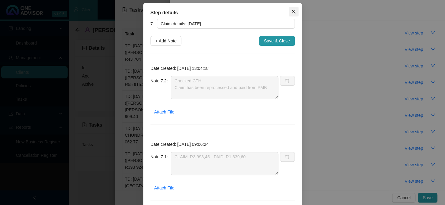
click at [292, 10] on icon "close" at bounding box center [293, 11] width 5 height 5
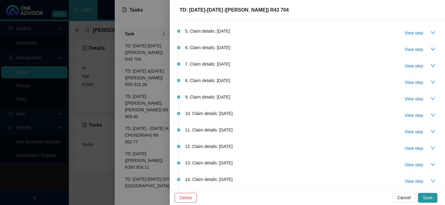
scroll to position [18, 0]
click at [128, 73] on div at bounding box center [222, 102] width 445 height 205
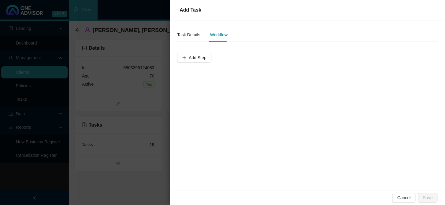
scroll to position [0, 0]
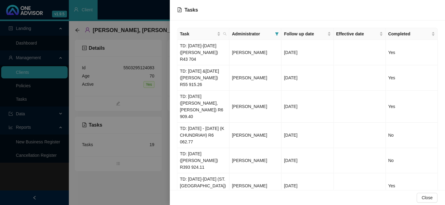
click at [146, 78] on div at bounding box center [222, 102] width 445 height 205
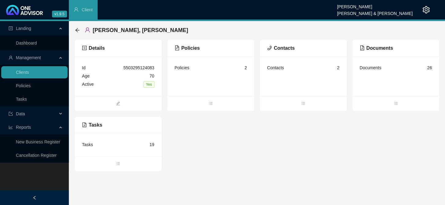
click at [133, 148] on div "Tasks 19" at bounding box center [118, 145] width 72 height 8
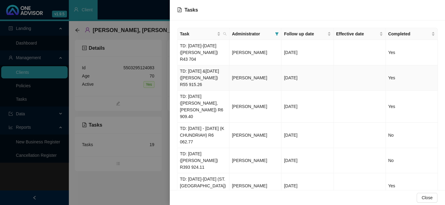
click at [214, 79] on td "TD: 10/04/2025 &16/04/2025 (DJ LAAS) R55 915.26" at bounding box center [203, 77] width 52 height 25
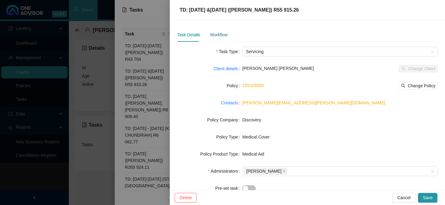
click at [216, 35] on div "Workflow" at bounding box center [218, 34] width 17 height 7
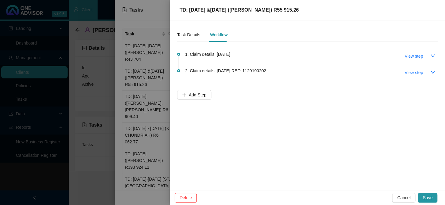
click at [233, 71] on span "2. Claim details: 16/04/2025 REF: 1129190202" at bounding box center [225, 71] width 81 height 7
click at [413, 73] on span "View step" at bounding box center [413, 72] width 18 height 7
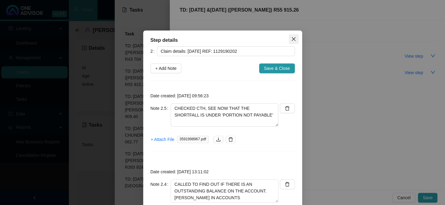
click at [292, 38] on icon "close" at bounding box center [293, 39] width 4 height 4
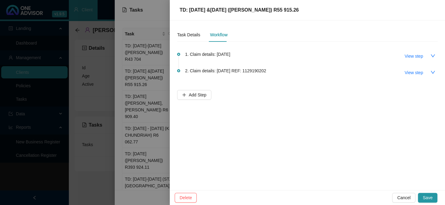
click at [241, 56] on div "1. Claim details: 10/04/2025 View step" at bounding box center [311, 56] width 253 height 10
click at [230, 53] on span "1. Claim details: 10/04/2025" at bounding box center [207, 54] width 45 height 7
click at [404, 55] on button "View step" at bounding box center [414, 56] width 28 height 10
type input "Claim details: 10/04/2025"
type textarea "CALLED DH; CINDY CLAIMS ON 10/04/2025 WERE PAID IN FULL. REJECTIONS WERE DUE TO…"
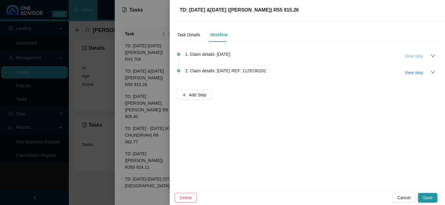
type textarea "Claimed: R50 590.26 Paid: R17 763.43"
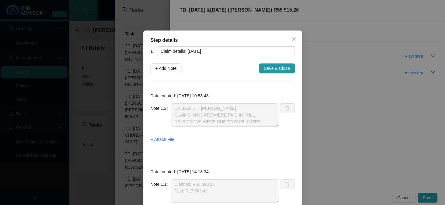
click at [380, 83] on div "Step details 1 Claim details: 10/04/2025 + Add Note Save & Close Date created: …" at bounding box center [222, 102] width 445 height 205
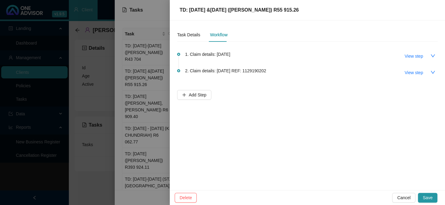
click at [159, 63] on div at bounding box center [222, 102] width 445 height 205
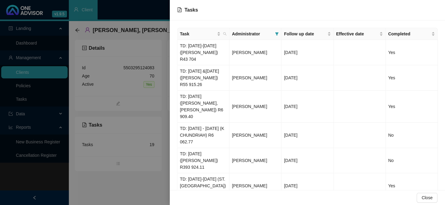
click at [119, 65] on div at bounding box center [222, 102] width 445 height 205
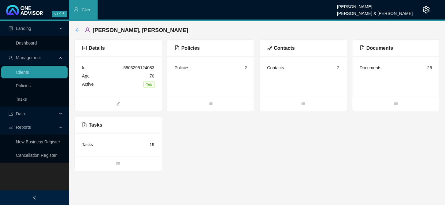
click at [78, 29] on icon "arrow-left" at bounding box center [77, 30] width 5 height 5
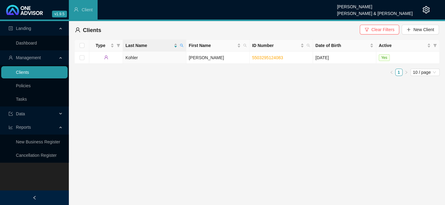
click at [29, 73] on link "Clients" at bounding box center [22, 72] width 13 height 5
click at [383, 31] on span "Clear Filters" at bounding box center [382, 29] width 23 height 7
